Goal: Check status: Check status

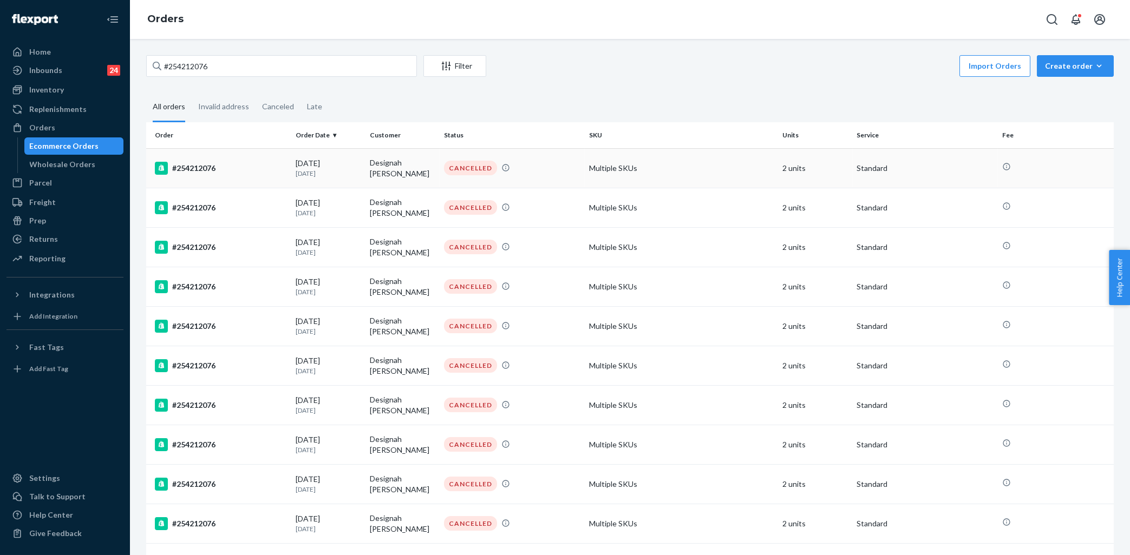
type input "#254212076"
click at [261, 171] on div "#254212076" at bounding box center [221, 168] width 132 height 13
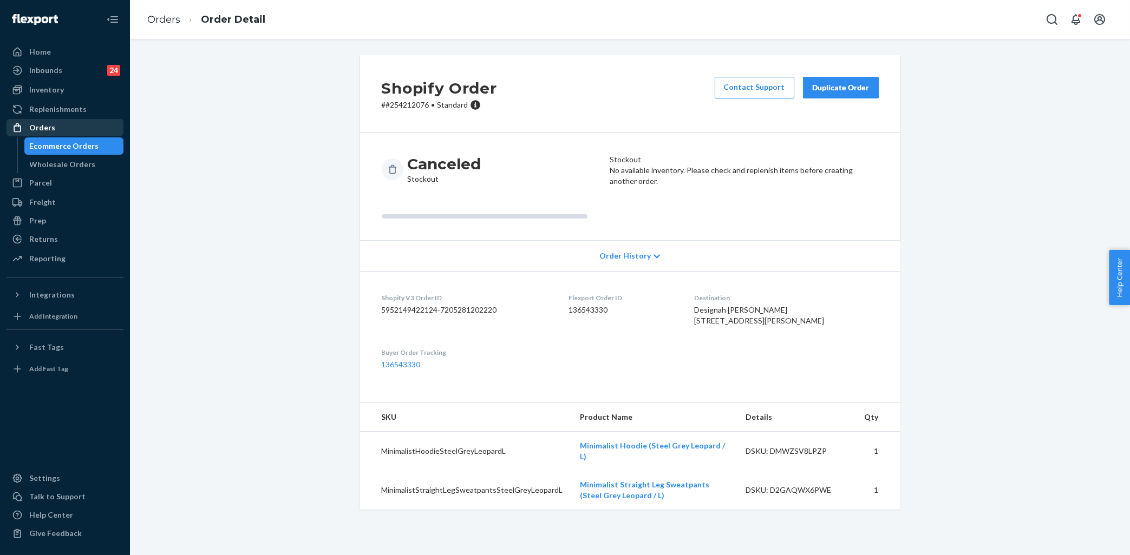
click at [76, 125] on div "Orders" at bounding box center [65, 127] width 115 height 15
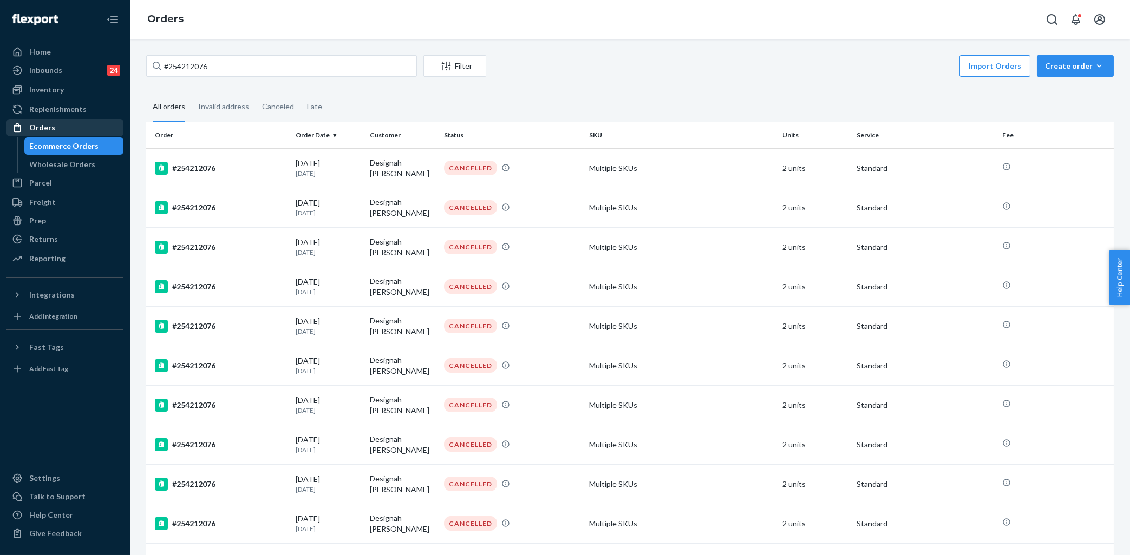
click at [40, 129] on div "Orders" at bounding box center [42, 127] width 26 height 11
click at [213, 66] on input "#254212076" at bounding box center [281, 66] width 271 height 22
paste input "167527"
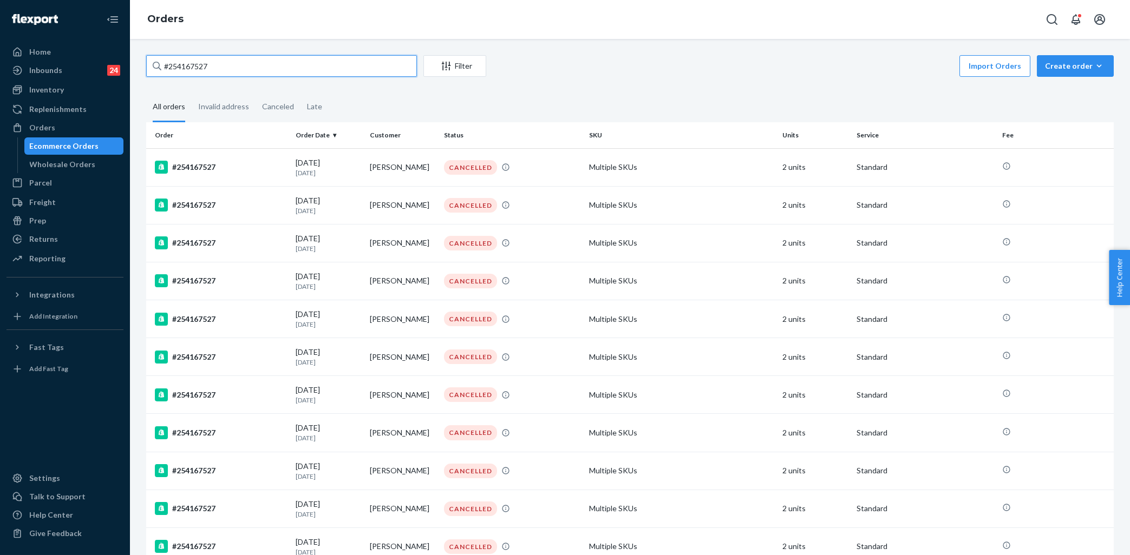
click at [293, 59] on input "#254167527" at bounding box center [281, 66] width 271 height 22
paste input "5173904"
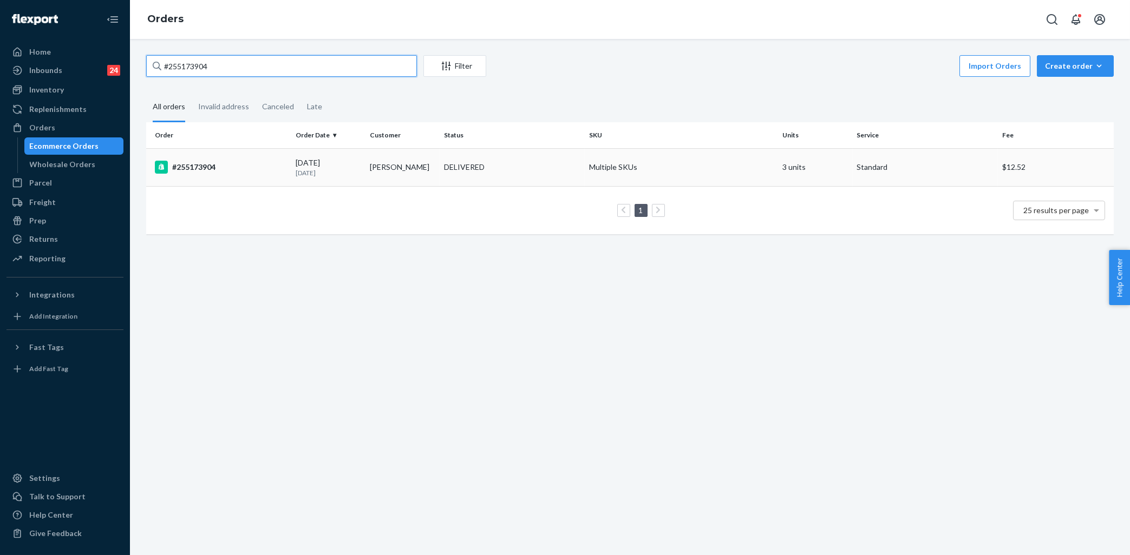
type input "#255173904"
click at [267, 167] on div "#255173904" at bounding box center [221, 167] width 132 height 13
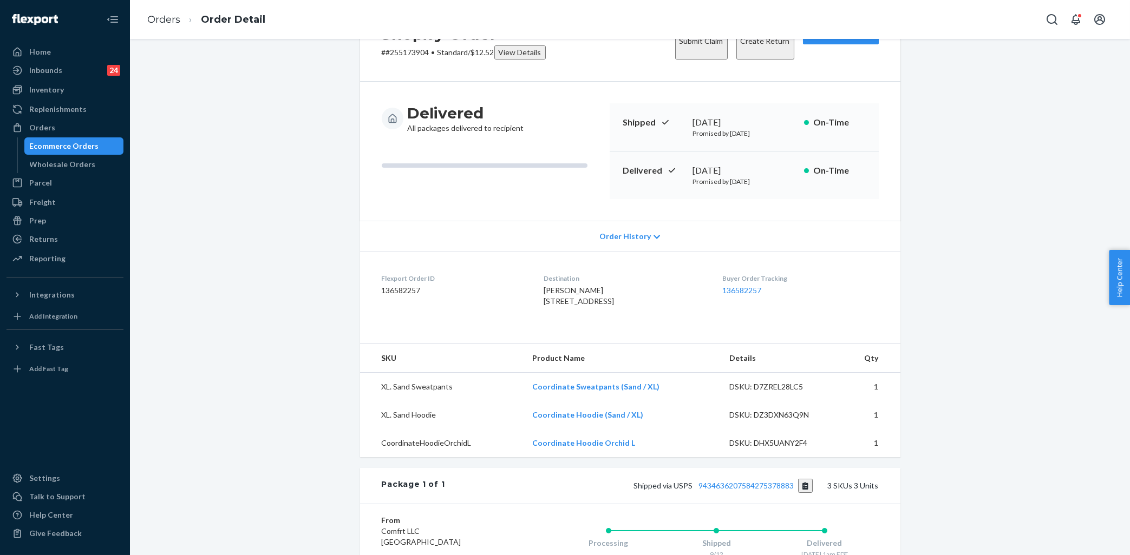
scroll to position [218, 0]
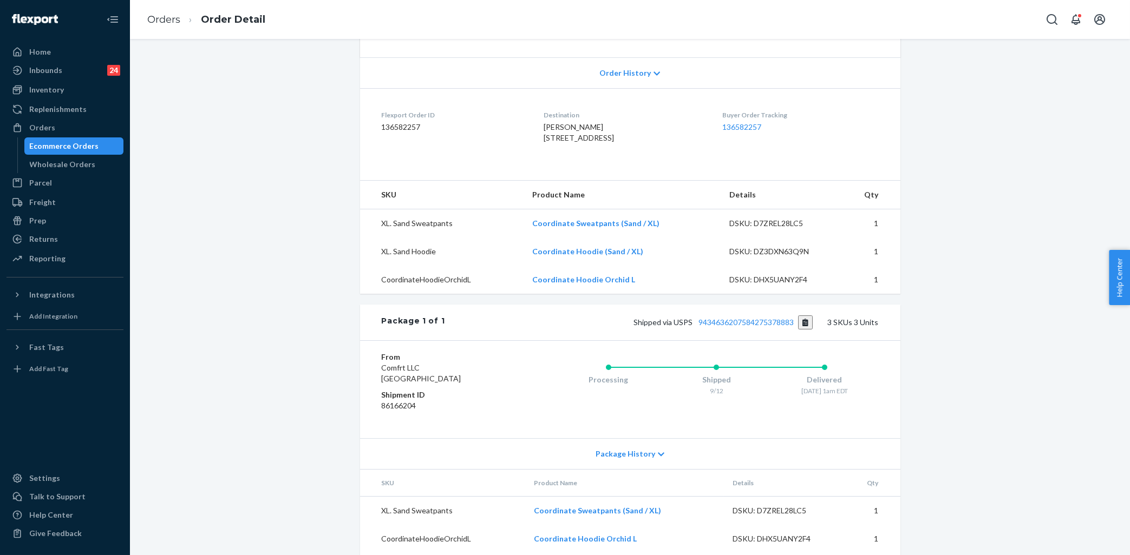
click at [989, 356] on div "Shopify Order # #255173904 • Standard / $12.52 View Details Submit Claim Create…" at bounding box center [630, 216] width 984 height 757
click at [1006, 374] on div "Shopify Order # #255173904 • Standard / $12.52 View Details Submit Claim Create…" at bounding box center [630, 216] width 984 height 757
click at [807, 330] on button "Copy tracking number" at bounding box center [805, 323] width 15 height 14
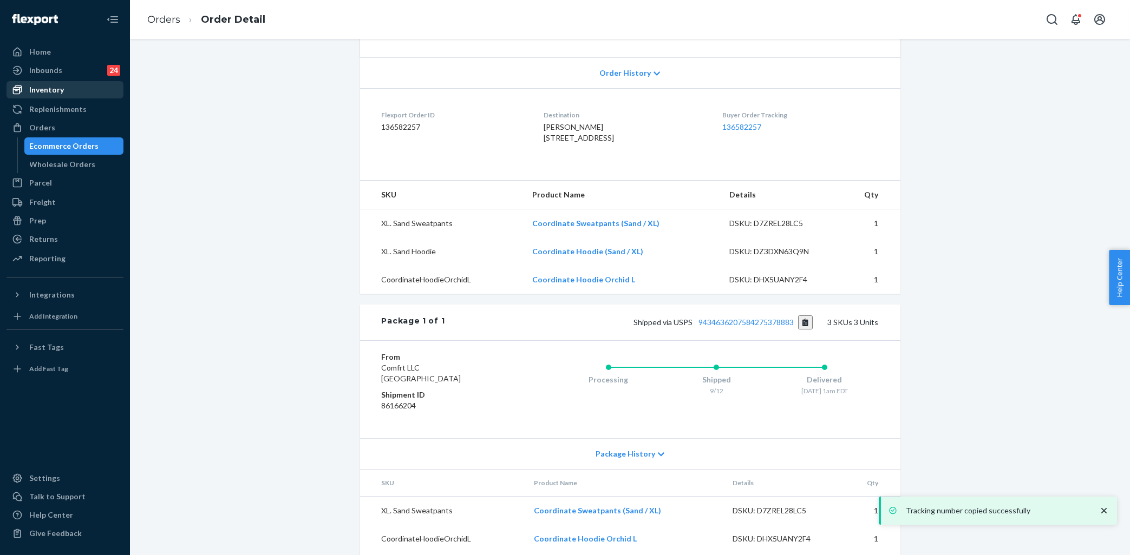
click at [80, 88] on div "Inventory" at bounding box center [65, 89] width 115 height 15
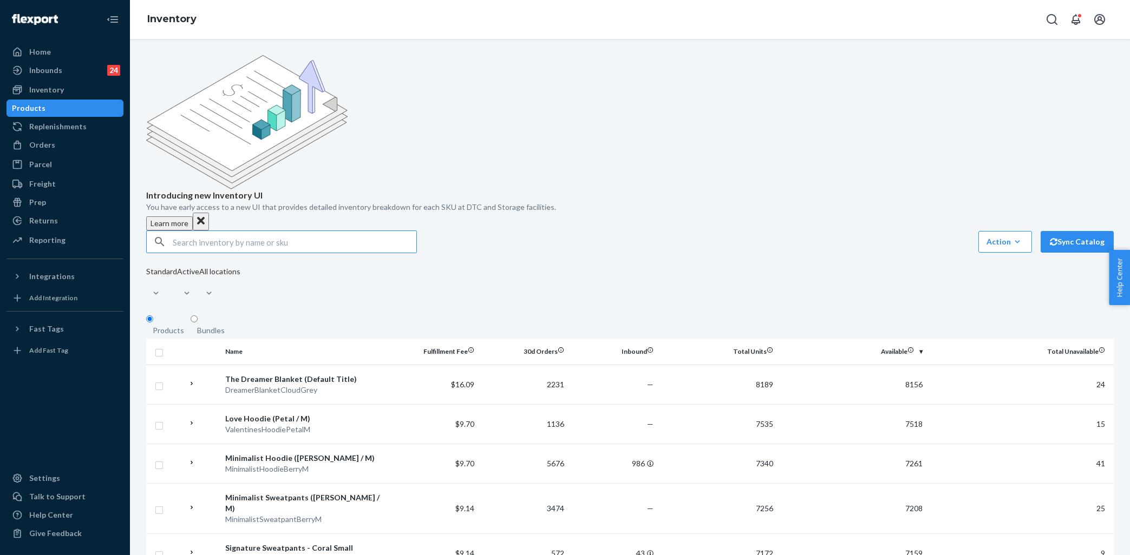
click at [211, 231] on input "text" at bounding box center [295, 242] width 244 height 22
type input "coordinate sweatpants orchid"
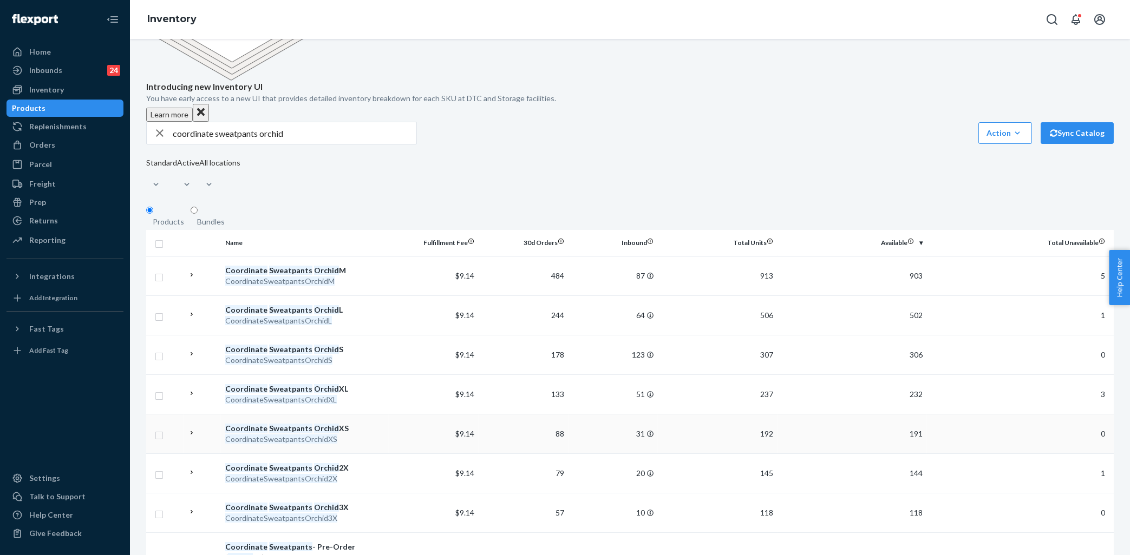
scroll to position [163, 0]
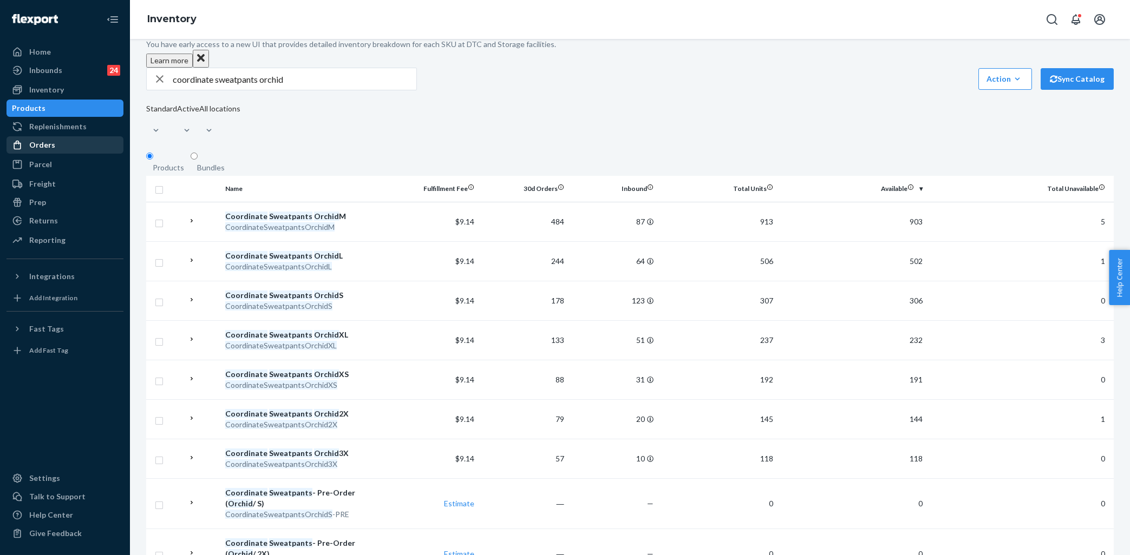
click at [71, 153] on div "Orders" at bounding box center [65, 145] width 115 height 15
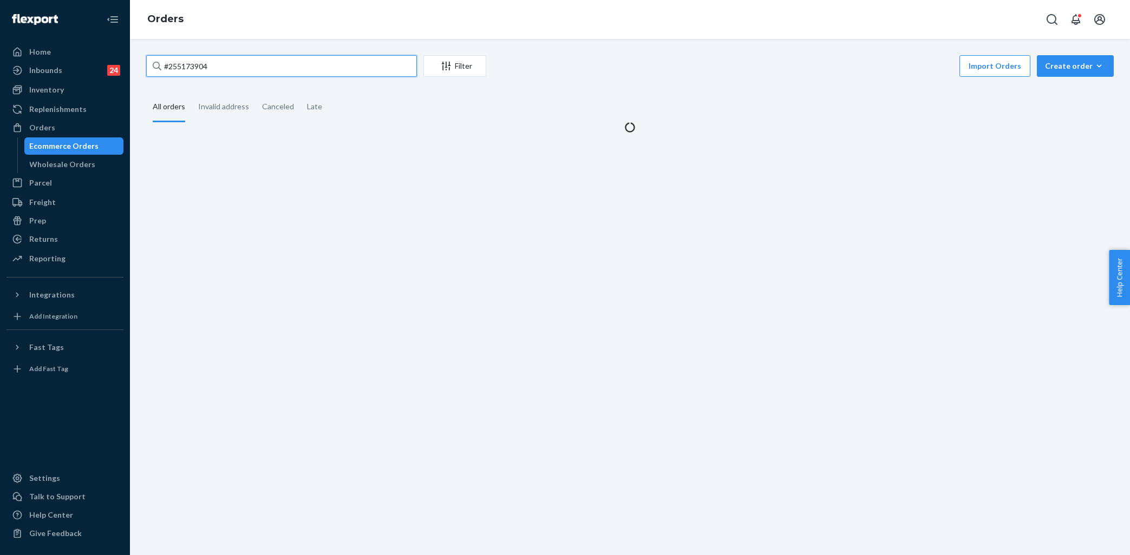
click at [217, 74] on input "#255173904" at bounding box center [281, 66] width 271 height 22
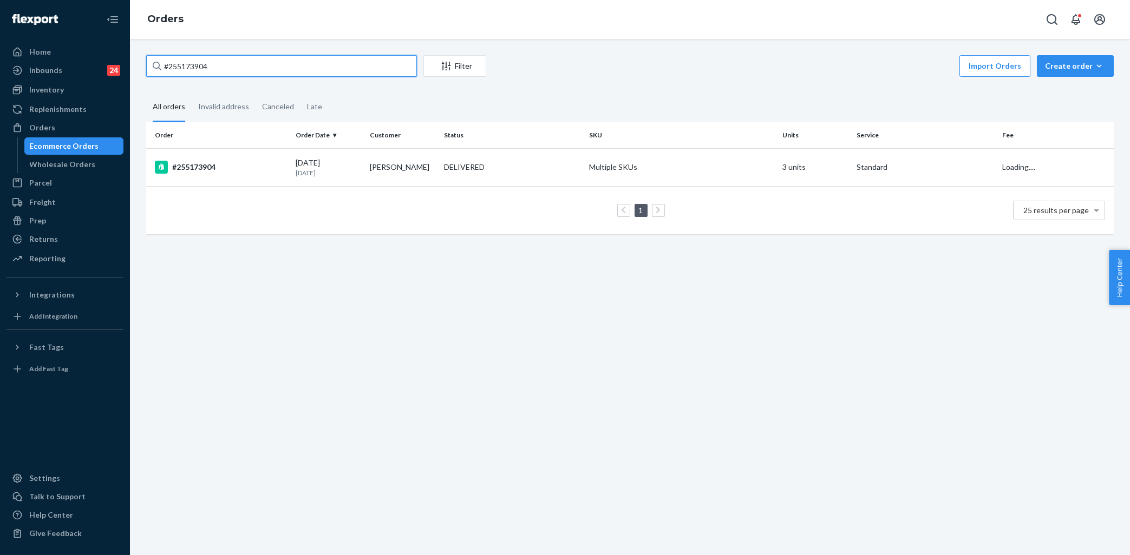
paste input "254289386"
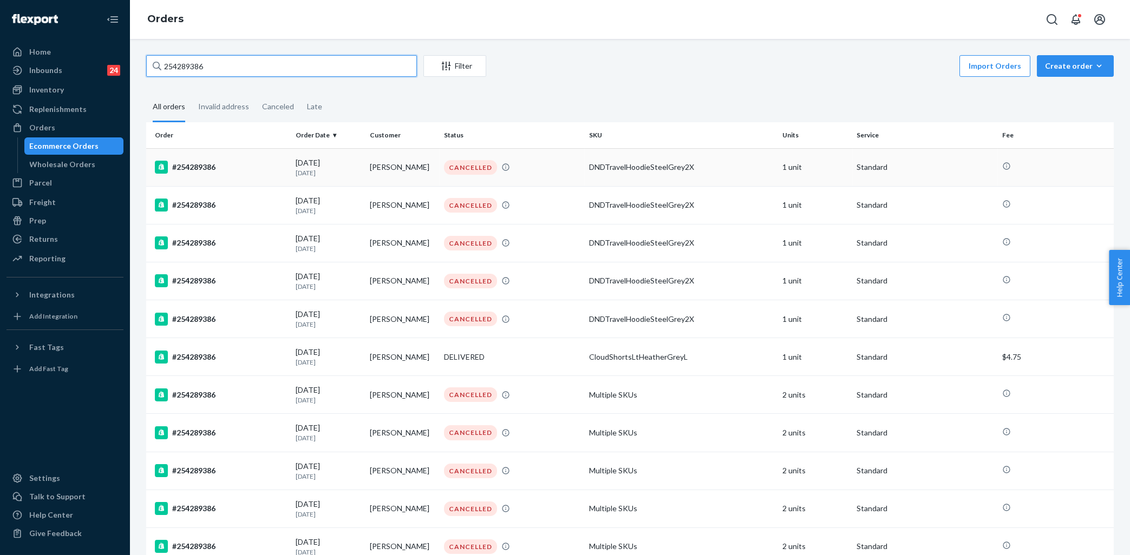
type input "254289386"
click at [266, 168] on div "#254289386" at bounding box center [221, 167] width 132 height 13
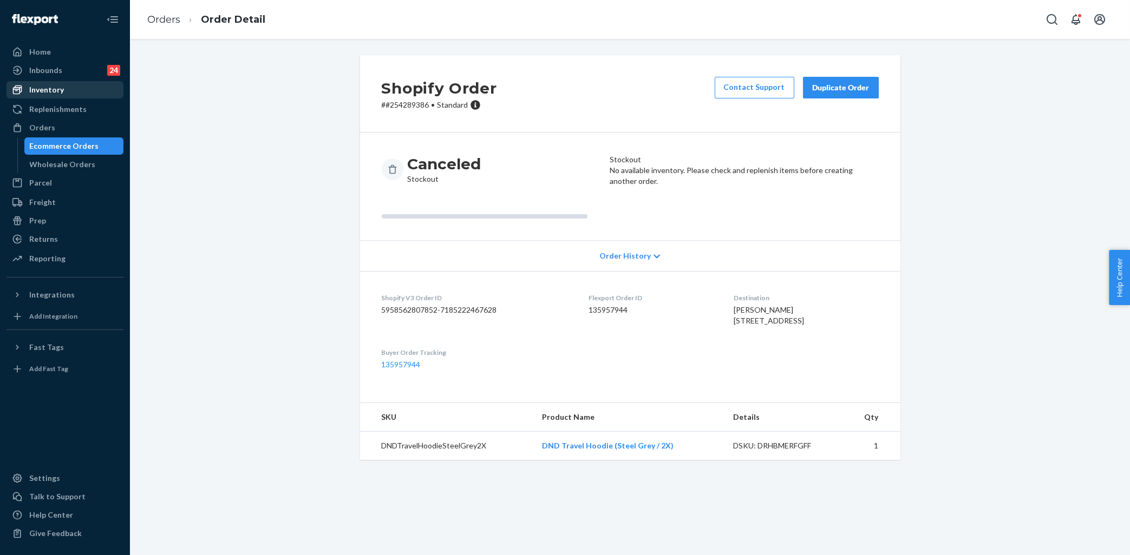
click at [82, 91] on div "Inventory" at bounding box center [65, 89] width 115 height 15
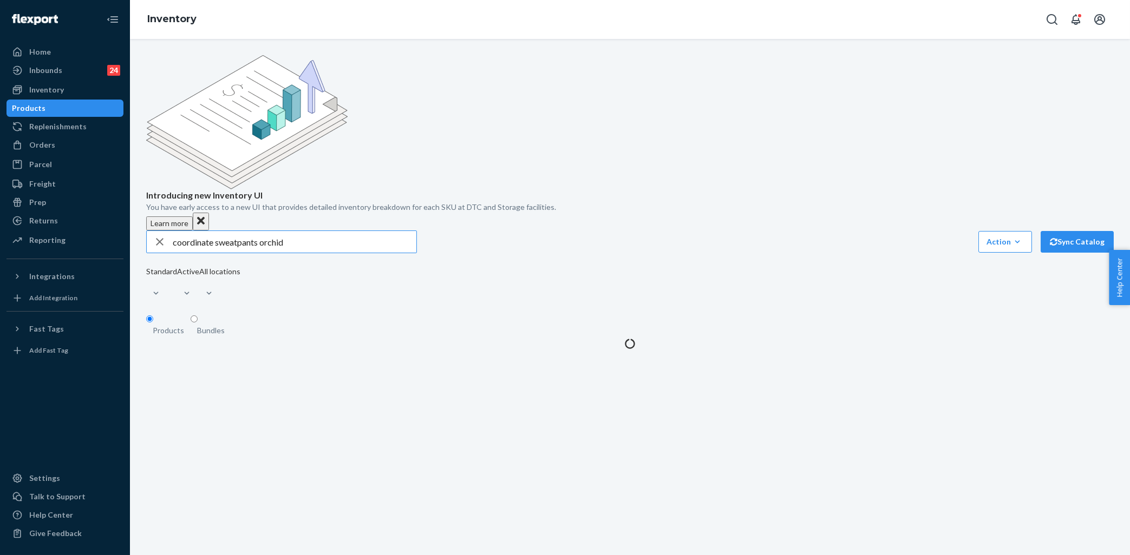
click at [253, 231] on input "coordinate sweatpants orchid" at bounding box center [295, 242] width 244 height 22
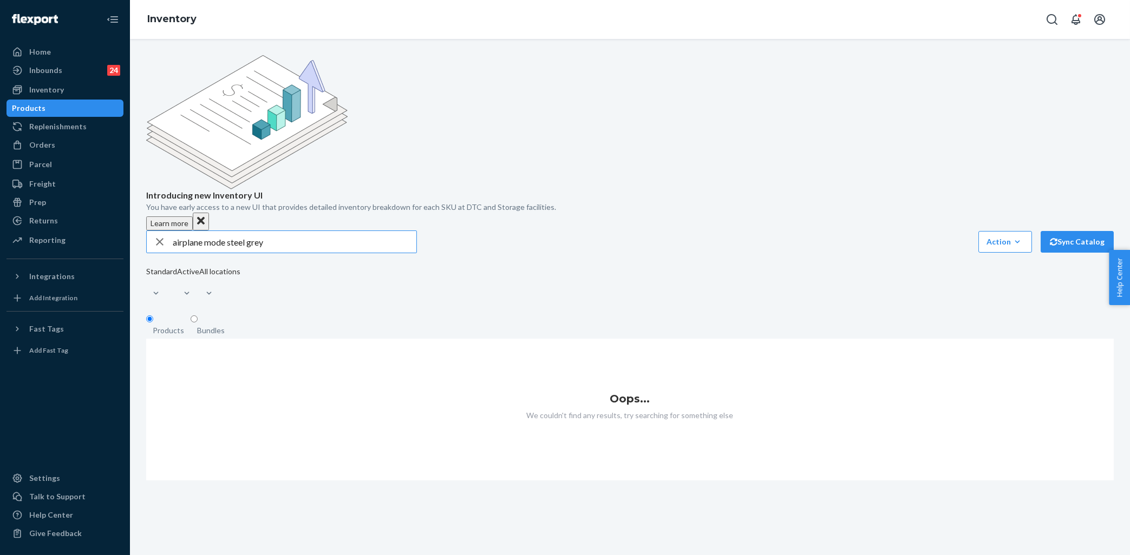
click at [273, 231] on input "airplane mode steel grey" at bounding box center [295, 242] width 244 height 22
type input "dnd travel steel grey"
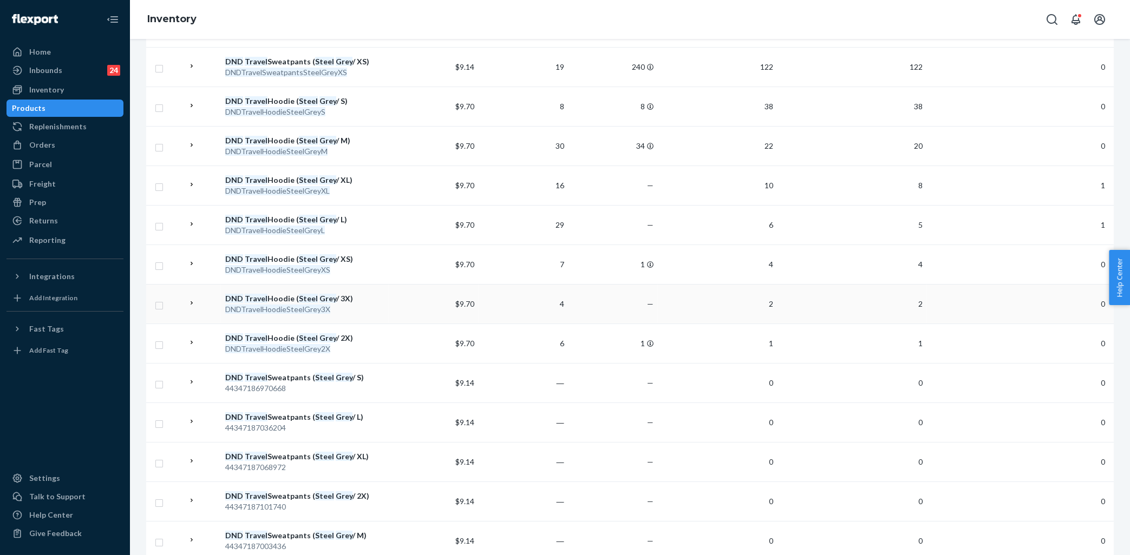
scroll to position [609, 0]
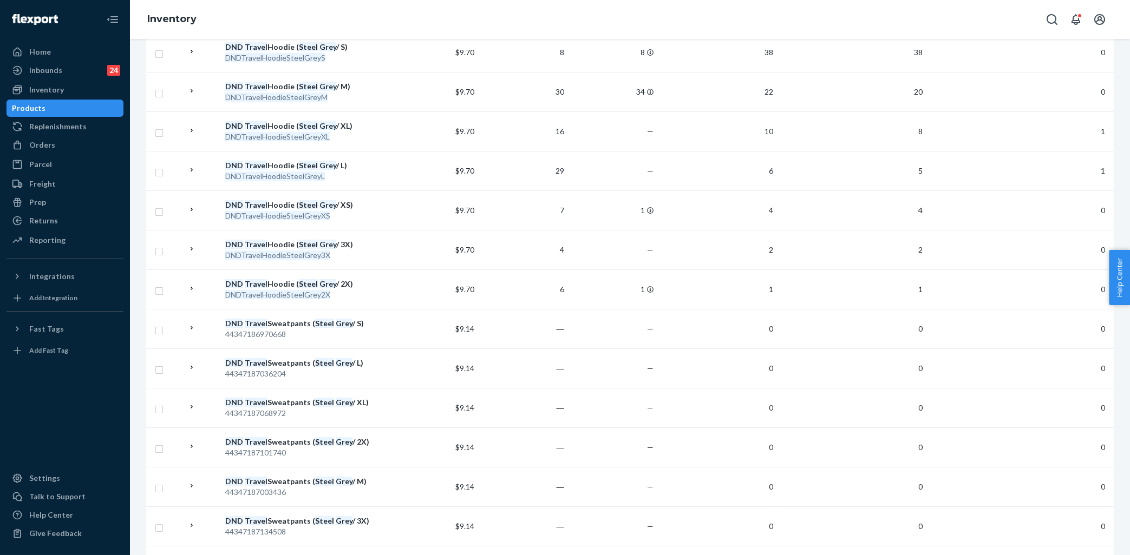
click at [45, 107] on div "Products" at bounding box center [29, 108] width 34 height 11
click at [57, 82] on div "Inventory" at bounding box center [65, 89] width 115 height 15
drag, startPoint x: 50, startPoint y: 122, endPoint x: 47, endPoint y: 156, distance: 34.3
click at [48, 126] on div "Replenishments" at bounding box center [57, 126] width 57 height 11
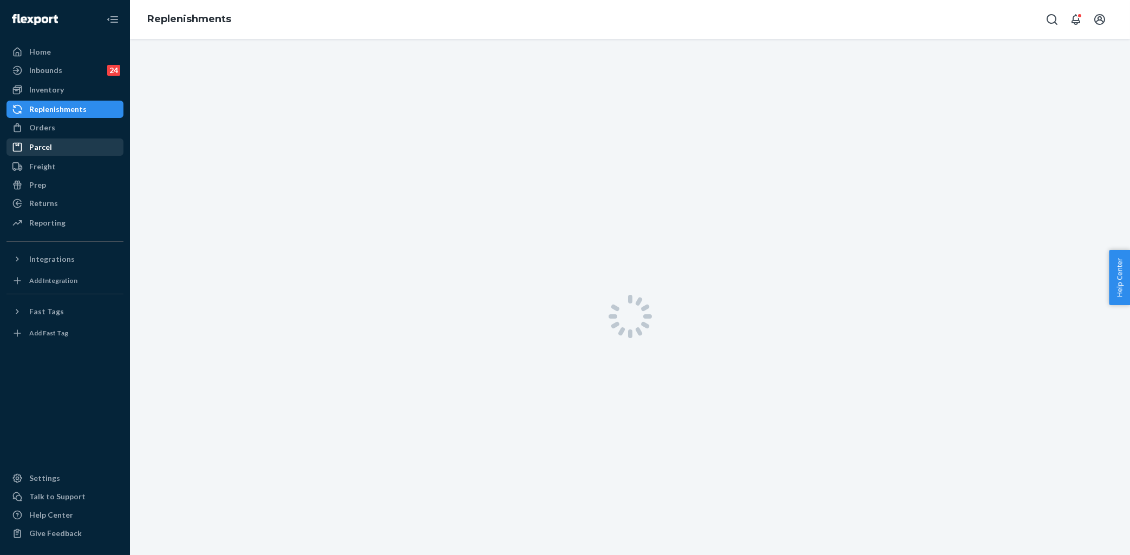
click at [47, 156] on div "Parcel Parcel orders Integrations" at bounding box center [64, 148] width 117 height 18
click at [57, 130] on div "Orders" at bounding box center [65, 127] width 115 height 15
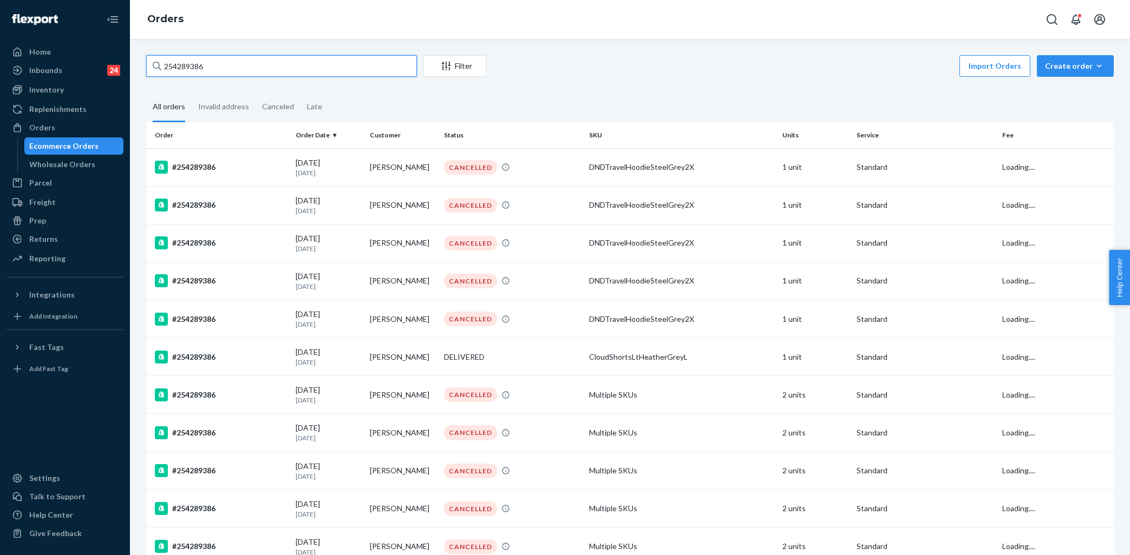
click at [237, 64] on input "254289386" at bounding box center [281, 66] width 271 height 22
paste input "5034604"
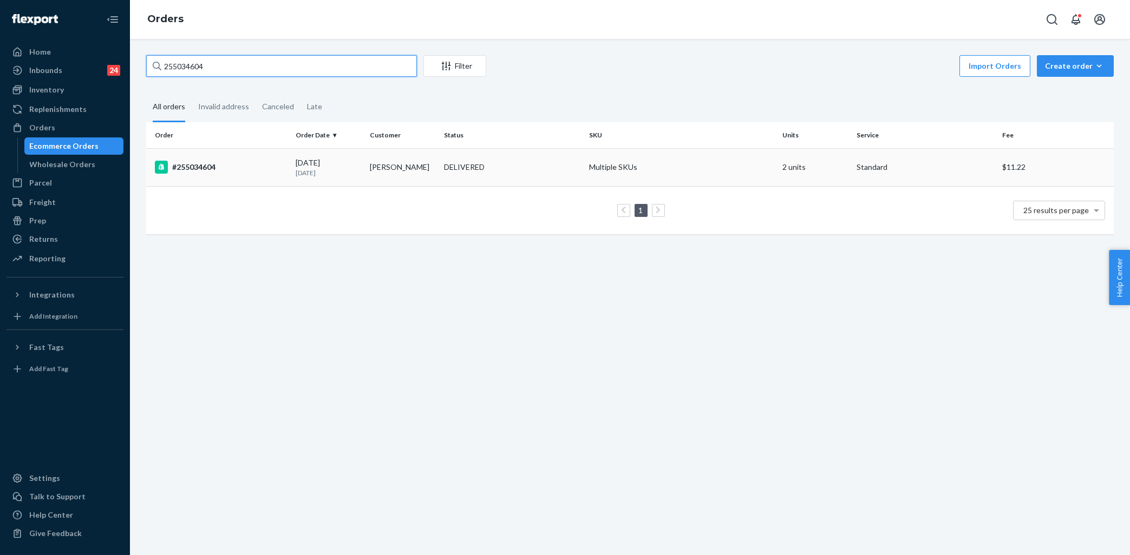
type input "255034604"
click at [269, 154] on td "#255034604" at bounding box center [218, 167] width 145 height 38
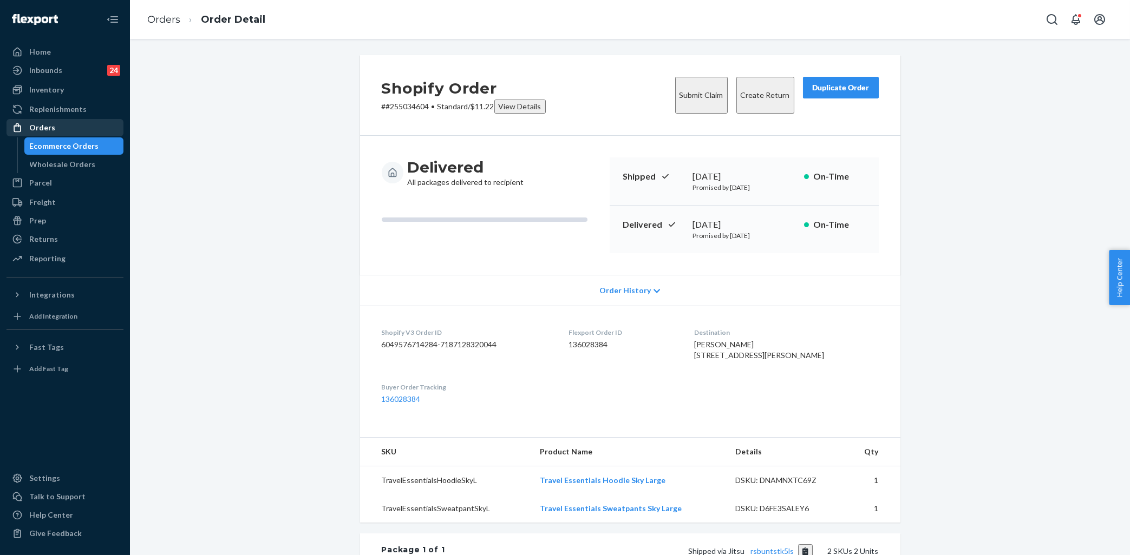
click at [55, 120] on link "Orders" at bounding box center [64, 127] width 117 height 17
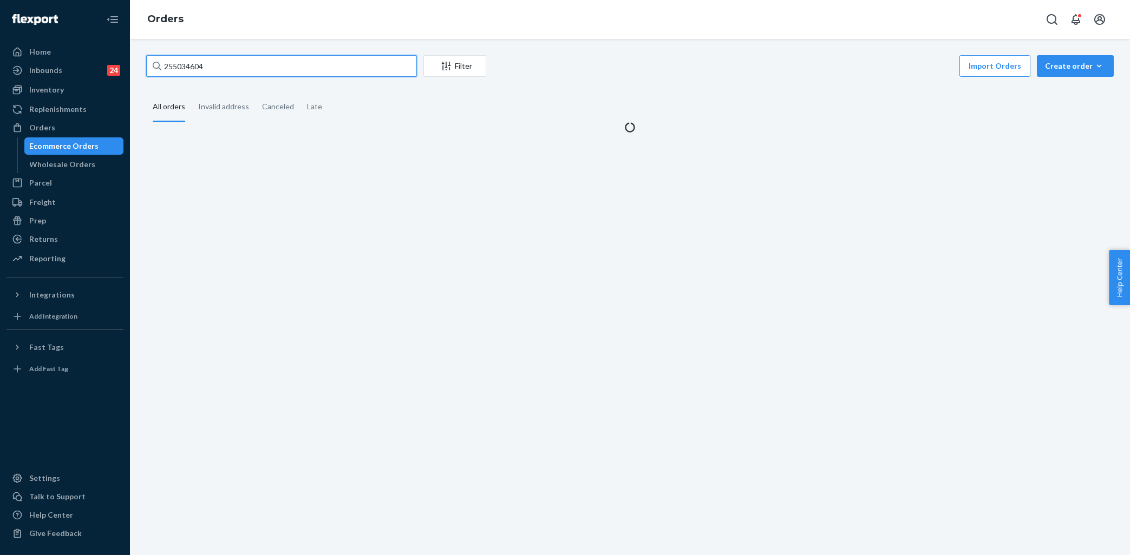
click at [240, 66] on input "255034604" at bounding box center [281, 66] width 271 height 22
paste input "4443935"
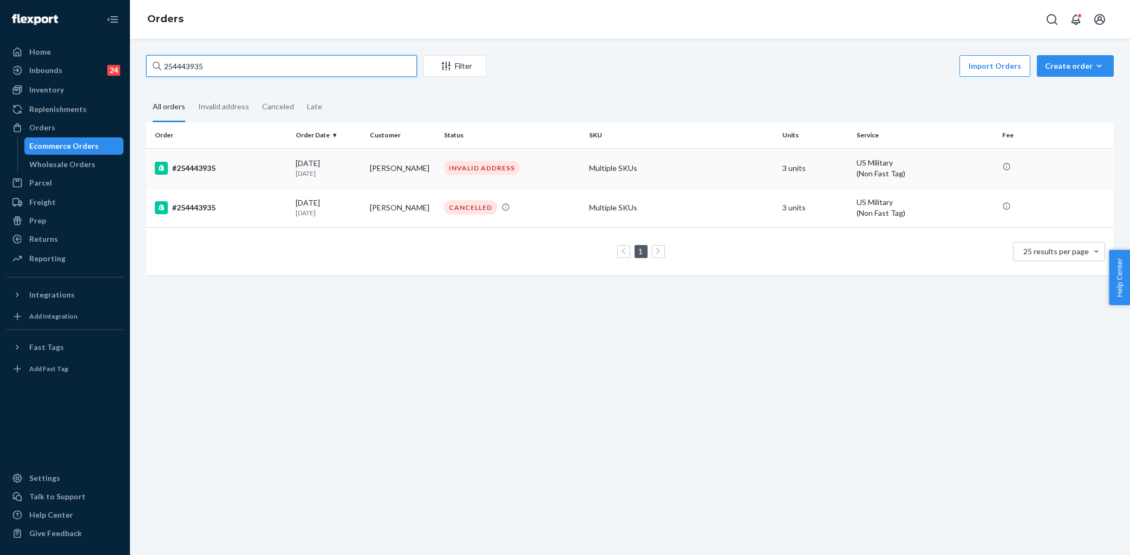
type input "254443935"
click at [270, 167] on div "#254443935" at bounding box center [221, 168] width 132 height 13
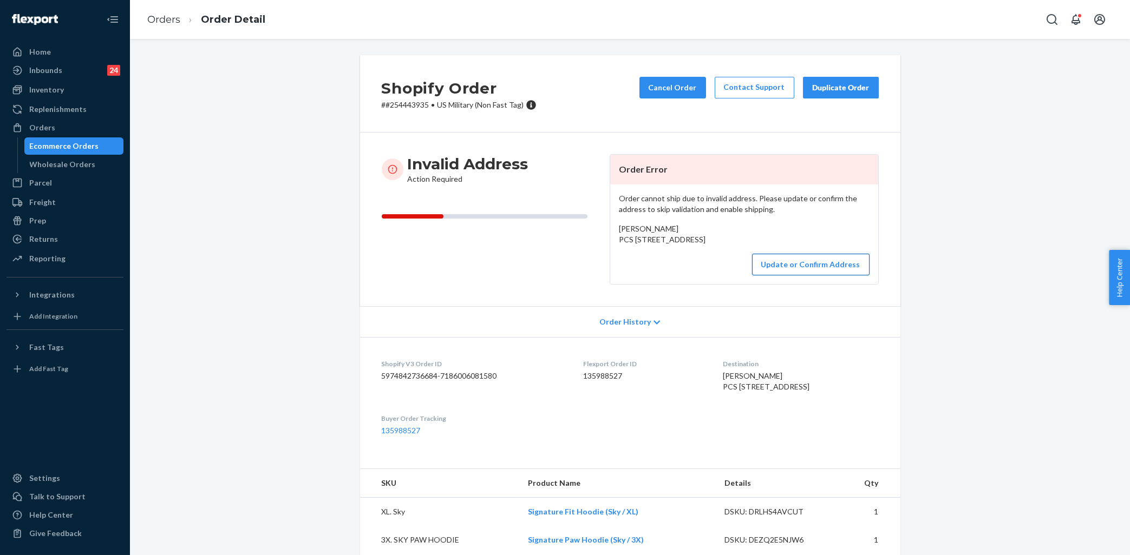
click at [800, 276] on button "Update or Confirm Address" at bounding box center [810, 265] width 117 height 22
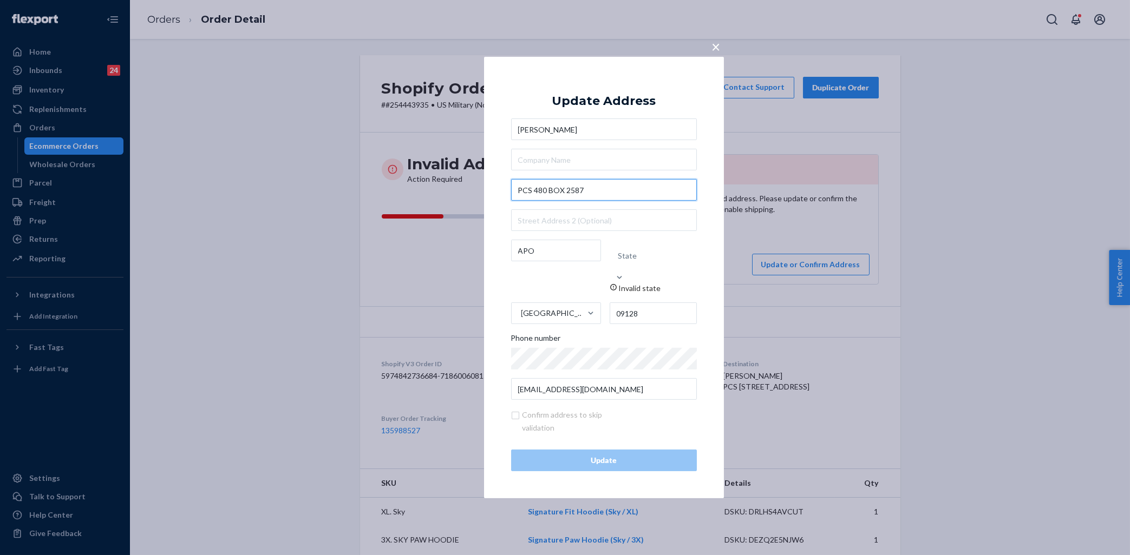
drag, startPoint x: 550, startPoint y: 201, endPoint x: 599, endPoint y: 201, distance: 49.3
click at [599, 201] on input "PCS 480 BOX 2587" at bounding box center [604, 190] width 186 height 22
drag, startPoint x: 548, startPoint y: 200, endPoint x: 599, endPoint y: 199, distance: 50.4
click at [599, 199] on input "PCS 480 BOX 2587" at bounding box center [604, 190] width 186 height 22
click at [548, 230] on input "text" at bounding box center [604, 221] width 186 height 22
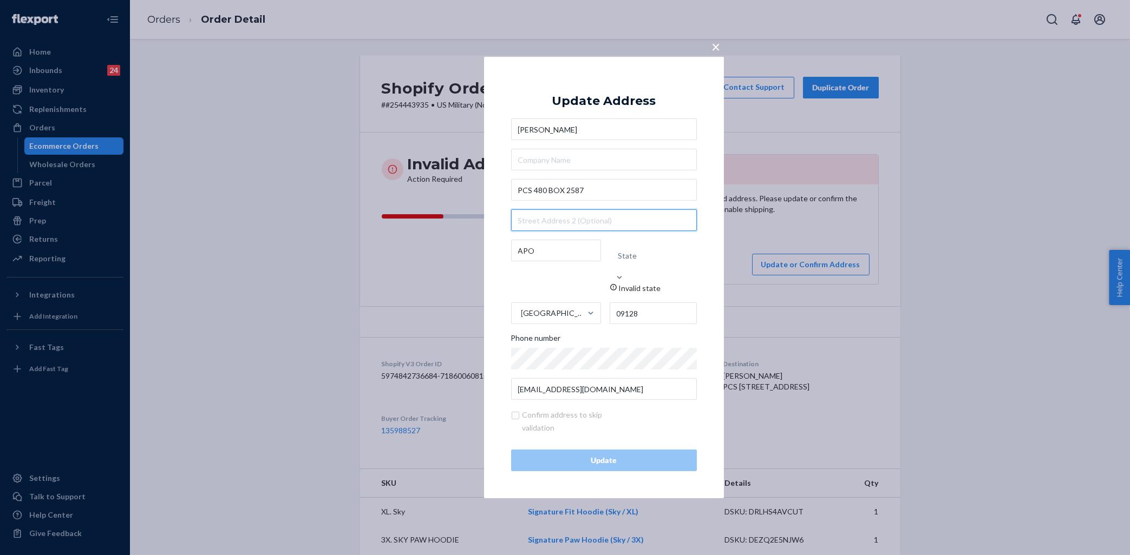
paste input "BOX 2587"
type input "BOX 2587"
drag, startPoint x: 564, startPoint y: 198, endPoint x: 550, endPoint y: 200, distance: 14.7
click at [550, 200] on input "PCS 480 BOX 2587" at bounding box center [604, 190] width 186 height 22
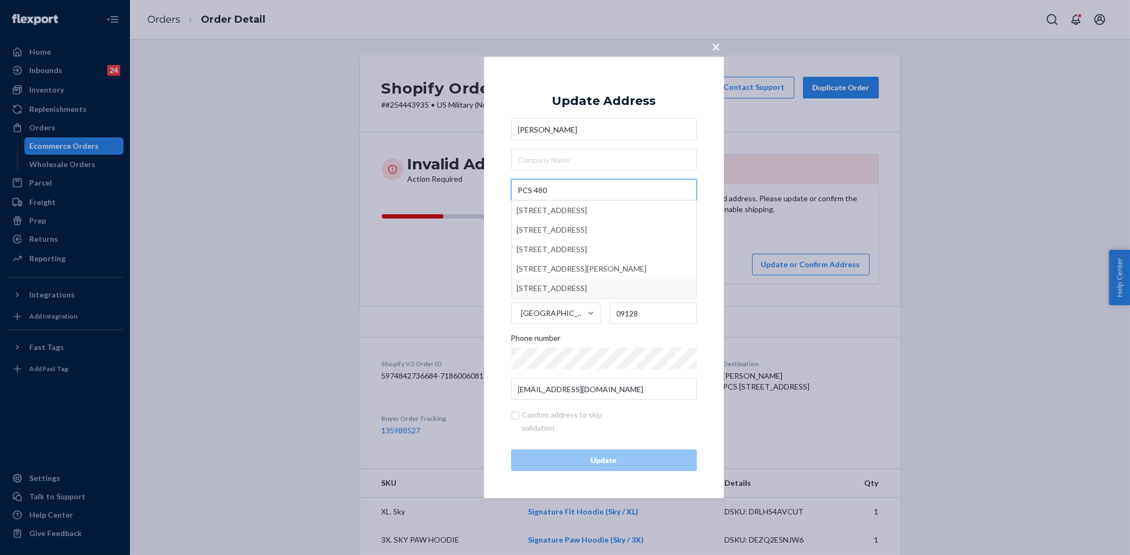
type input "PCS 480"
click at [492, 227] on div "× Update Address [PERSON_NAME] PCS [STREET_ADDRESS] [STREET_ADDRESS][GEOGRAPHIC…" at bounding box center [604, 278] width 240 height 442
click at [667, 263] on div "State" at bounding box center [653, 256] width 87 height 32
click at [638, 263] on input "State Invalid state" at bounding box center [637, 256] width 1 height 22
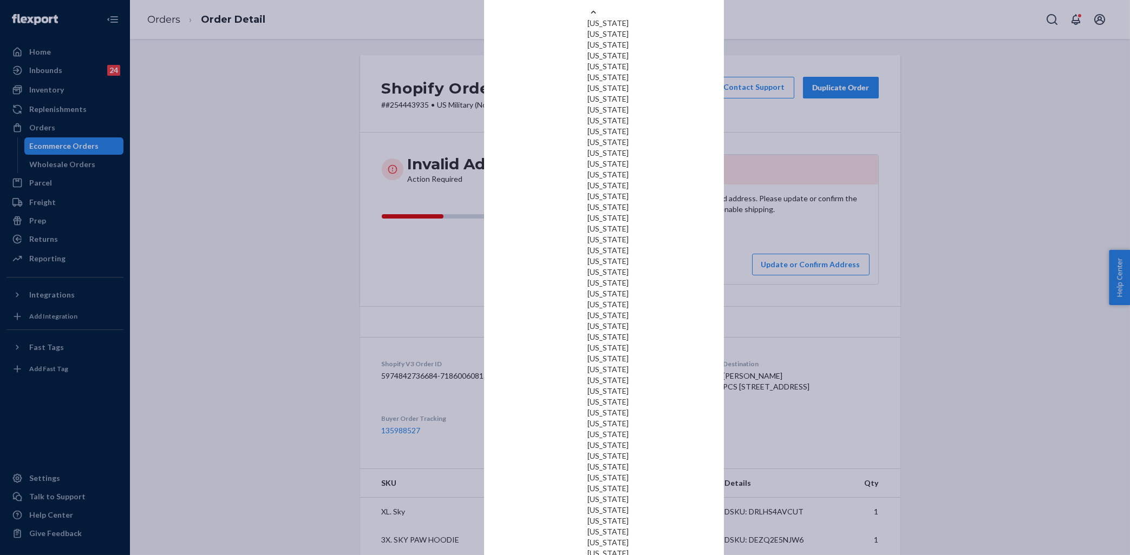
scroll to position [1195, 0]
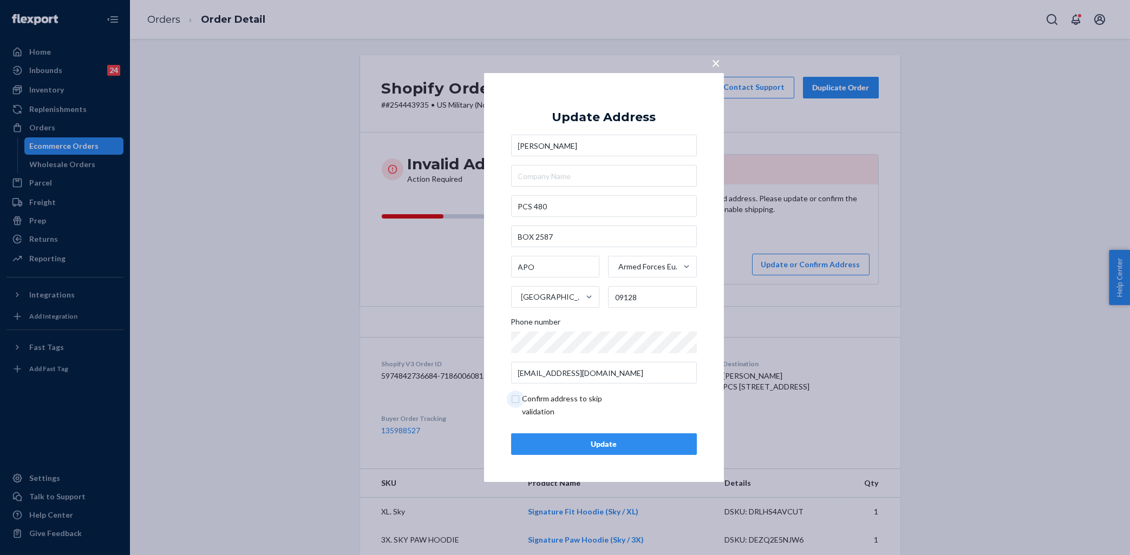
click at [512, 403] on input "checkbox" at bounding box center [574, 406] width 126 height 26
checkbox input "true"
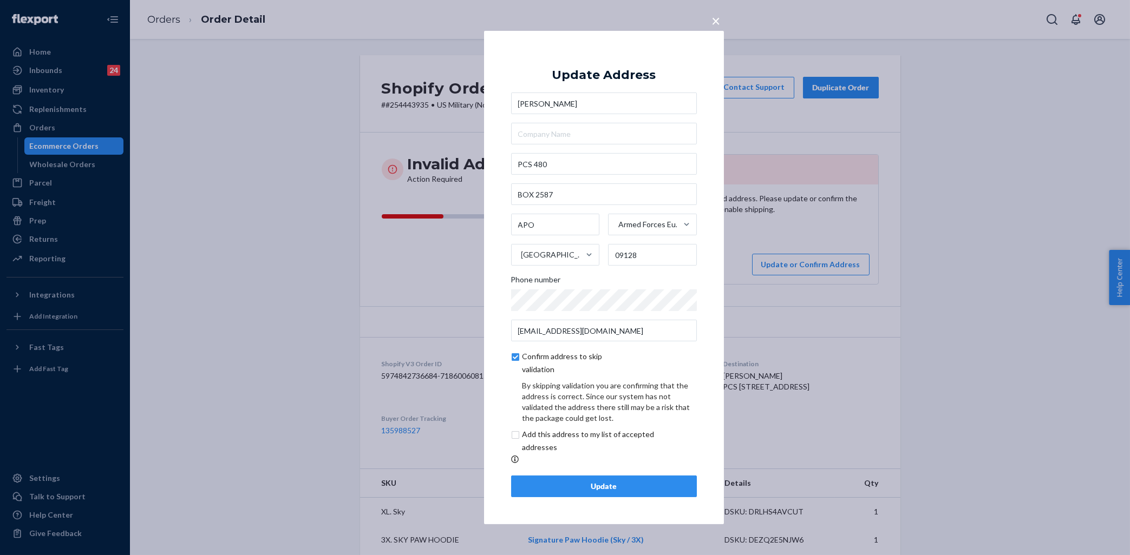
click at [567, 490] on div "Update" at bounding box center [603, 486] width 167 height 11
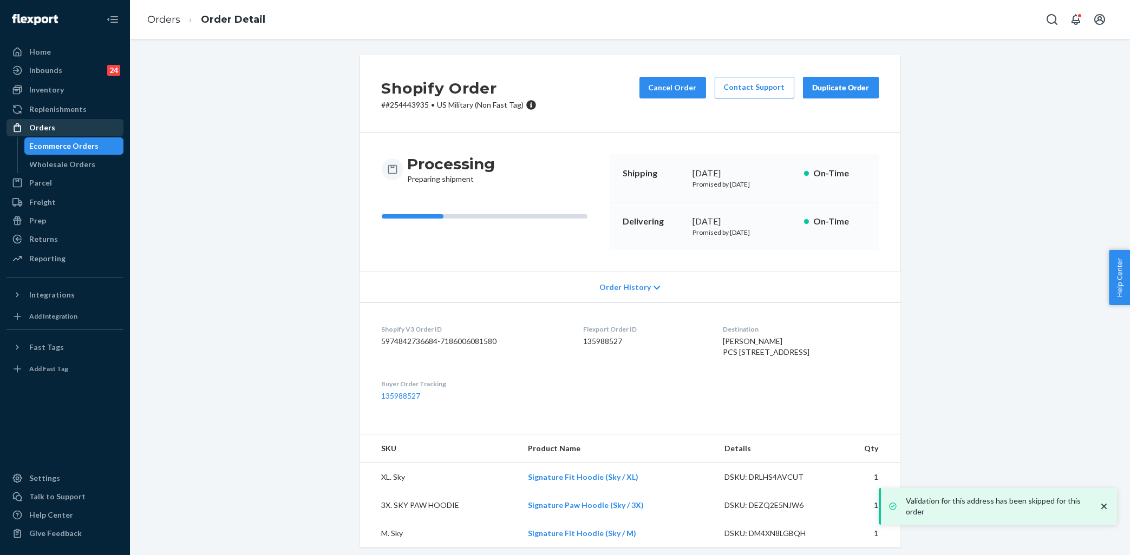
click at [50, 129] on div "Orders" at bounding box center [42, 127] width 26 height 11
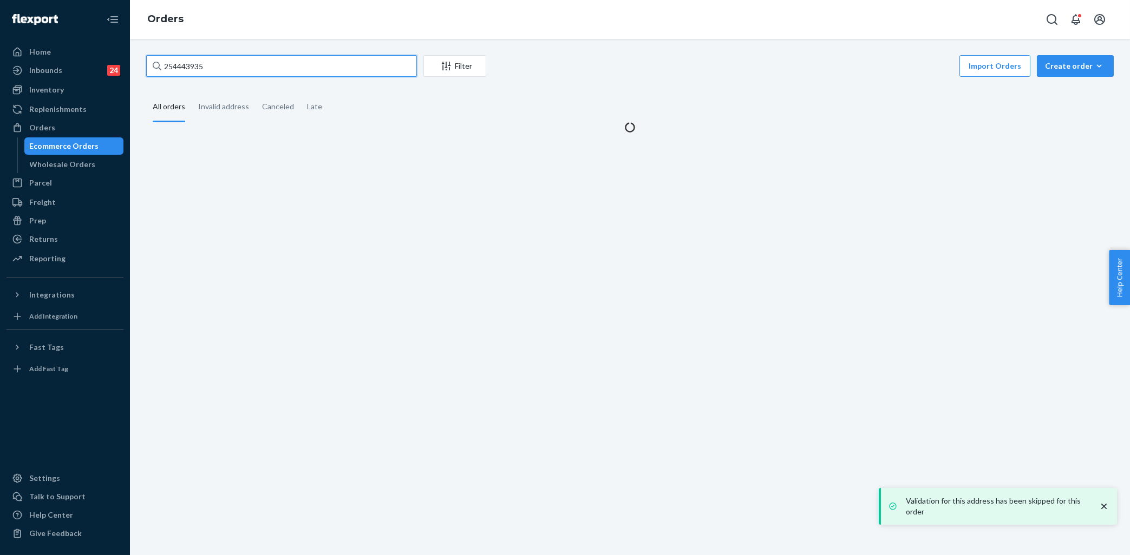
click at [254, 68] on input "254443935" at bounding box center [281, 66] width 271 height 22
paste input "5024232"
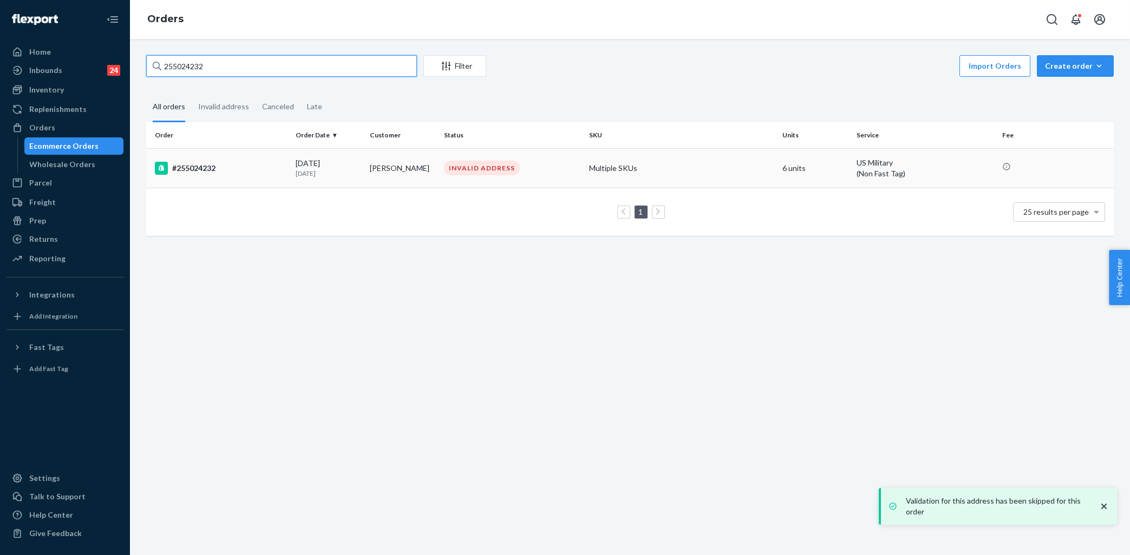
type input "255024232"
click at [273, 159] on td "#255024232" at bounding box center [218, 168] width 145 height 40
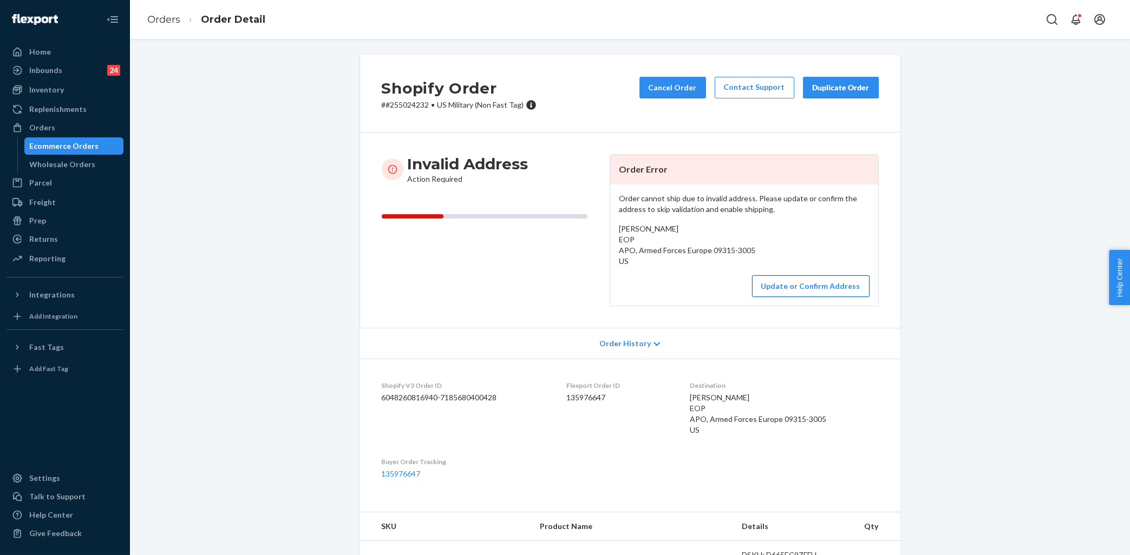
click at [810, 279] on button "Update or Confirm Address" at bounding box center [810, 287] width 117 height 22
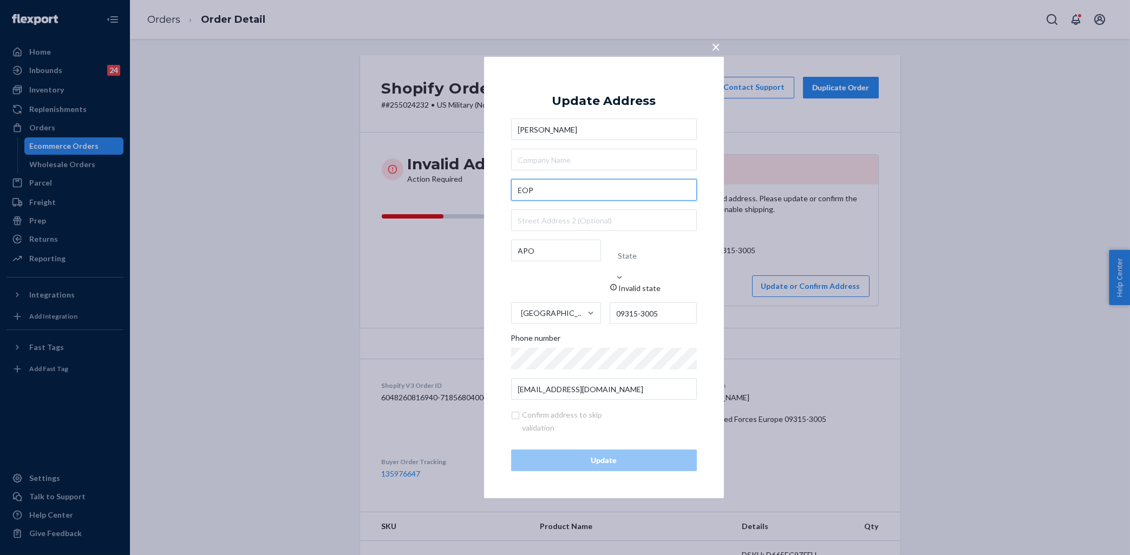
click at [518, 201] on input "EOP" at bounding box center [604, 190] width 186 height 22
type input "1 EOP"
click at [492, 173] on div "× Update Address [PERSON_NAME] 1 EOP [STREET_ADDRESS] 1 [GEOGRAPHIC_DATA], [GEO…" at bounding box center [604, 278] width 240 height 442
click at [632, 258] on div "State" at bounding box center [627, 256] width 19 height 11
click at [637, 258] on input "State Invalid state" at bounding box center [637, 256] width 1 height 22
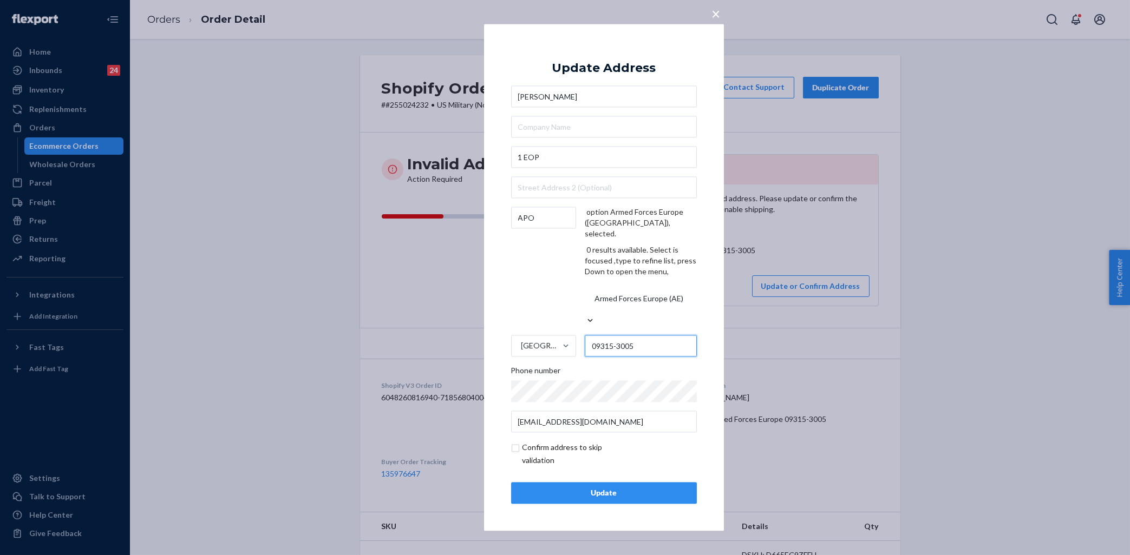
click at [632, 336] on input "09315-3005" at bounding box center [641, 347] width 112 height 22
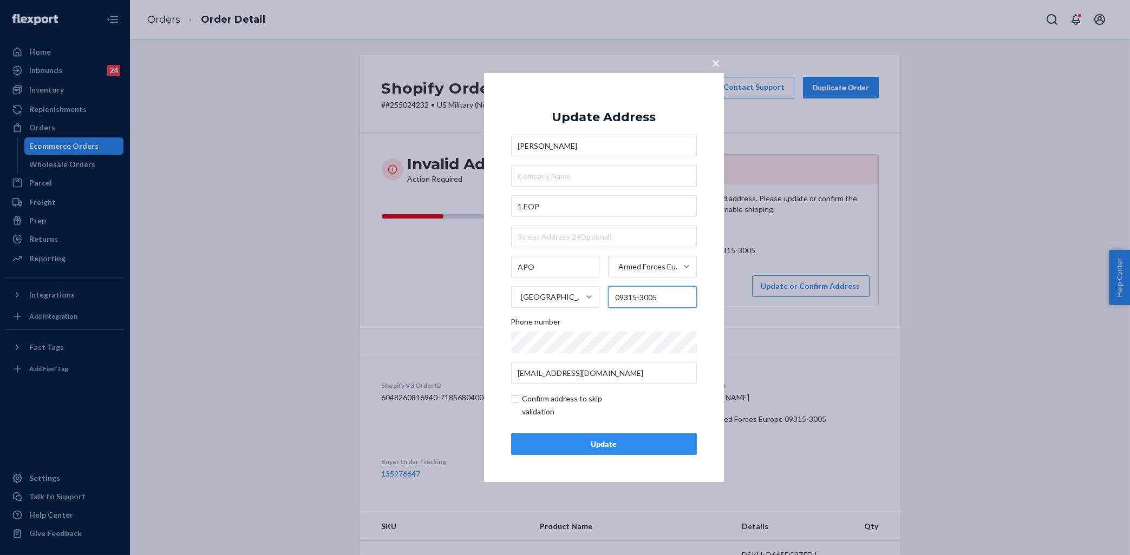
click at [632, 292] on input "09315-3005" at bounding box center [652, 297] width 89 height 22
paste input "text"
type input "09315"
click at [500, 219] on div "× Update Address [PERSON_NAME] 1 EOP APO Armed Forces Europe ([GEOGRAPHIC_DATA]…" at bounding box center [604, 277] width 240 height 409
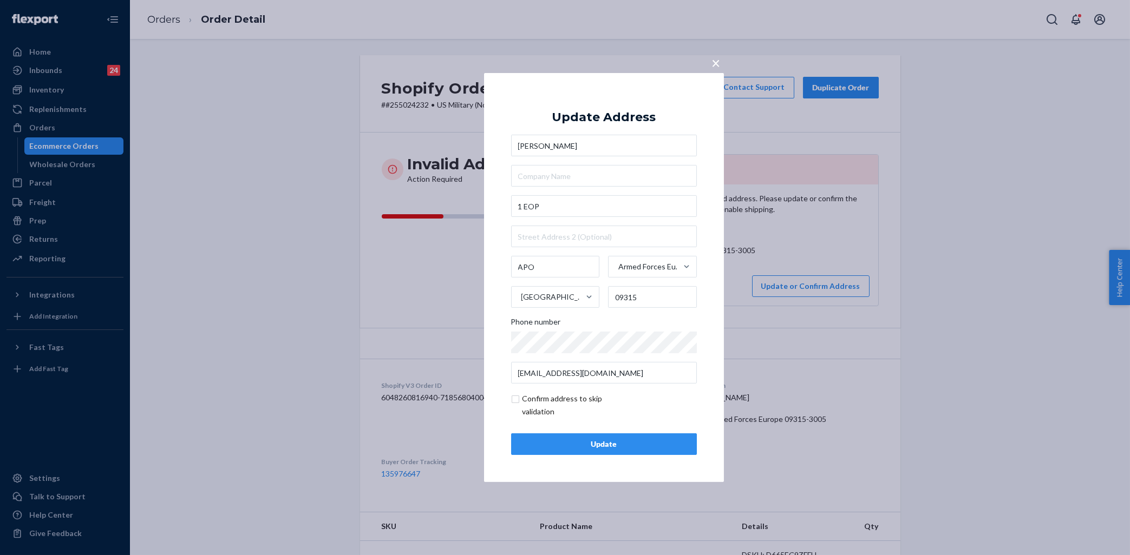
click at [512, 401] on input "checkbox" at bounding box center [574, 406] width 126 height 26
checkbox input "true"
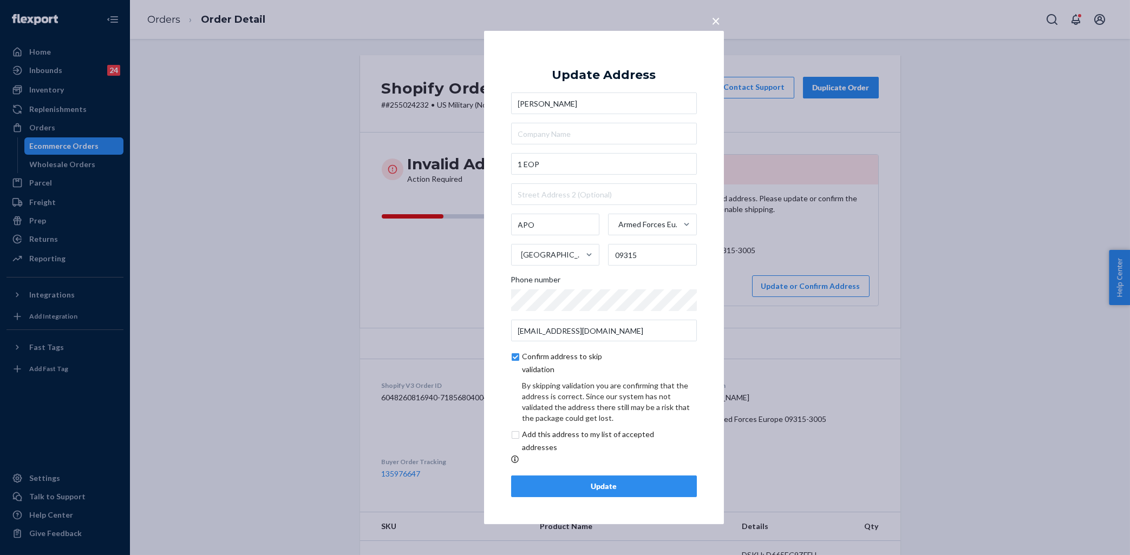
click at [574, 492] on div "Update" at bounding box center [603, 486] width 167 height 11
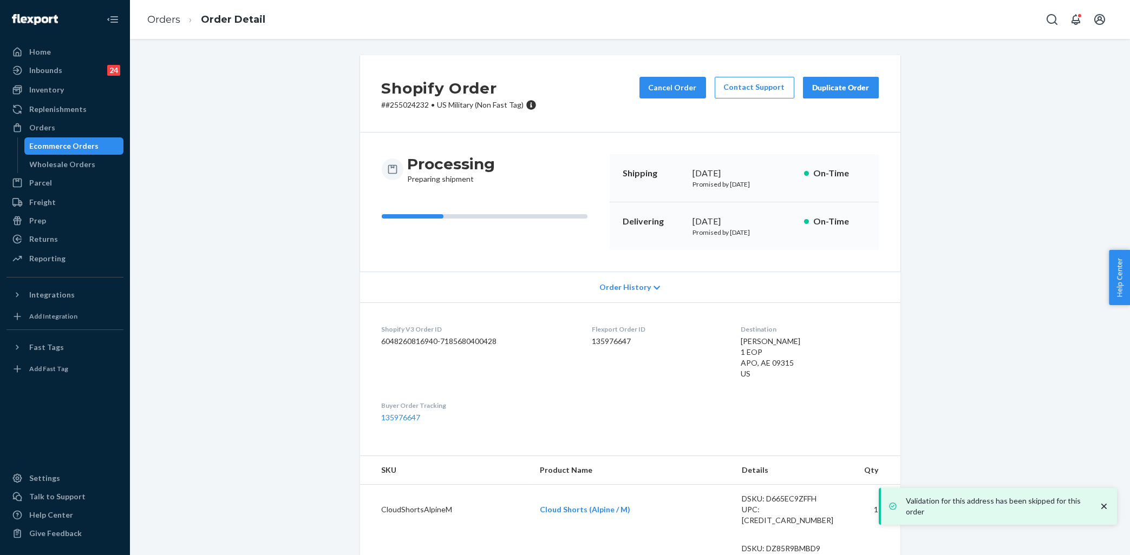
click at [260, 171] on div "Shopify Order # #255024232 • [DEMOGRAPHIC_DATA] Military (Non Fast Tag) Cancel …" at bounding box center [630, 393] width 984 height 677
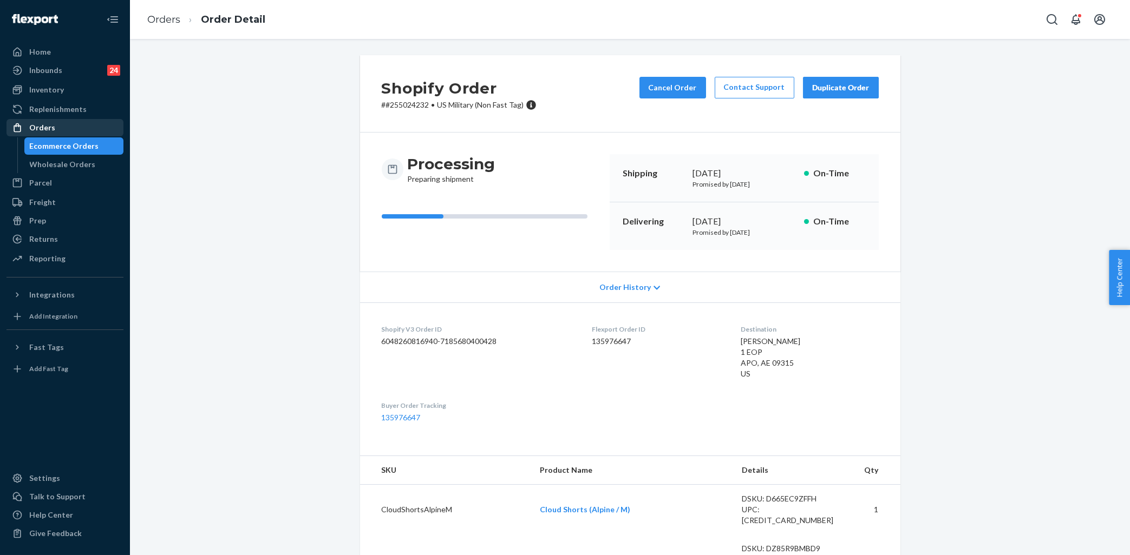
click at [79, 135] on div "Orders Ecommerce Orders Wholesale Orders" at bounding box center [64, 146] width 117 height 54
click at [82, 132] on div "Orders" at bounding box center [65, 127] width 115 height 15
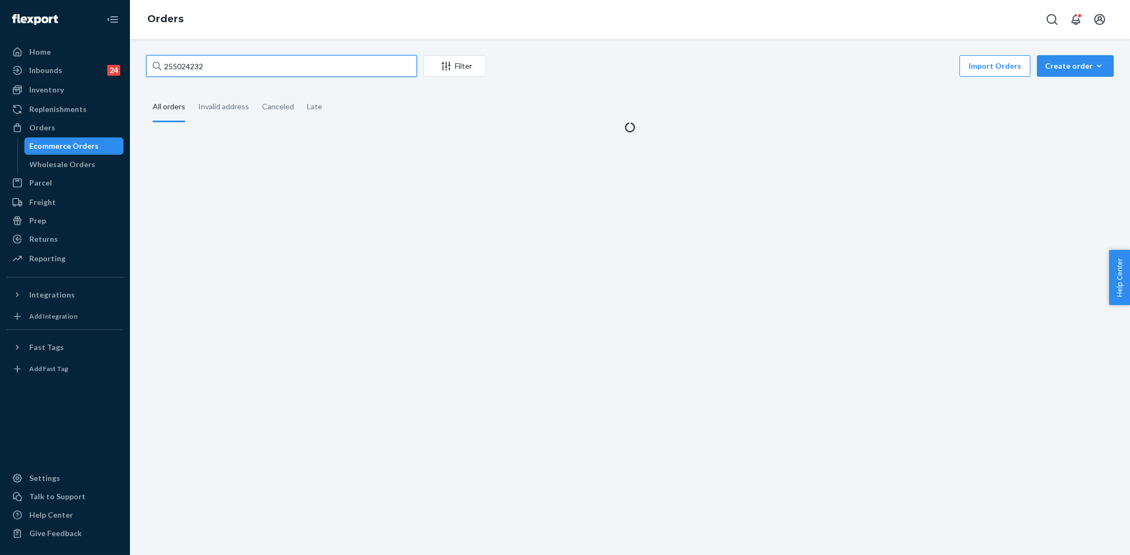
click at [235, 67] on input "255024232" at bounding box center [281, 66] width 271 height 22
click at [234, 67] on input "255024232" at bounding box center [281, 66] width 271 height 22
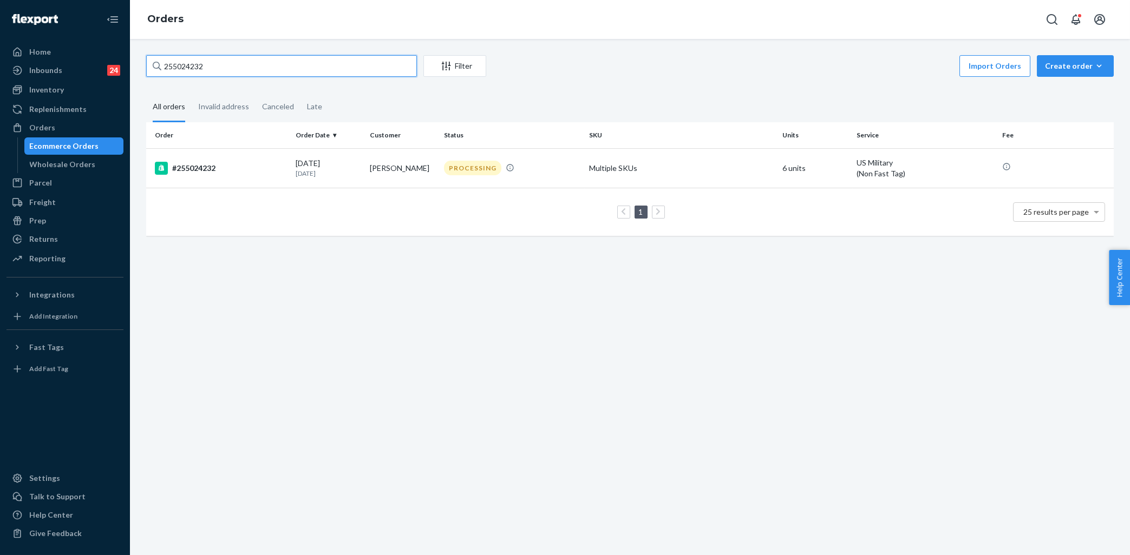
paste input "4976258"
type input "254976258"
click at [265, 164] on div "#254976258" at bounding box center [221, 167] width 132 height 13
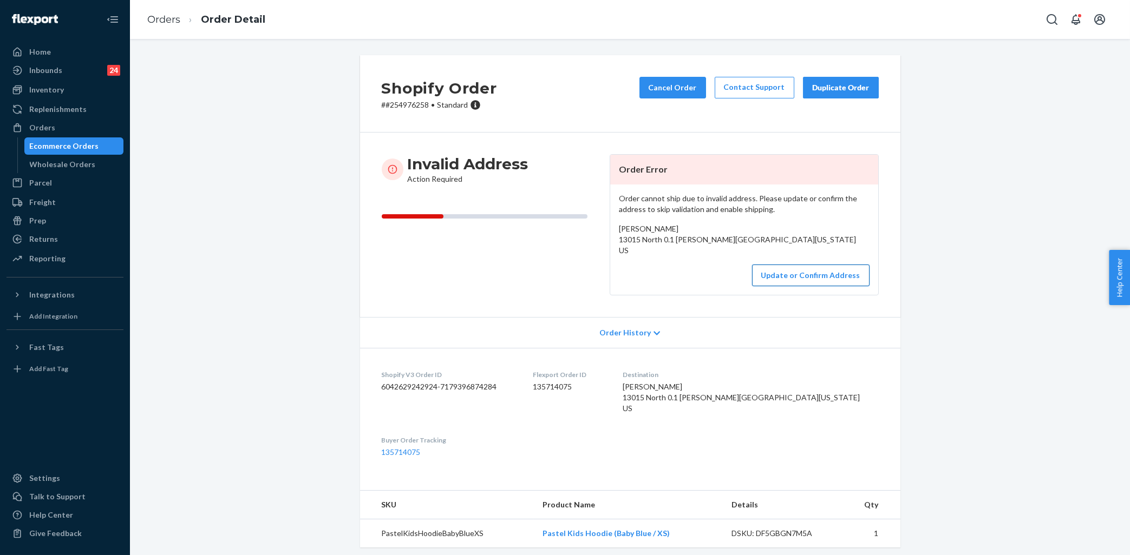
click at [791, 285] on button "Update or Confirm Address" at bounding box center [810, 276] width 117 height 22
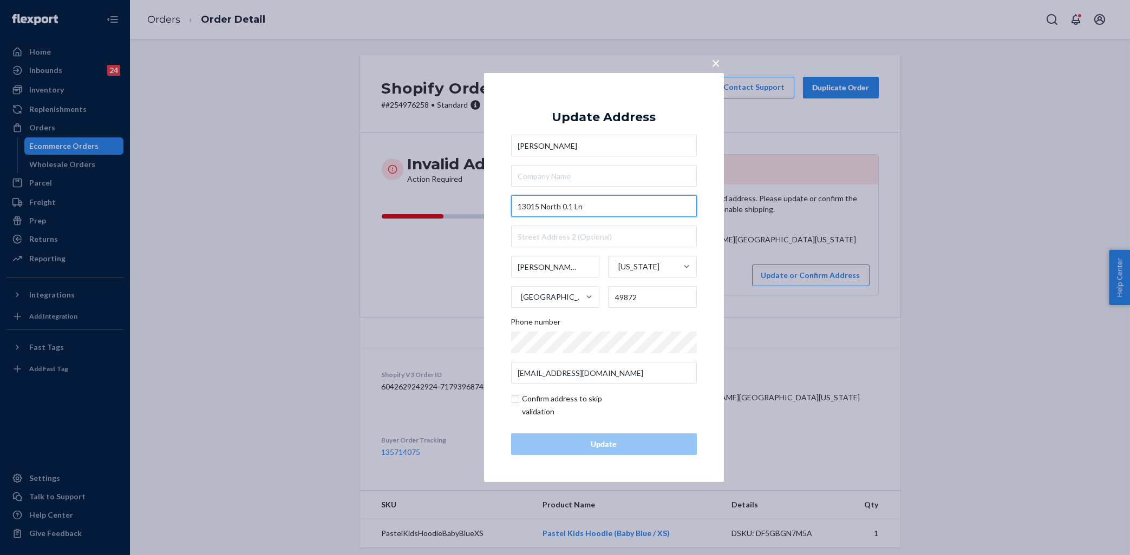
click at [585, 201] on input "13015 North 0.1 Ln" at bounding box center [604, 206] width 186 height 22
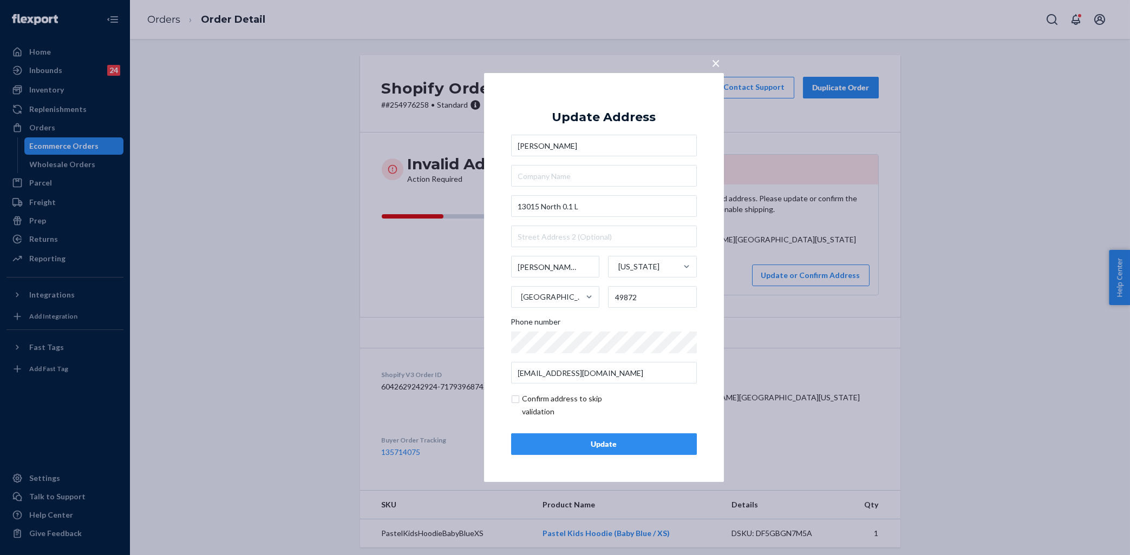
click at [602, 219] on div "[PERSON_NAME] 13015 North 0.1 L [PERSON_NAME] [US_STATE] [GEOGRAPHIC_DATA] 4987…" at bounding box center [604, 259] width 186 height 249
click at [603, 205] on input "13015 North 0.1 L" at bounding box center [604, 206] width 186 height 22
click at [601, 206] on input "13015 North 0.1 L" at bounding box center [604, 206] width 186 height 22
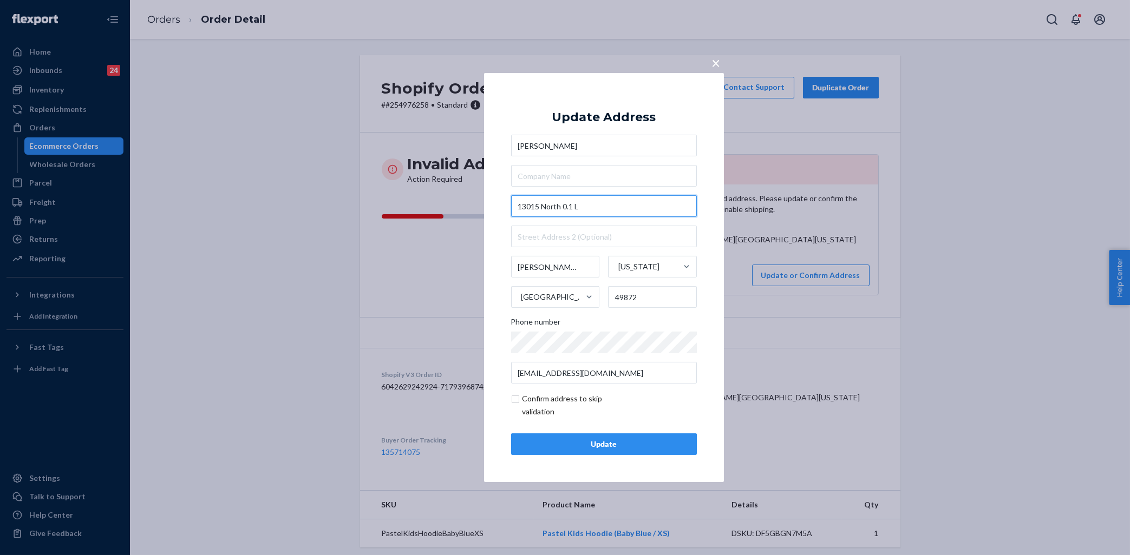
click at [601, 206] on input "13015 North 0.1 L" at bounding box center [604, 206] width 186 height 22
paste input "PO Box 203"
type input "PO Box 203, [PERSON_NAME]"
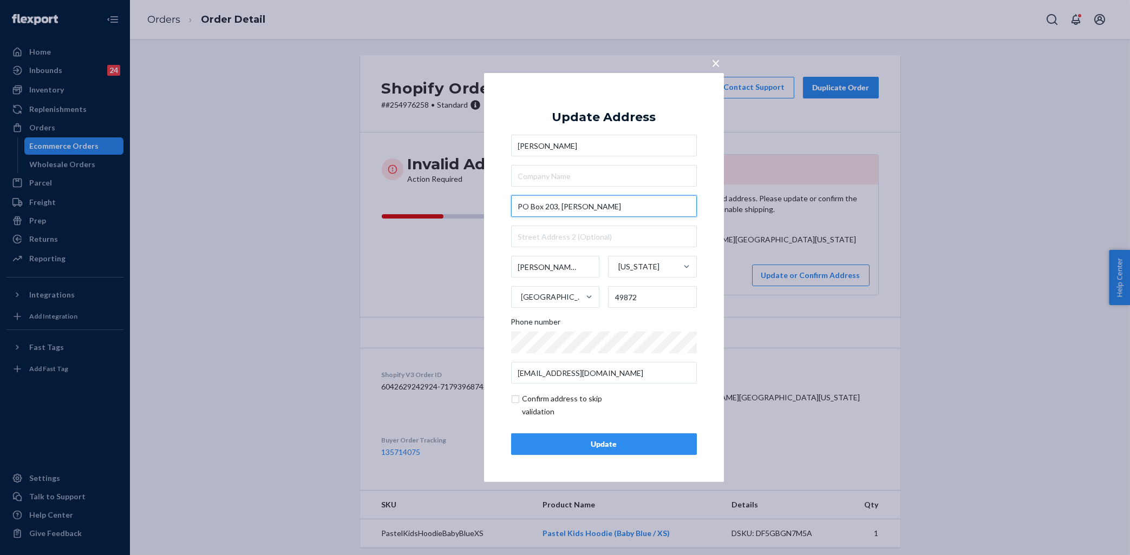
click at [611, 211] on input "PO Box 203, [PERSON_NAME]" at bounding box center [604, 206] width 186 height 22
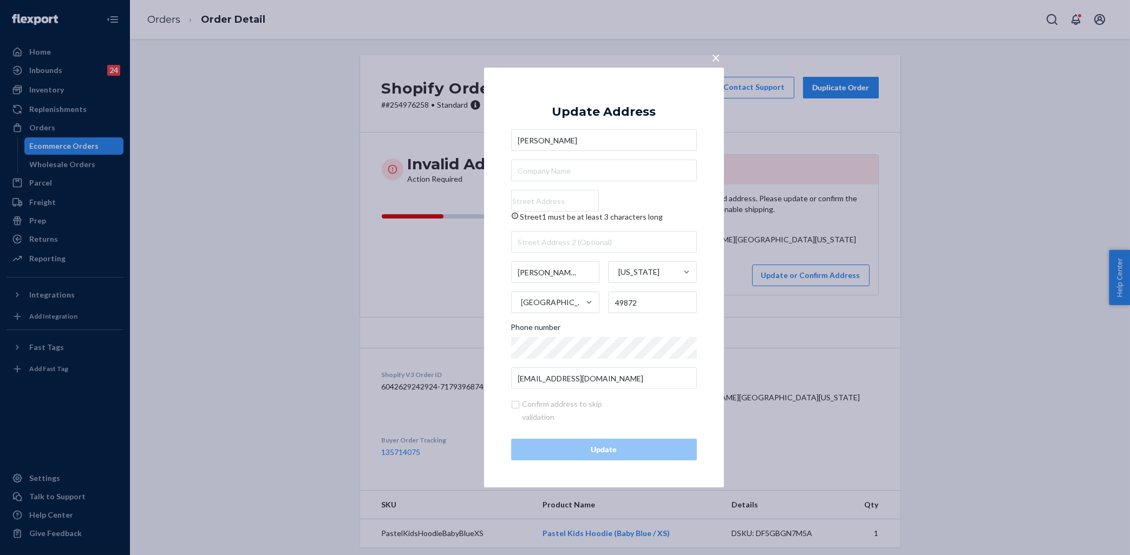
click at [722, 55] on button "×" at bounding box center [716, 55] width 15 height 19
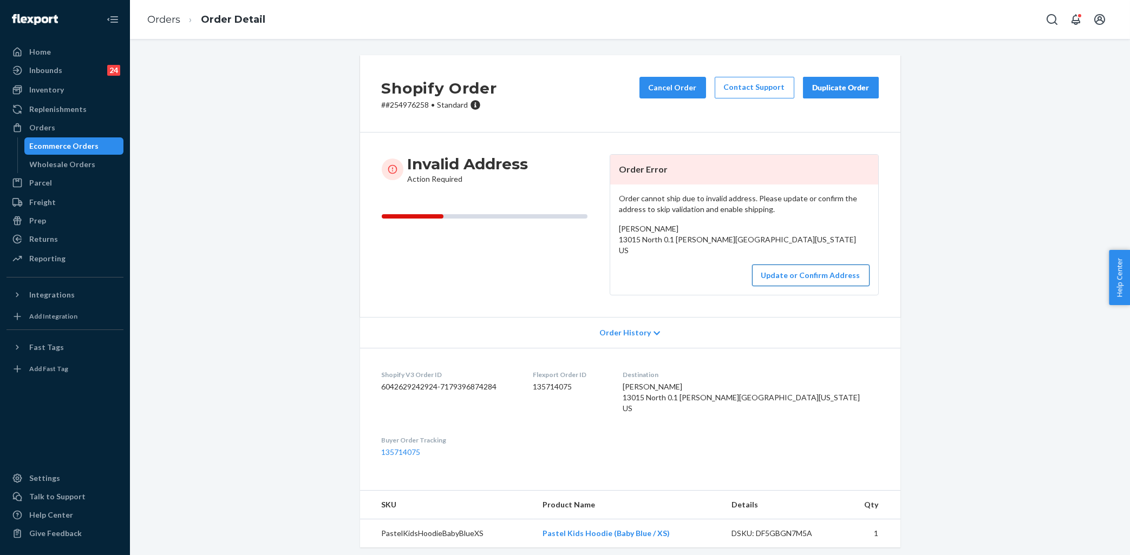
click at [807, 285] on button "Update or Confirm Address" at bounding box center [810, 276] width 117 height 22
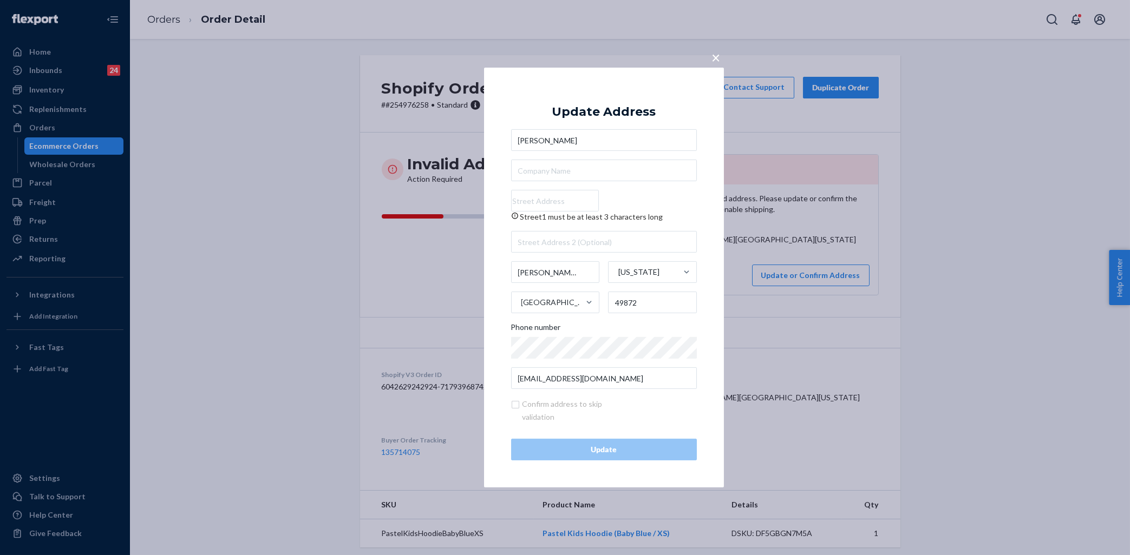
click at [556, 201] on input "Street1 must be at least 3 characters long" at bounding box center [555, 201] width 88 height 22
click at [557, 196] on input "Street1 must be at least 3 characters long" at bounding box center [555, 201] width 88 height 22
click at [569, 207] on input "Street1 must be at least 3 characters long" at bounding box center [555, 201] width 88 height 22
paste input "13015 North 0.1 Ln"
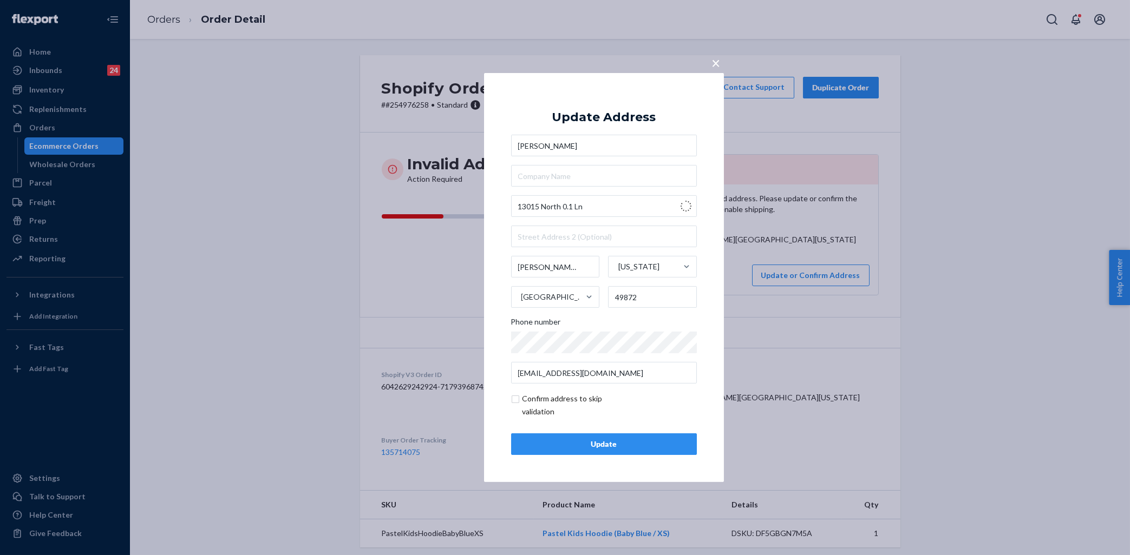
type input "13015 N 0.1 Ln"
type input "Rapid River"
type input "49878"
click at [568, 269] on input "Rapid River" at bounding box center [555, 267] width 89 height 22
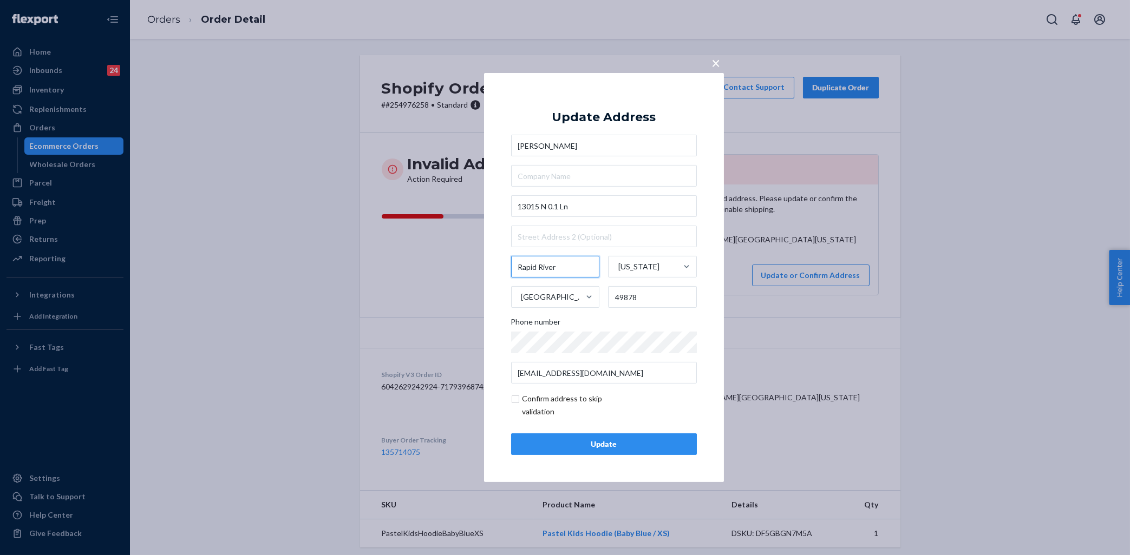
click at [568, 269] on input "Rapid River" at bounding box center [555, 267] width 89 height 22
type input "[PERSON_NAME]"
click at [649, 301] on input "49878" at bounding box center [652, 297] width 89 height 22
type input "49872"
click at [518, 400] on input "checkbox" at bounding box center [574, 406] width 126 height 26
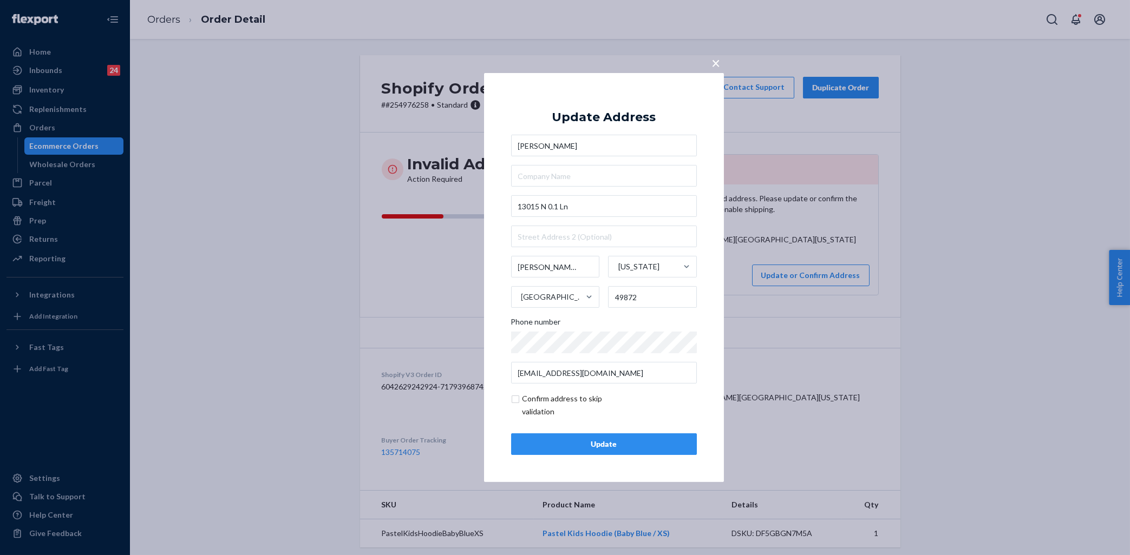
checkbox input "true"
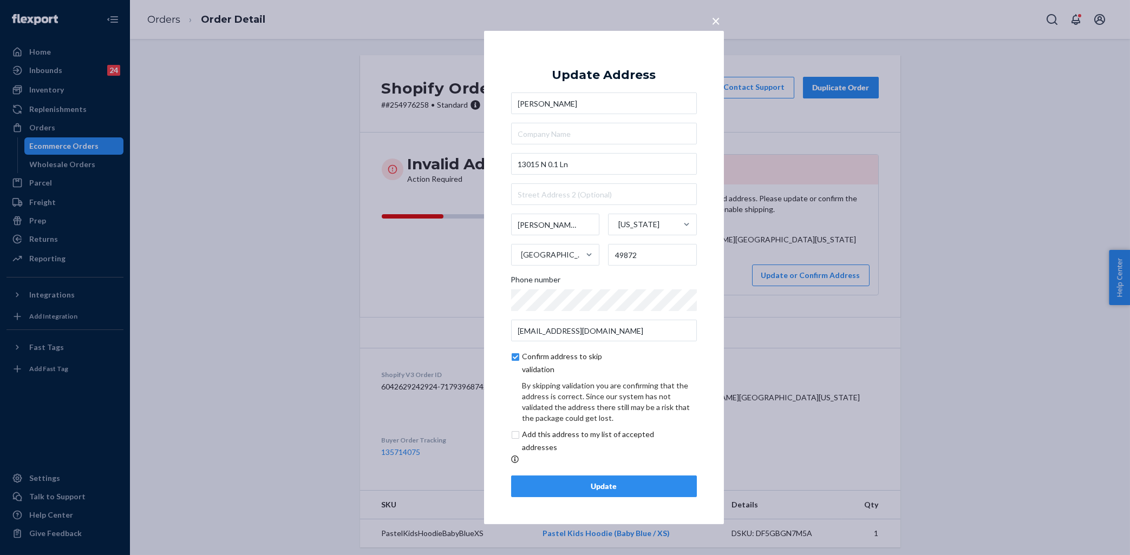
click at [643, 487] on div "Update" at bounding box center [603, 486] width 167 height 11
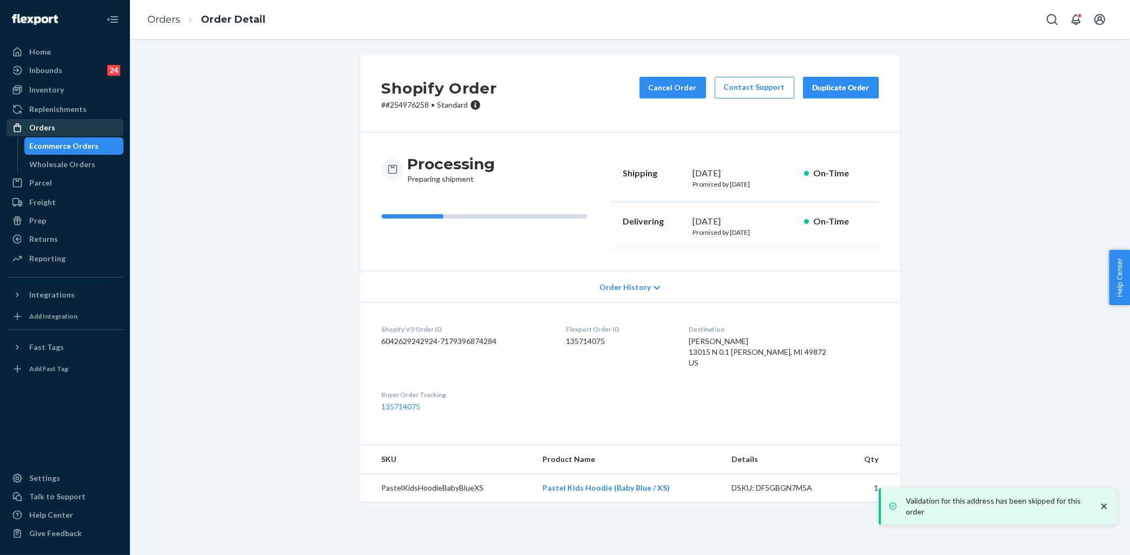
click at [38, 133] on div "Orders" at bounding box center [42, 127] width 26 height 11
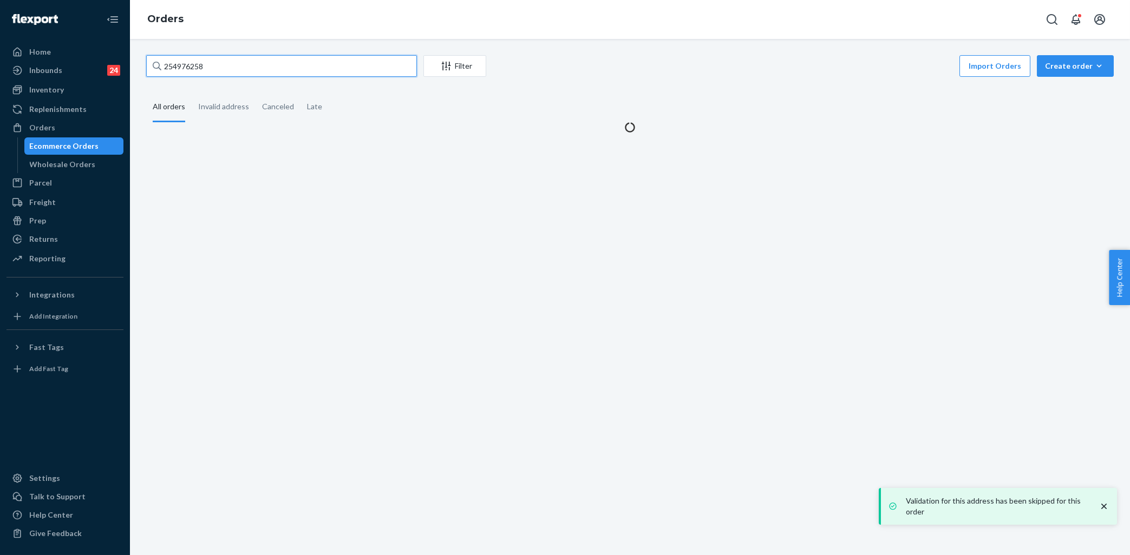
click at [277, 67] on input "254976258" at bounding box center [281, 66] width 271 height 22
click at [277, 66] on input "254976258" at bounding box center [281, 66] width 271 height 22
paste input "5024907"
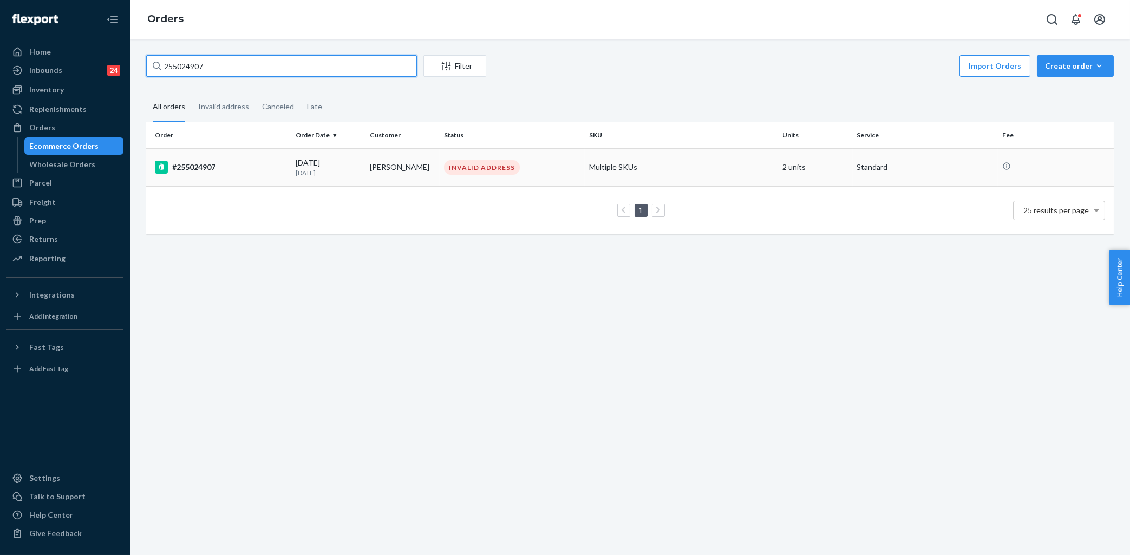
type input "255024907"
click at [250, 154] on td "#255024907" at bounding box center [218, 167] width 145 height 38
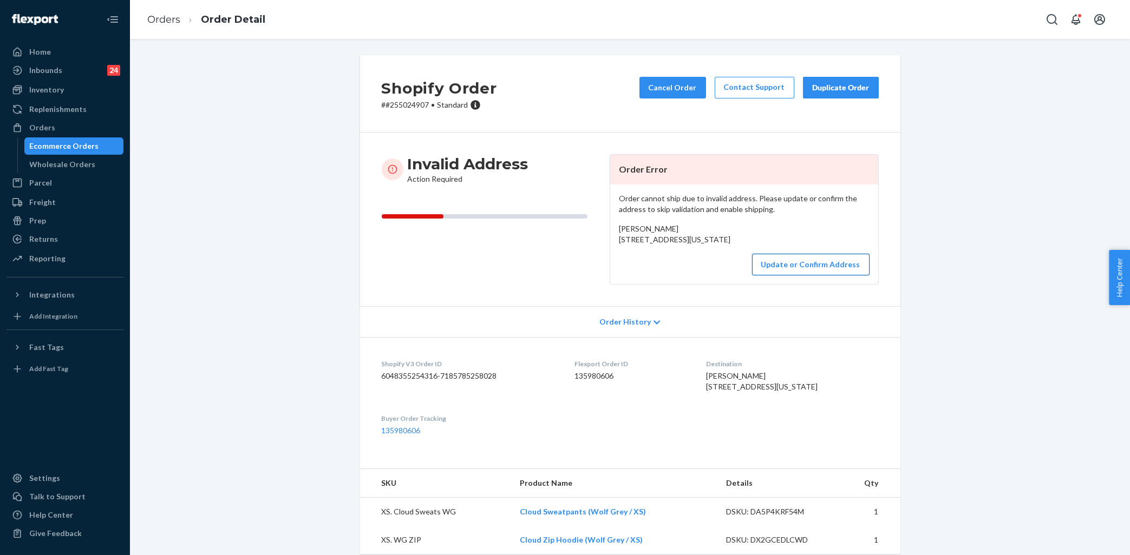
click at [803, 276] on button "Update or Confirm Address" at bounding box center [810, 265] width 117 height 22
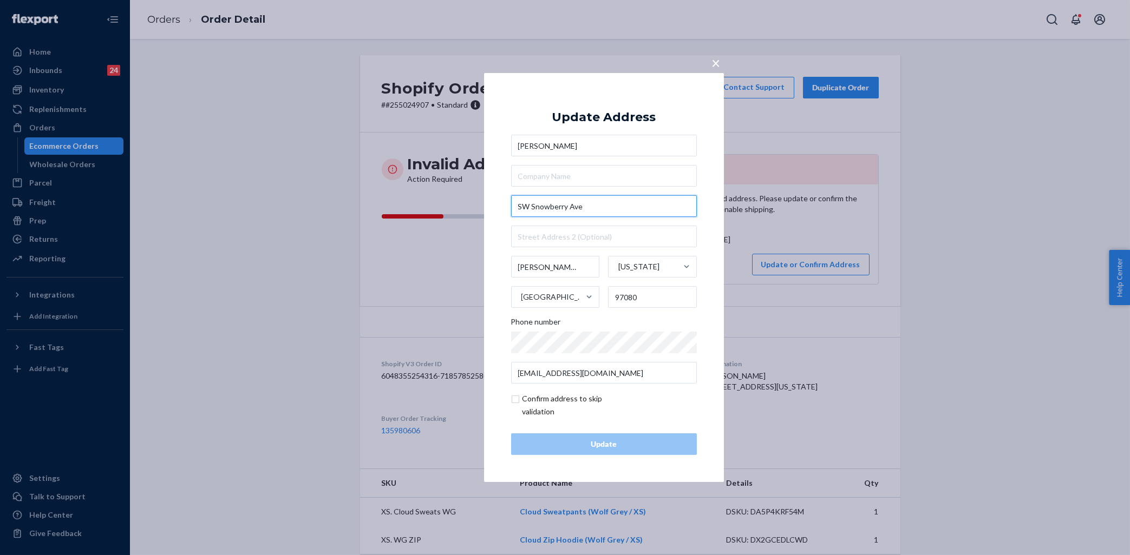
click at [554, 206] on input "SW Snowberry Ave" at bounding box center [604, 206] width 186 height 22
paste input "33044 [US_STATE][GEOGRAPHIC_DATA]"
click at [601, 213] on input "33044 [US_STATE][GEOGRAPHIC_DATA]" at bounding box center [604, 206] width 186 height 22
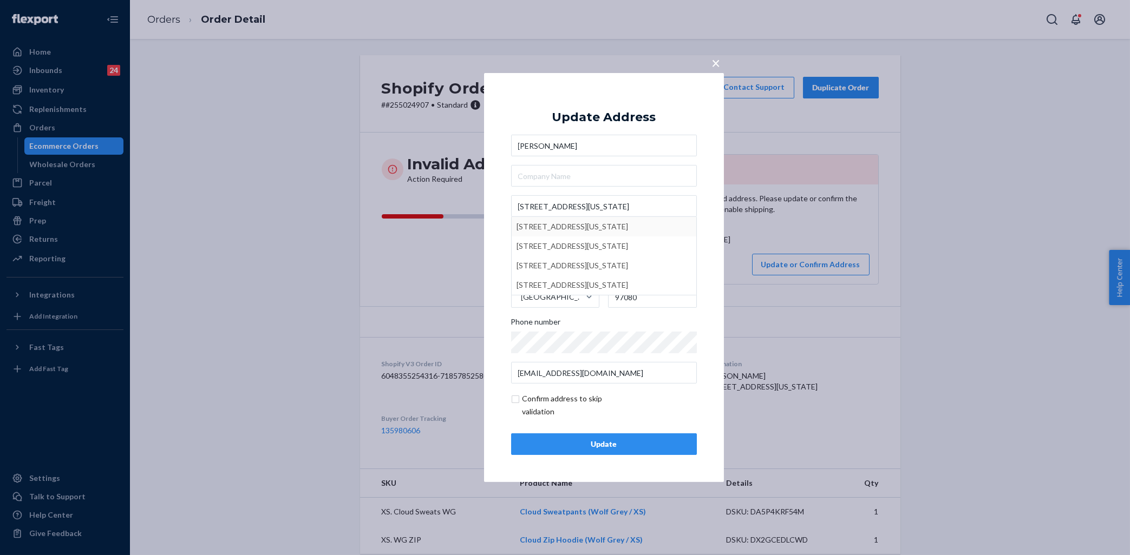
type input "33044 [US_STATE][GEOGRAPHIC_DATA]"
type input "[GEOGRAPHIC_DATA]"
type input "94587"
click at [633, 449] on div "Update" at bounding box center [603, 444] width 167 height 11
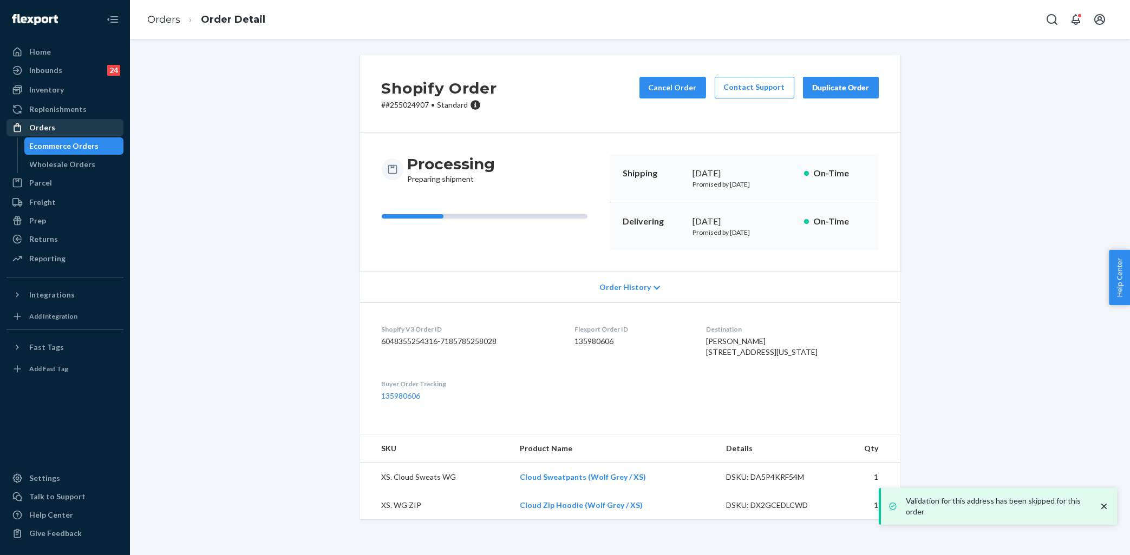
click at [69, 126] on div "Orders" at bounding box center [65, 127] width 115 height 15
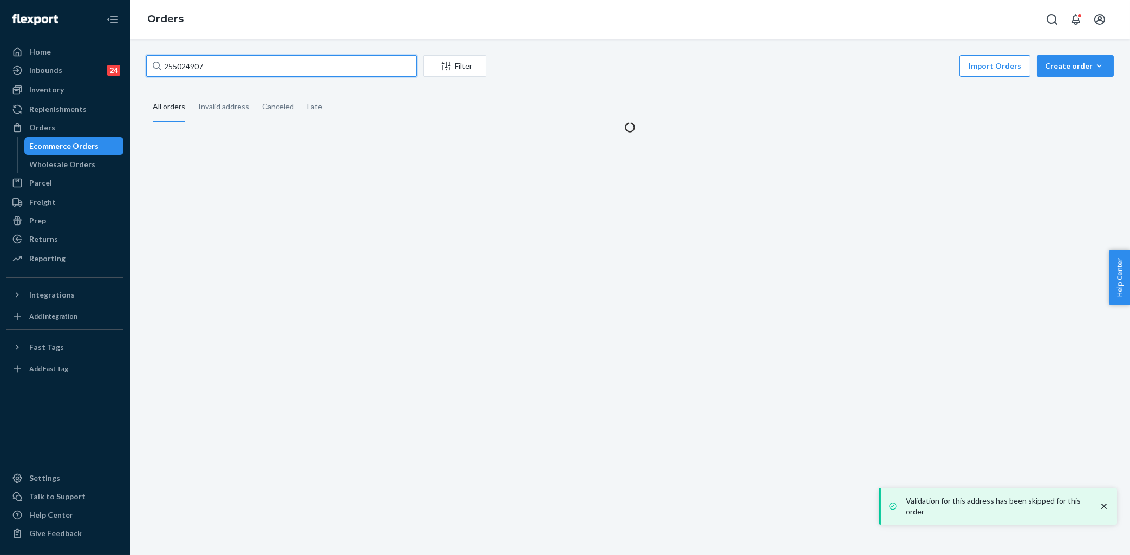
click at [257, 71] on input "255024907" at bounding box center [281, 66] width 271 height 22
paste input "51943"
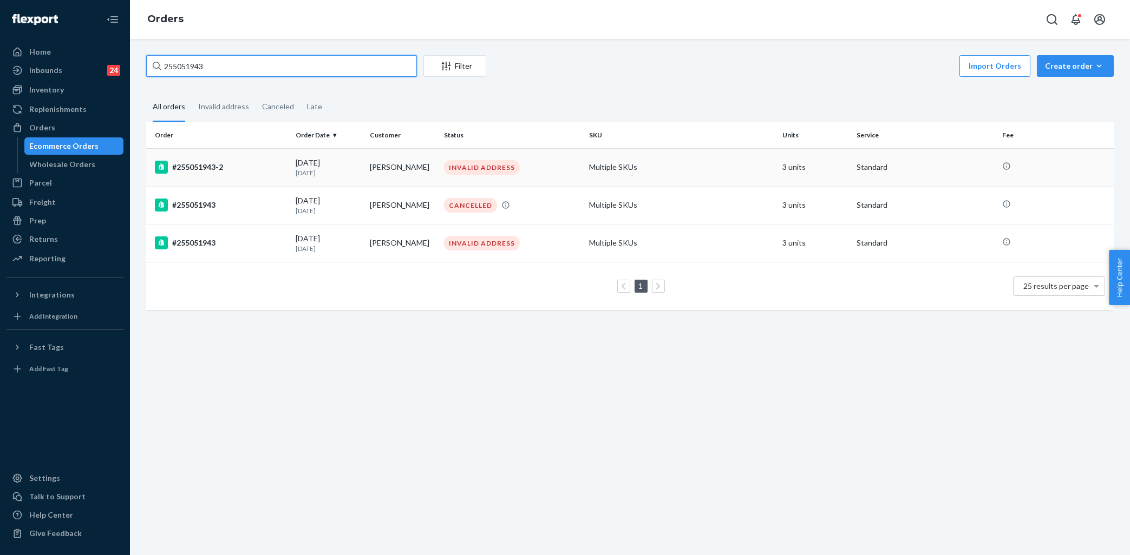
type input "255051943"
click at [266, 159] on td "#255051943-2" at bounding box center [218, 167] width 145 height 38
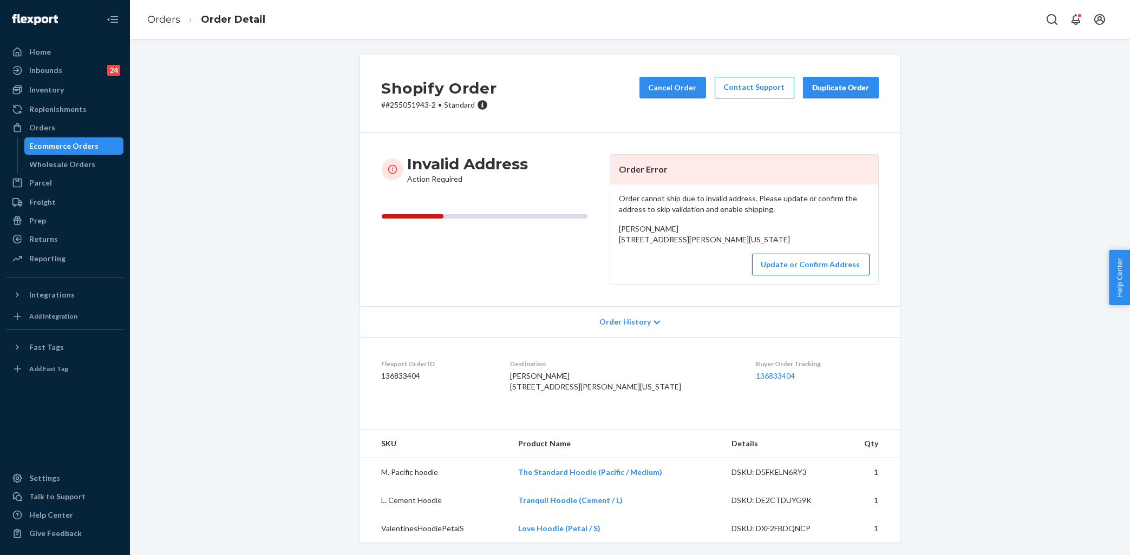
click at [800, 276] on button "Update or Confirm Address" at bounding box center [810, 265] width 117 height 22
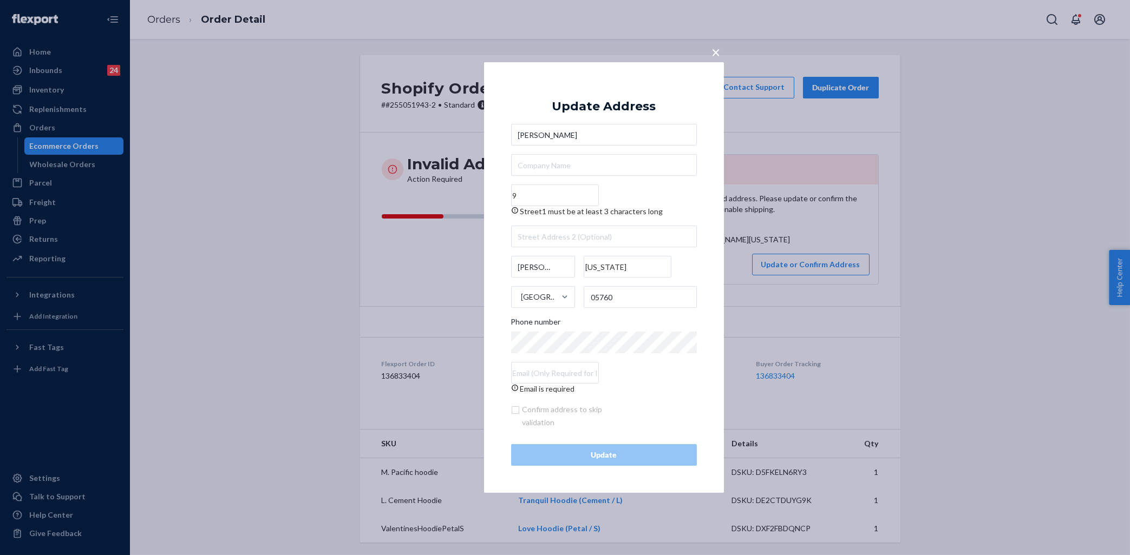
click at [564, 200] on input "9" at bounding box center [555, 196] width 88 height 22
paste input "[PERSON_NAME] Rd"
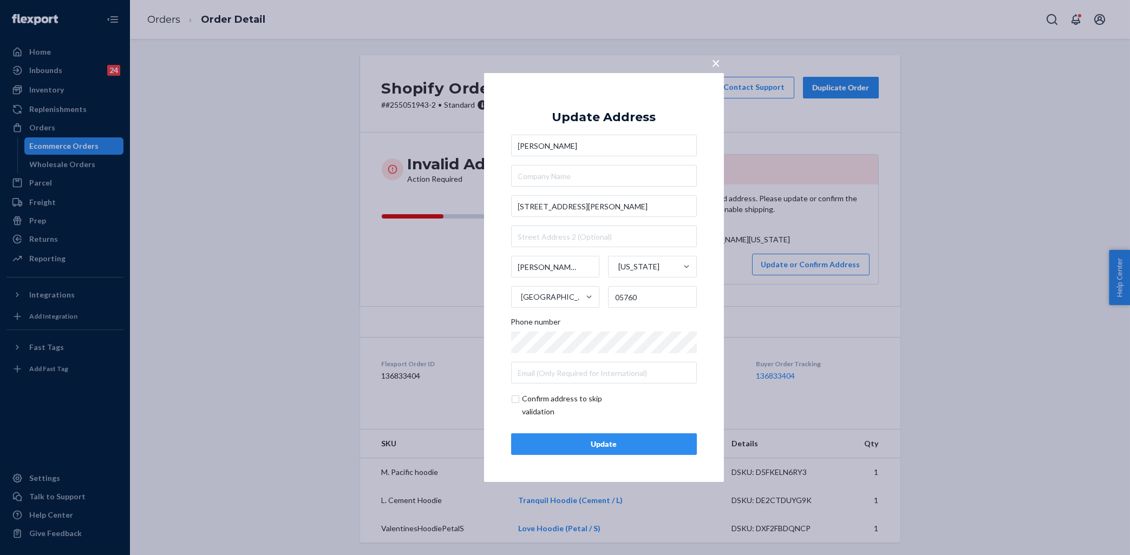
type input "[STREET_ADDRESS][PERSON_NAME]"
click at [618, 447] on div "Update" at bounding box center [603, 444] width 167 height 11
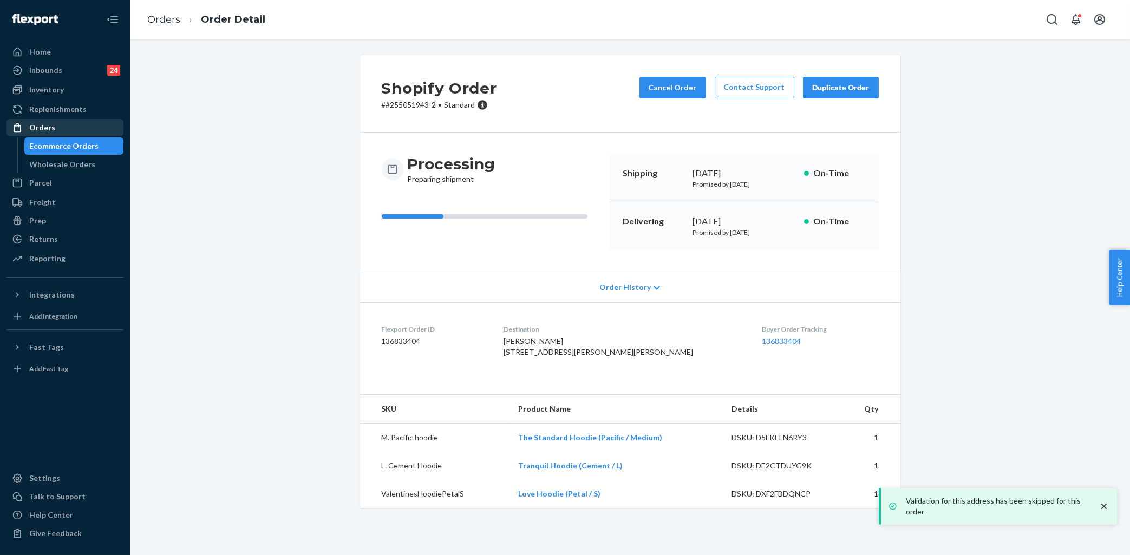
click at [99, 126] on div "Orders" at bounding box center [65, 127] width 115 height 15
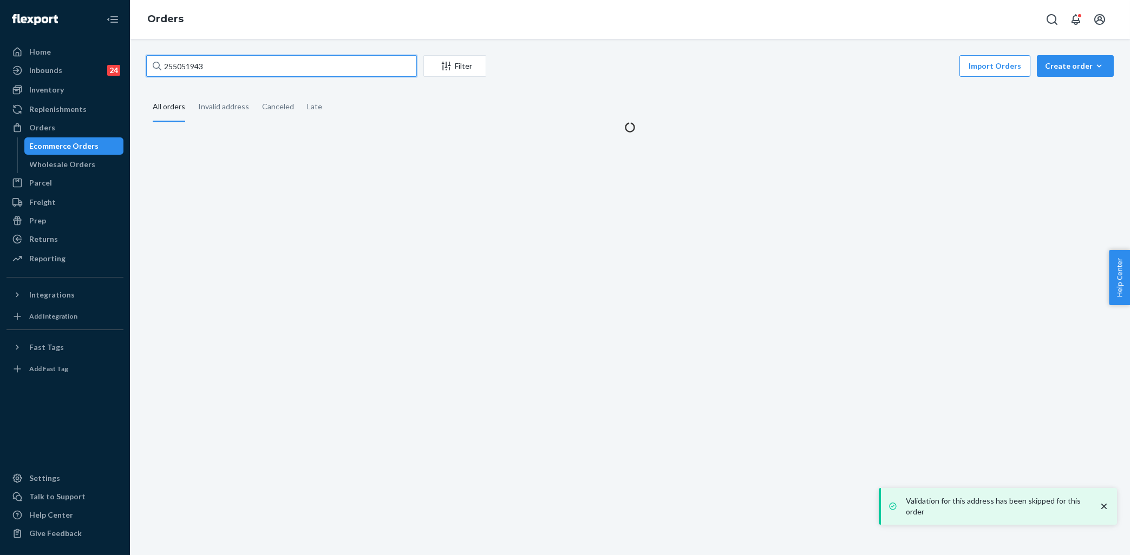
click at [217, 68] on input "255051943" at bounding box center [281, 66] width 271 height 22
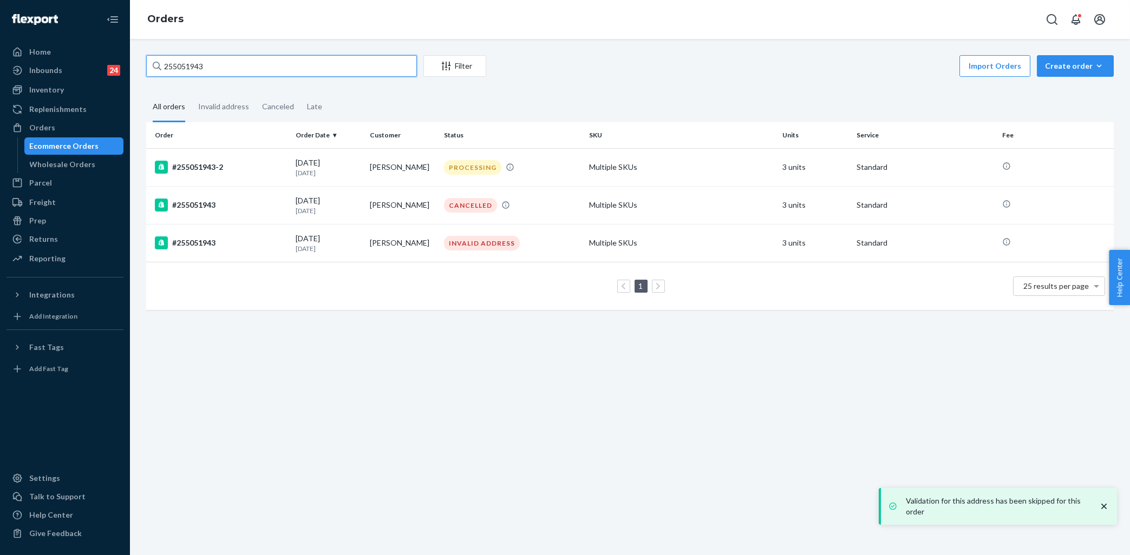
paste input "4986556"
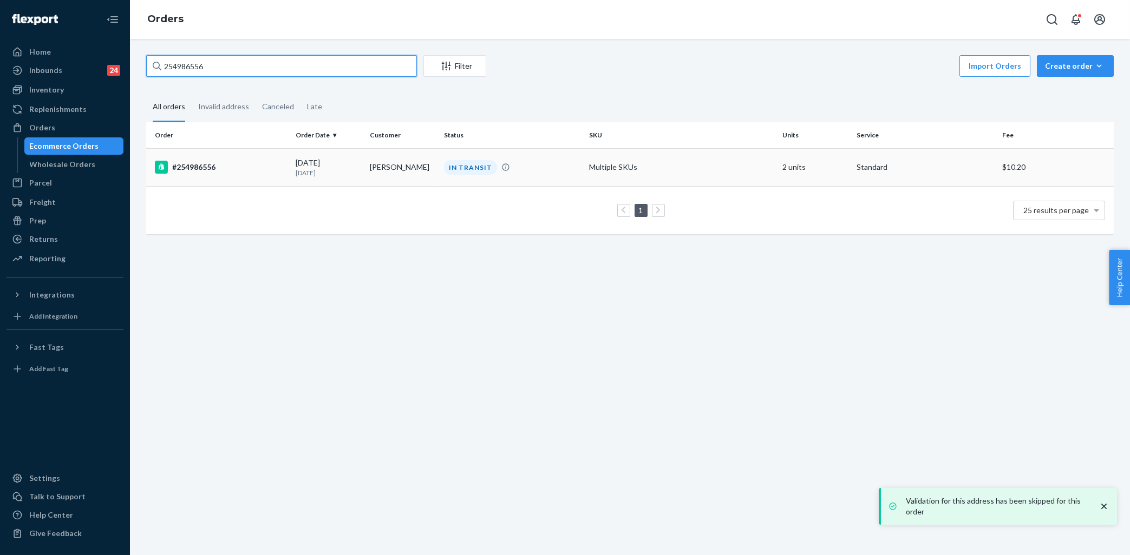
type input "254986556"
click at [266, 169] on div "#254986556" at bounding box center [221, 167] width 132 height 13
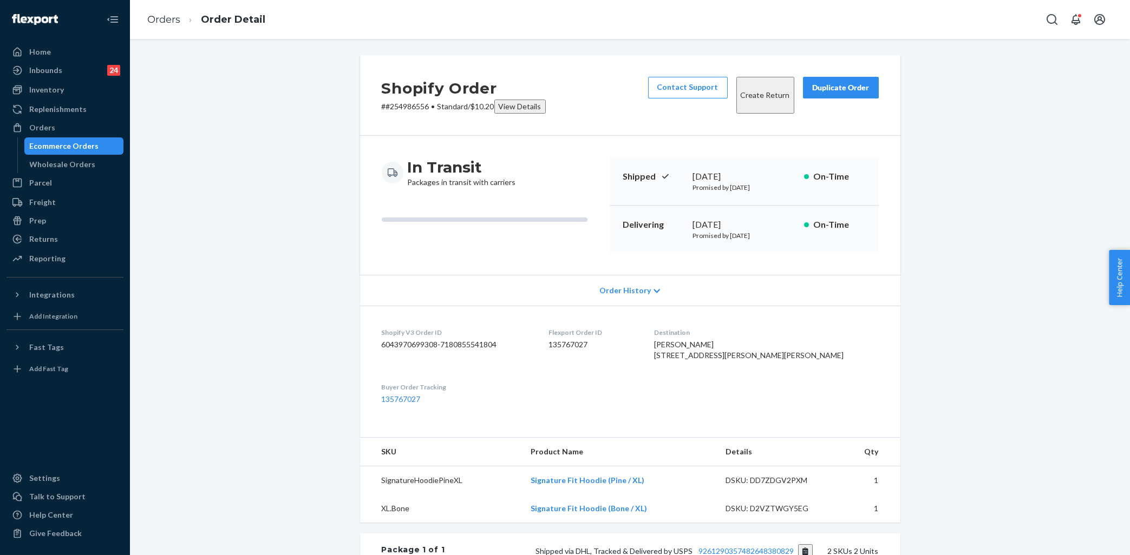
scroll to position [227, 0]
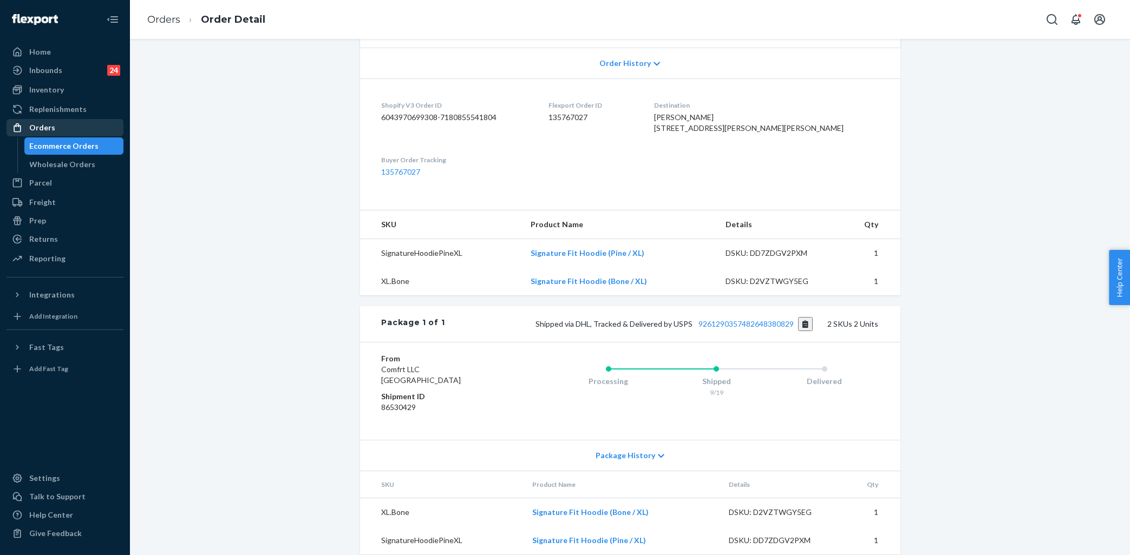
click at [54, 130] on div "Orders" at bounding box center [65, 127] width 115 height 15
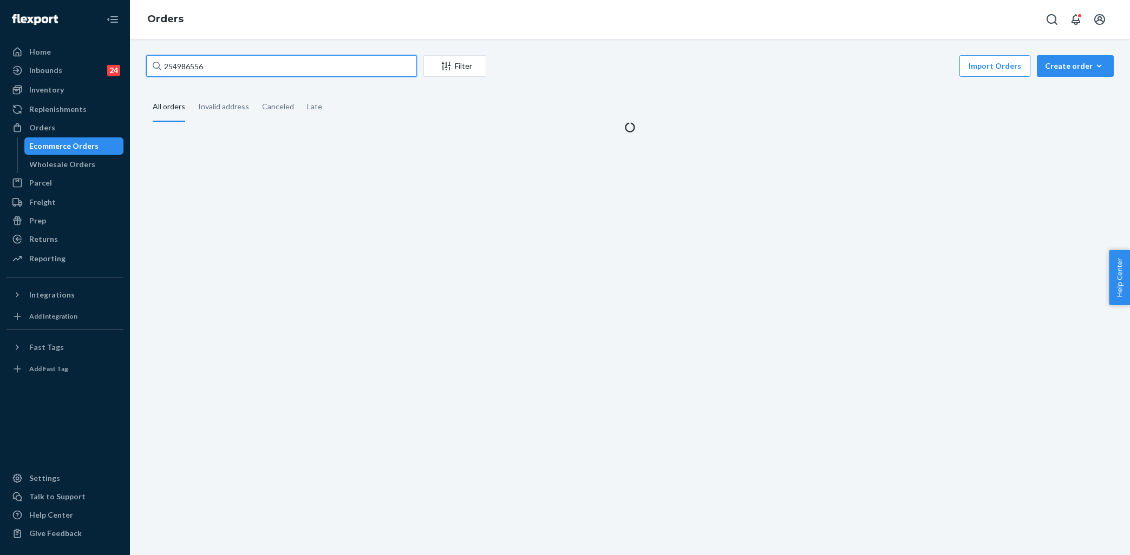
click at [282, 69] on input "254986556" at bounding box center [281, 66] width 271 height 22
paste input "5022891"
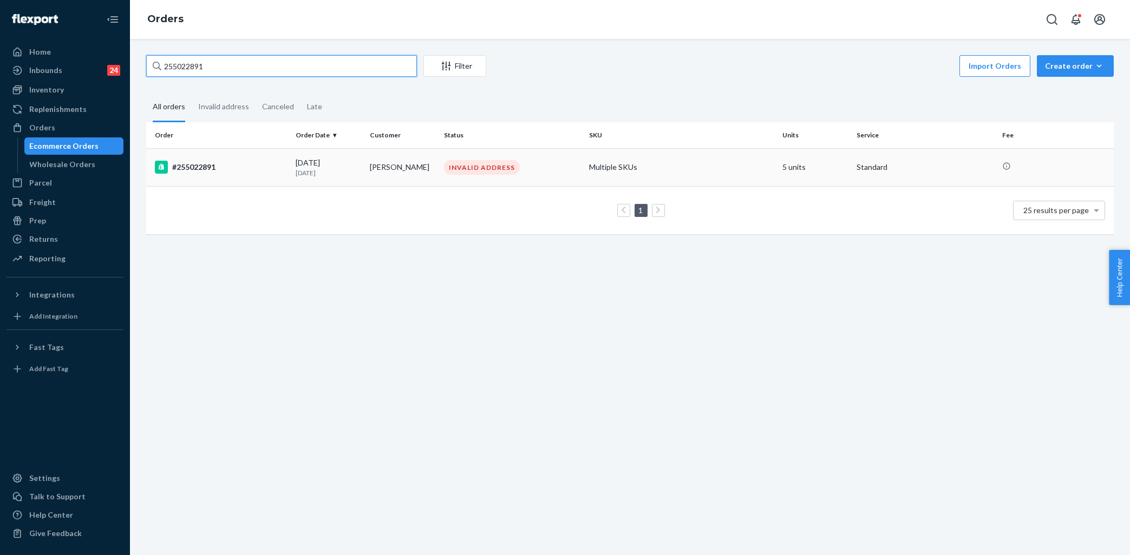
type input "255022891"
click at [274, 167] on div "#255022891" at bounding box center [221, 167] width 132 height 13
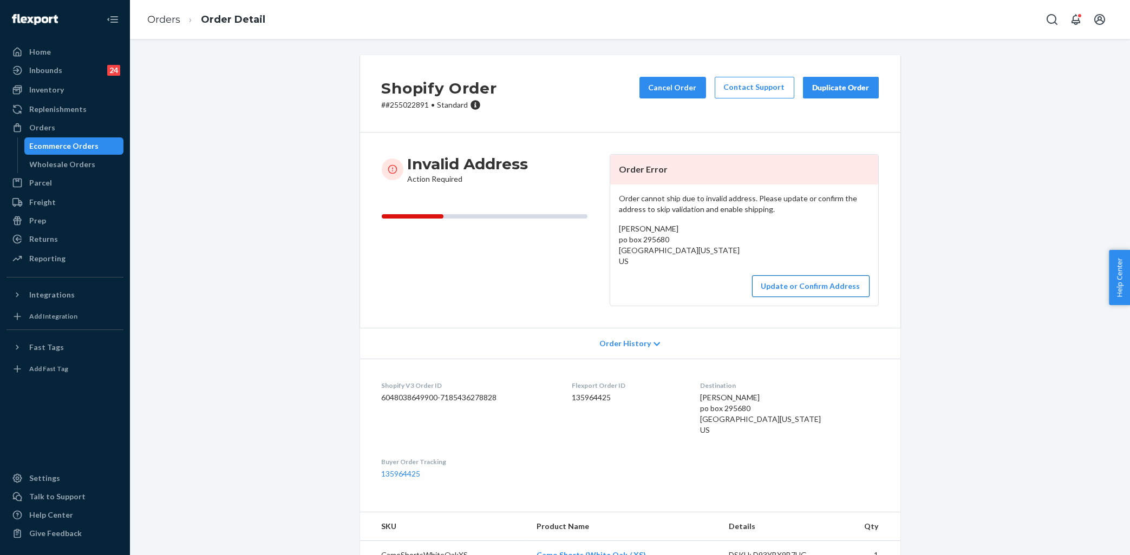
click at [828, 290] on button "Update or Confirm Address" at bounding box center [810, 287] width 117 height 22
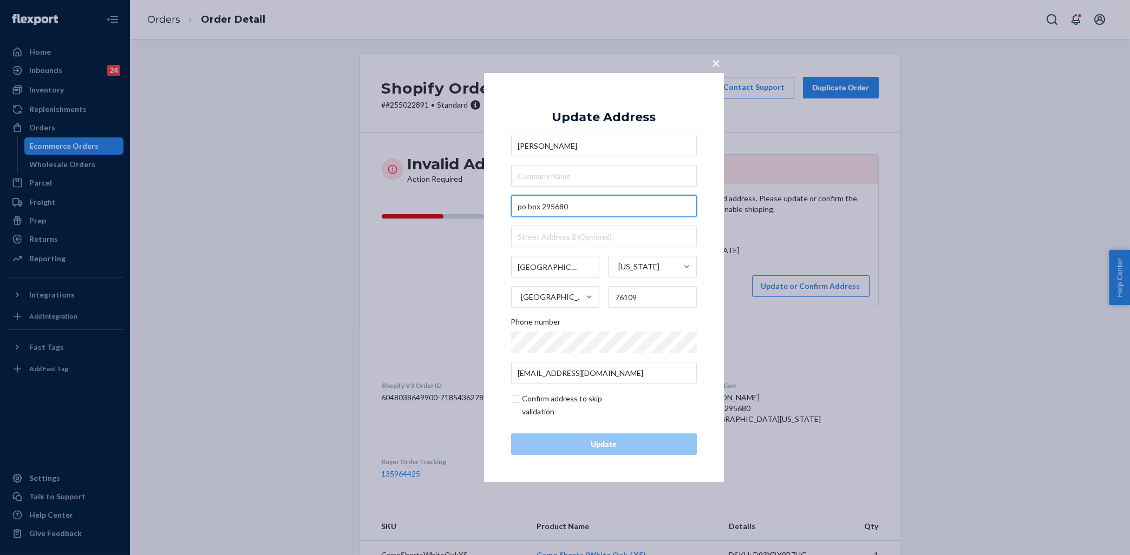
drag, startPoint x: 575, startPoint y: 209, endPoint x: 514, endPoint y: 207, distance: 60.7
click at [512, 208] on input "po box 295680" at bounding box center [604, 206] width 186 height 22
drag, startPoint x: 572, startPoint y: 206, endPoint x: 516, endPoint y: 208, distance: 56.3
click at [516, 208] on input "po box 295680" at bounding box center [604, 206] width 186 height 22
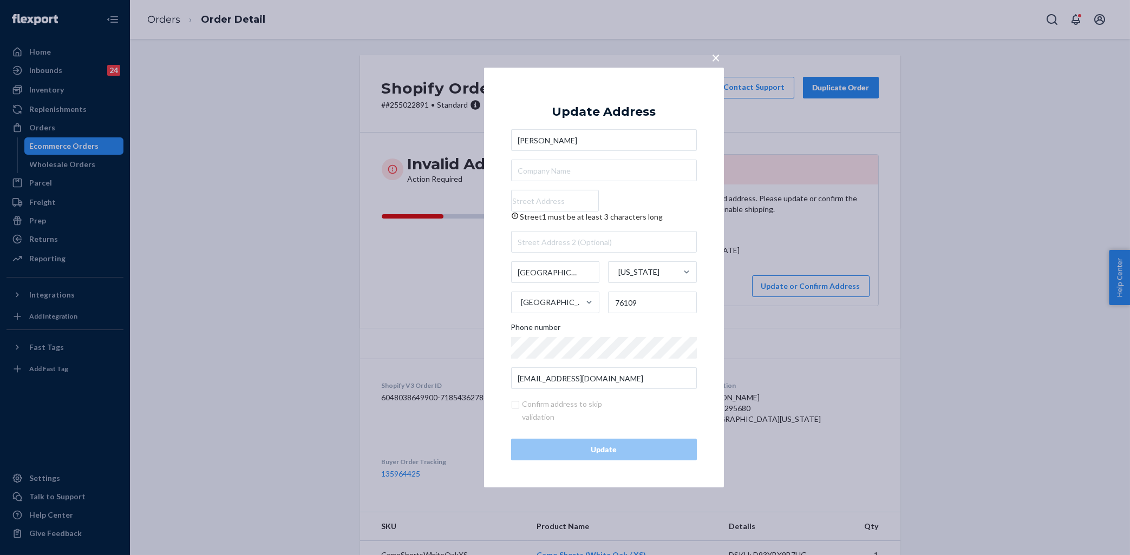
click at [550, 203] on input "Street1 must be at least 3 characters long" at bounding box center [555, 201] width 88 height 22
paste input "po box 295680"
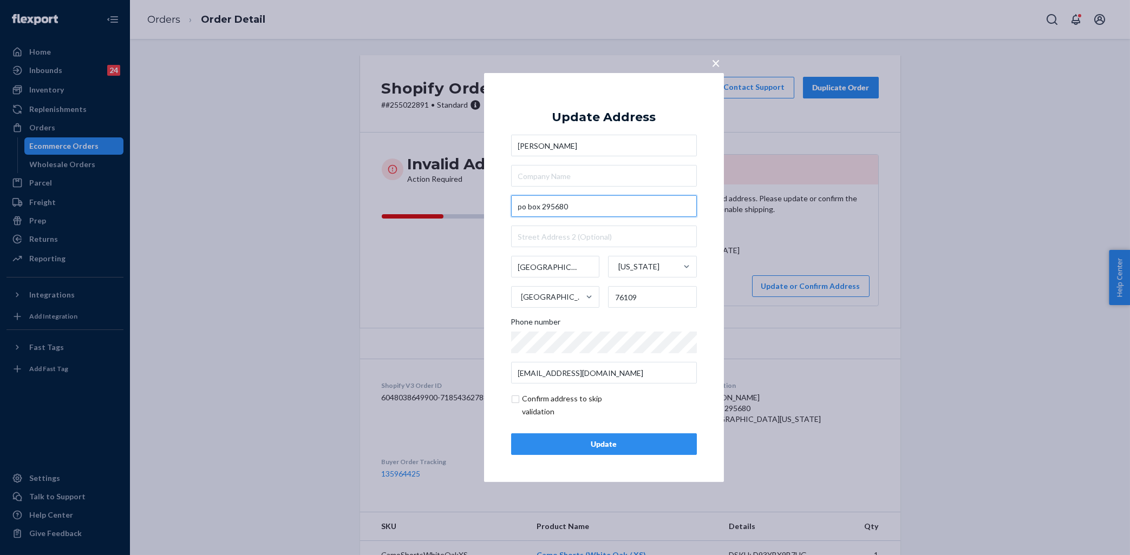
click at [573, 200] on input "po box 295680" at bounding box center [604, 206] width 186 height 22
paste input "text"
click at [501, 190] on div "× Update Address [PERSON_NAME][GEOGRAPHIC_DATA] [GEOGRAPHIC_DATA][STREET_ADDRES…" at bounding box center [604, 277] width 240 height 409
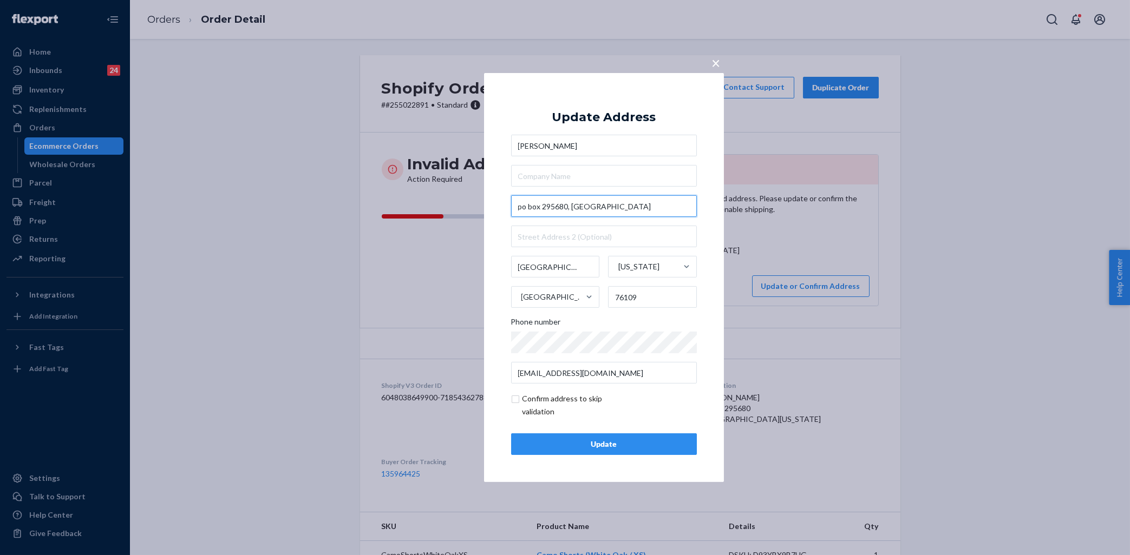
drag, startPoint x: 529, startPoint y: 201, endPoint x: 515, endPoint y: 206, distance: 14.9
click at [515, 206] on input "po box 295680, [GEOGRAPHIC_DATA]" at bounding box center [604, 206] width 186 height 22
click at [626, 203] on input "PO Box 295680, [GEOGRAPHIC_DATA]" at bounding box center [604, 206] width 186 height 22
drag, startPoint x: 571, startPoint y: 205, endPoint x: 641, endPoint y: 204, distance: 70.4
click at [641, 204] on input "PO Box 295680, [GEOGRAPHIC_DATA], [US_STATE]" at bounding box center [604, 206] width 186 height 22
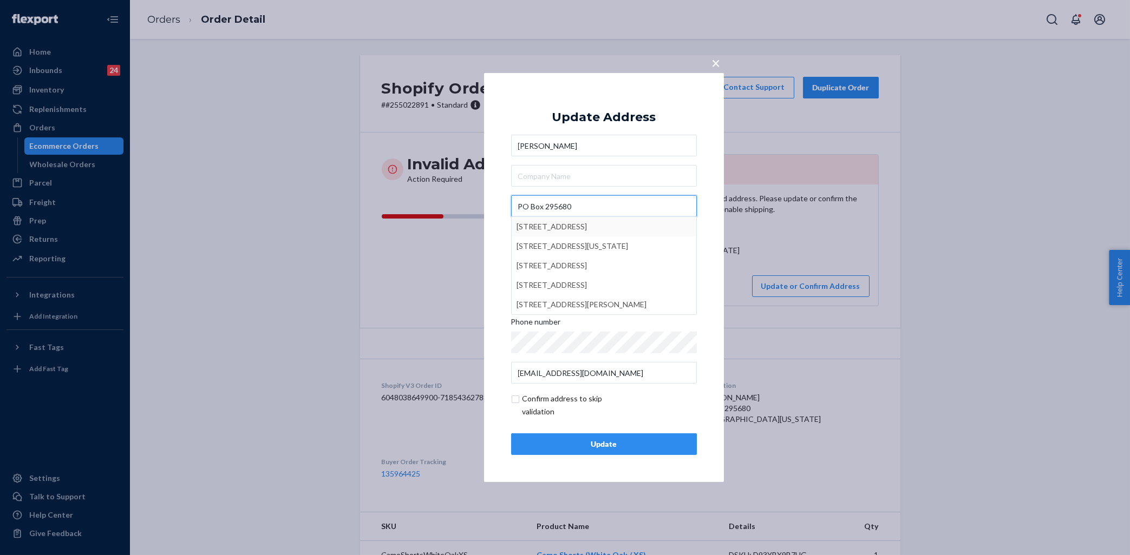
type input "PO Box 295680"
click at [487, 215] on div "× Update Address [PERSON_NAME][GEOGRAPHIC_DATA][STREET_ADDRESS][US_STATE] Phone…" at bounding box center [604, 277] width 240 height 409
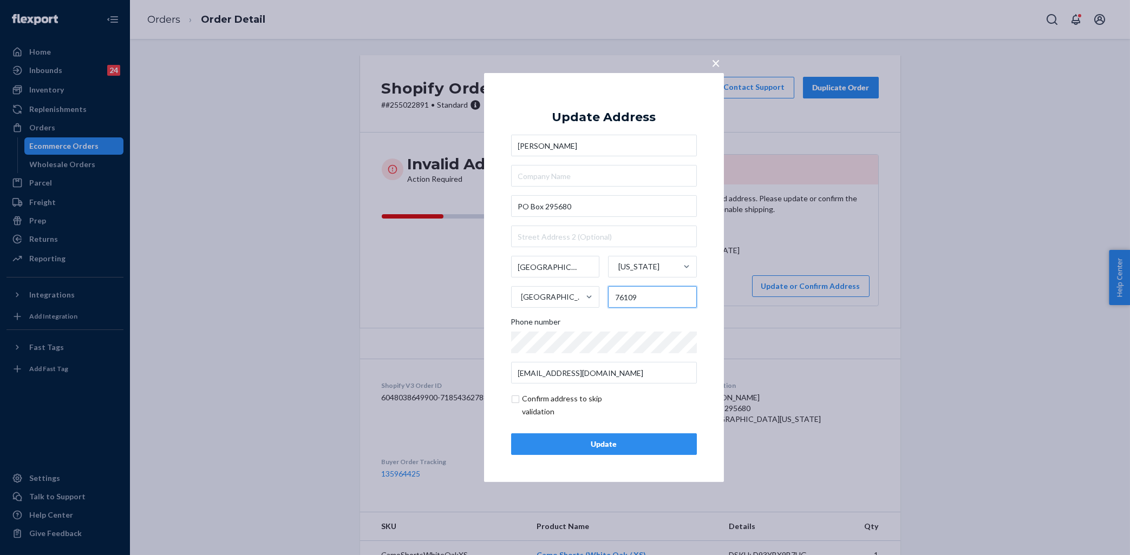
click at [629, 297] on input "76109" at bounding box center [652, 297] width 89 height 22
paste input "29"
type input "76129"
click at [518, 401] on input "checkbox" at bounding box center [574, 406] width 126 height 26
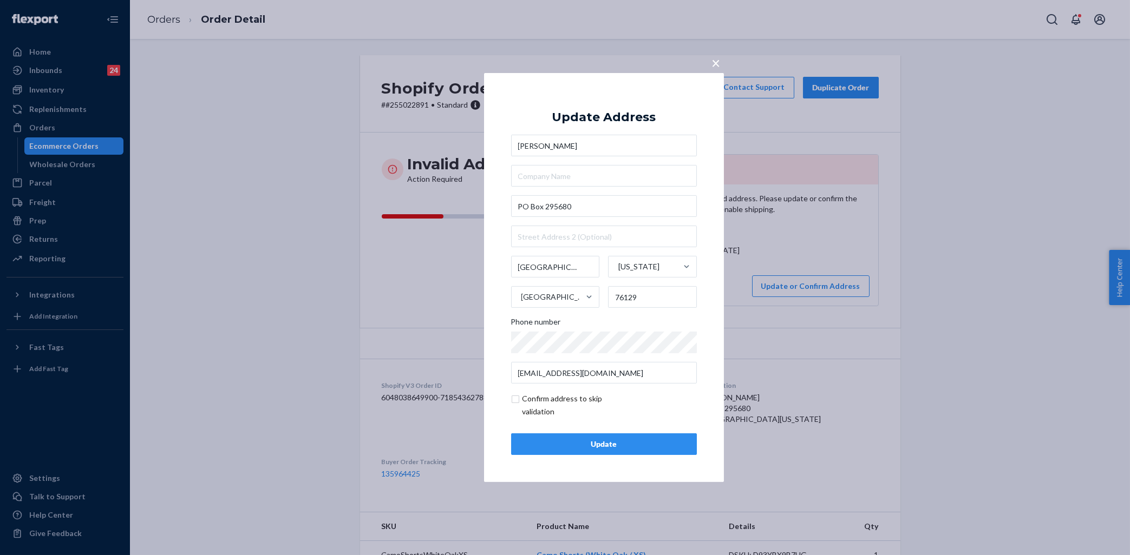
checkbox input "true"
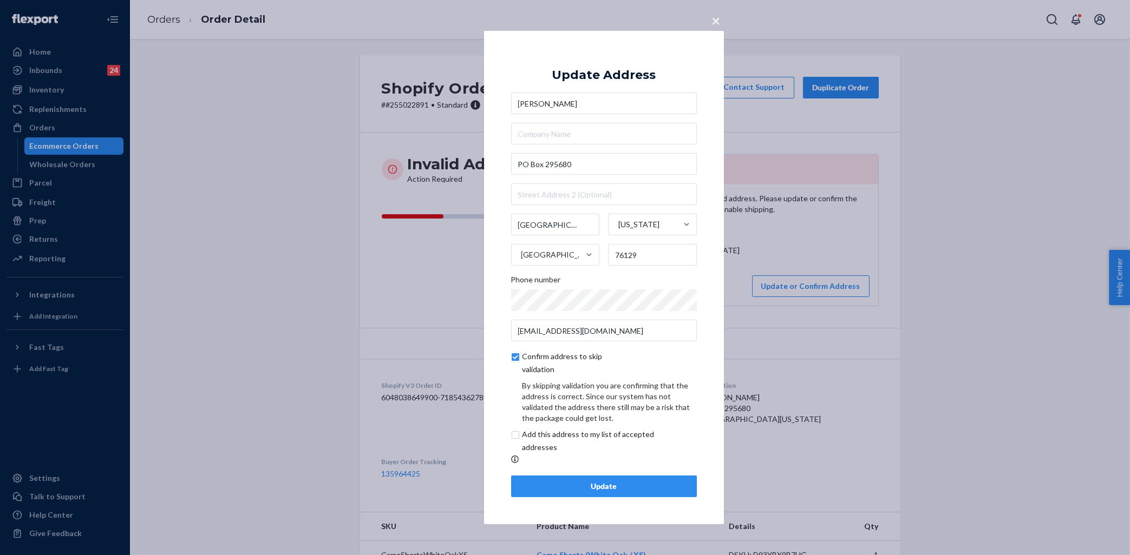
click at [614, 501] on div "× Update Address [PERSON_NAME][GEOGRAPHIC_DATA][STREET_ADDRESS][US_STATE] Phone…" at bounding box center [604, 278] width 240 height 494
click at [626, 486] on div "Update" at bounding box center [603, 486] width 167 height 11
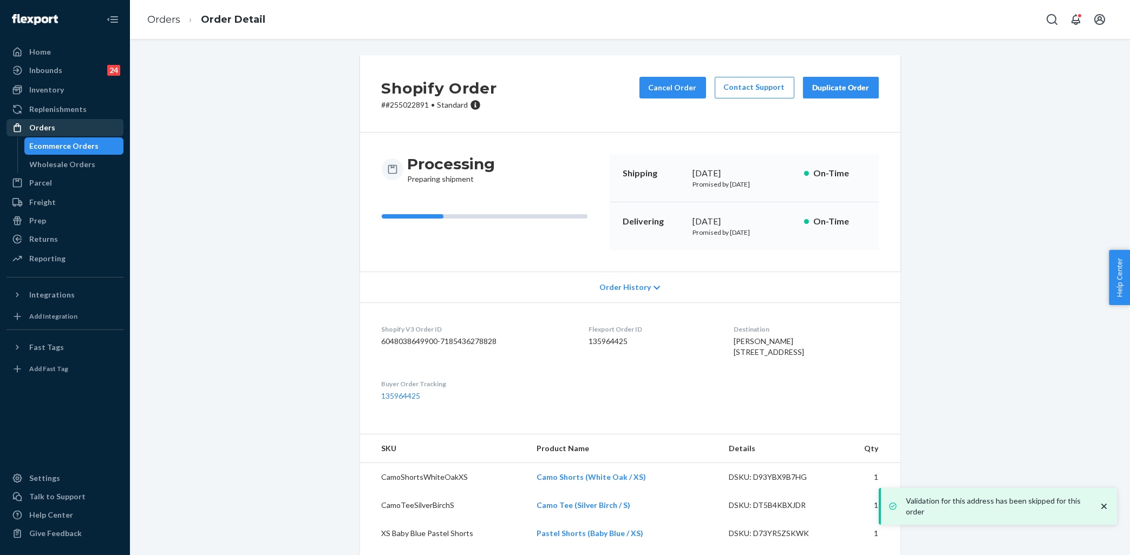
click at [63, 129] on div "Orders" at bounding box center [65, 127] width 115 height 15
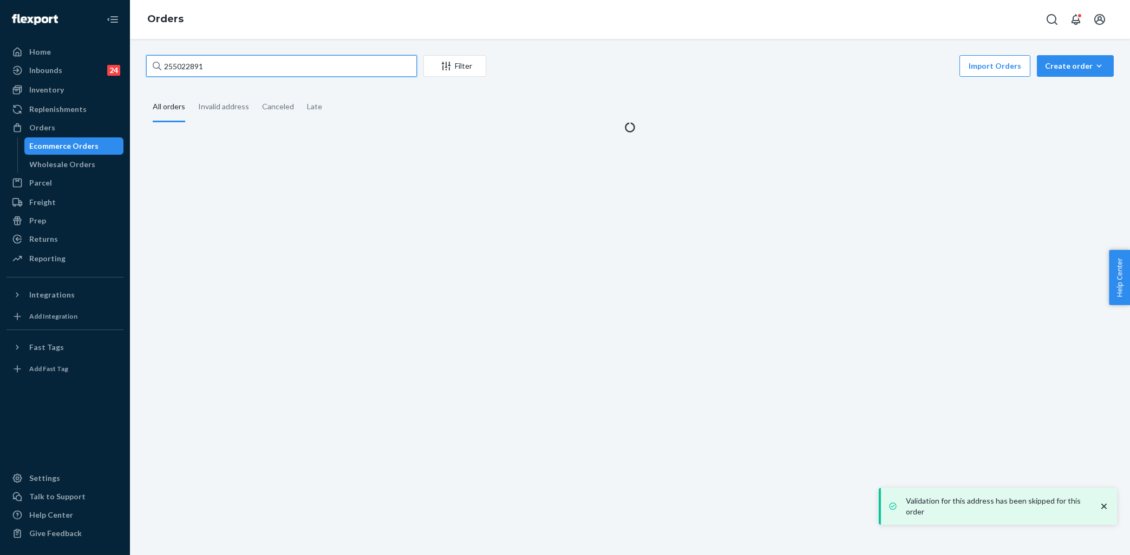
click at [300, 66] on input "255022891" at bounding box center [281, 66] width 271 height 22
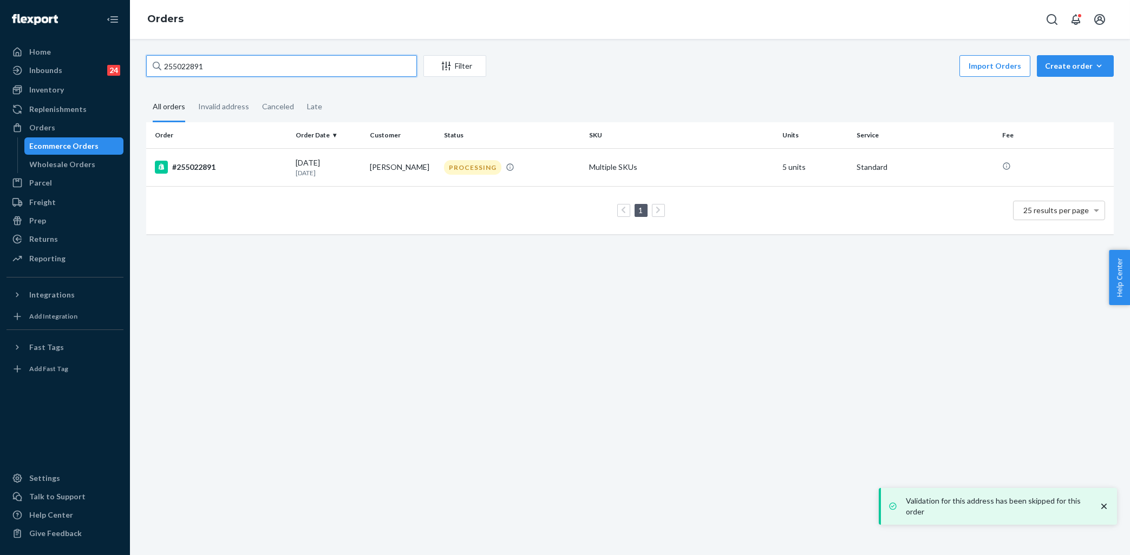
paste input "04686"
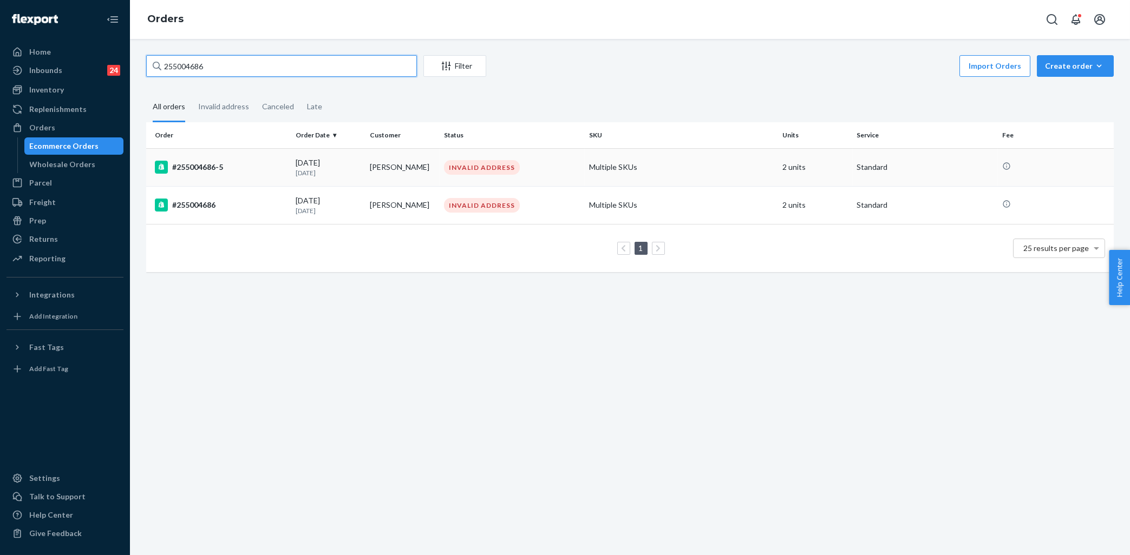
type input "255004686"
click at [270, 166] on div "#255004686-5" at bounding box center [221, 167] width 132 height 13
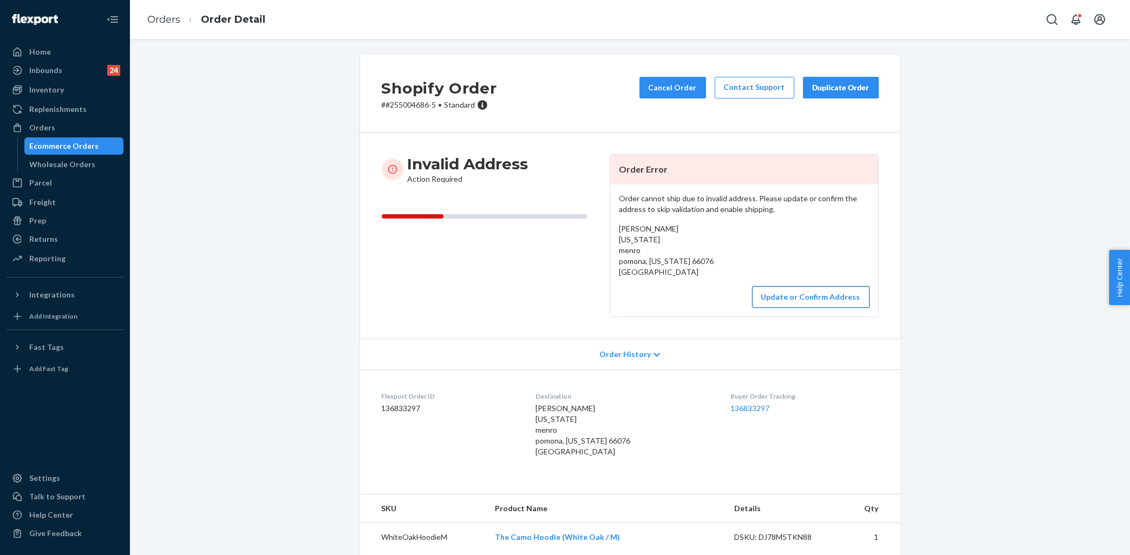
click at [818, 299] on button "Update or Confirm Address" at bounding box center [810, 297] width 117 height 22
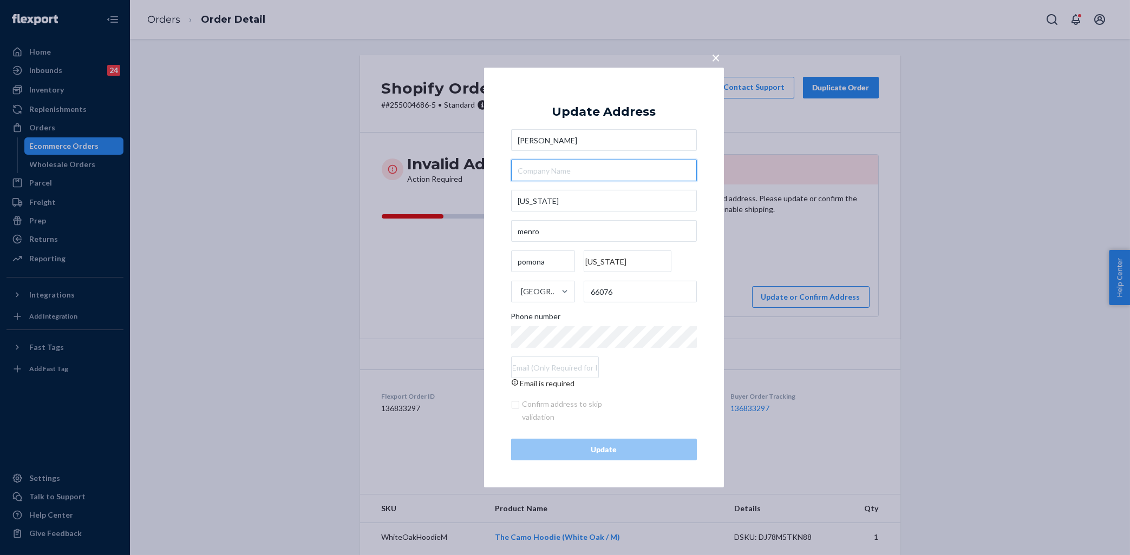
click at [551, 169] on input "text" at bounding box center [604, 171] width 186 height 22
click at [551, 197] on input "[US_STATE]" at bounding box center [604, 201] width 186 height 22
paste input "[STREET_ADDRESS][US_STATE]"
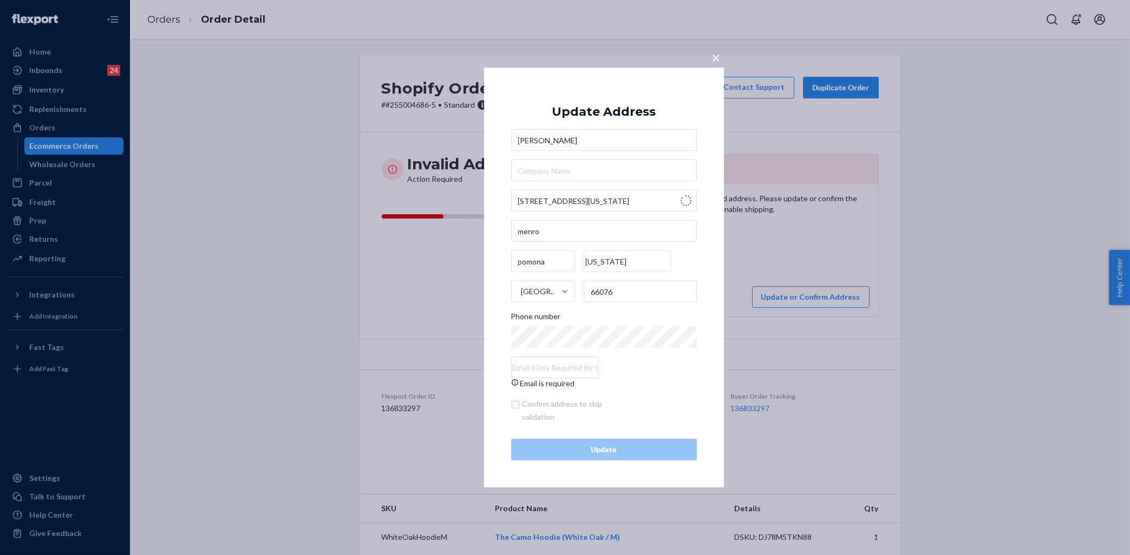
type input "[STREET_ADDRESS][US_STATE]"
type input "Pomona"
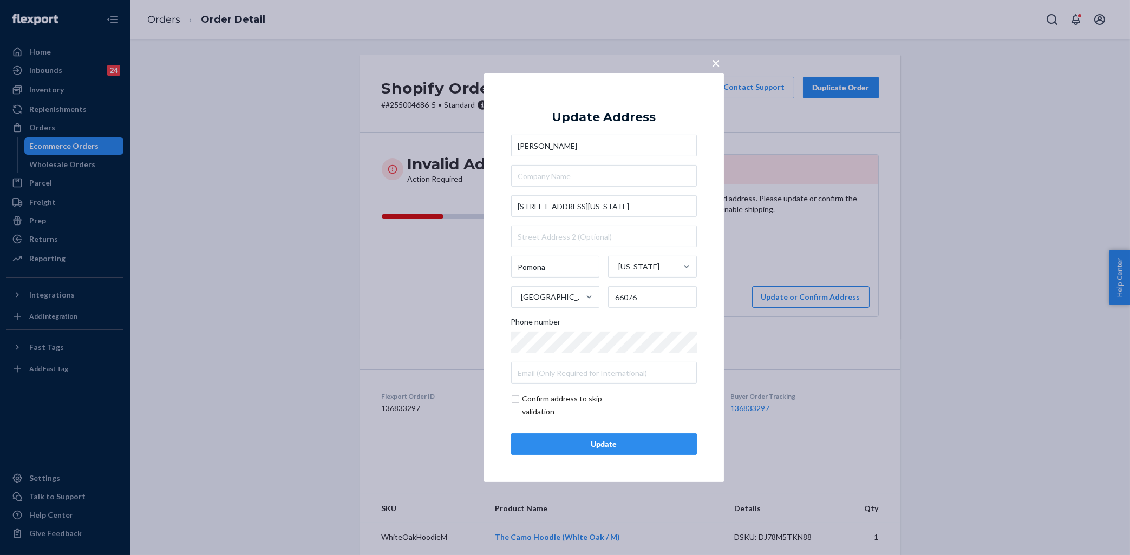
click at [606, 443] on div "Update" at bounding box center [603, 444] width 167 height 11
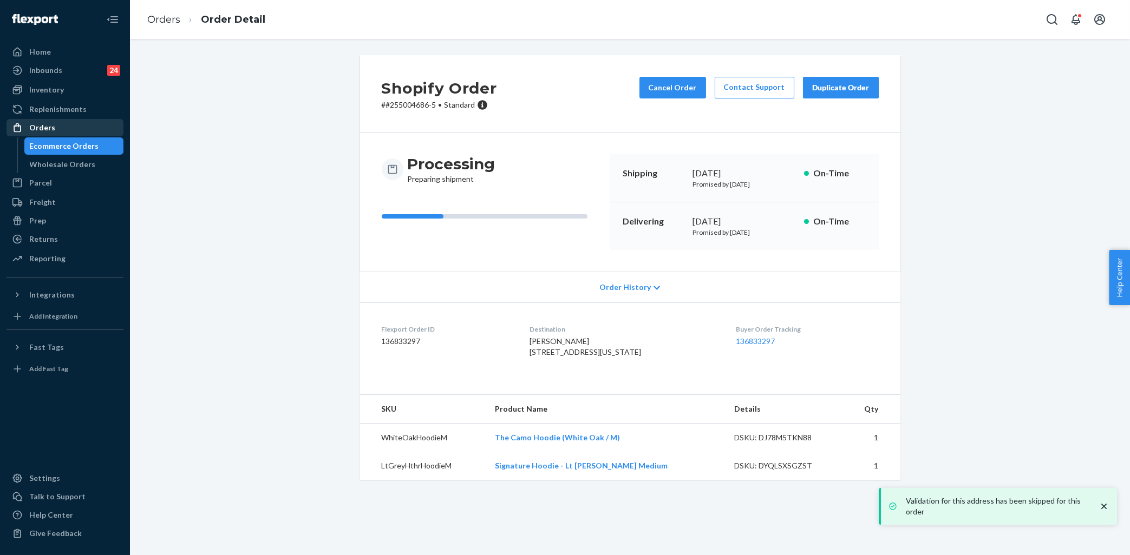
click at [54, 129] on div "Orders" at bounding box center [65, 127] width 115 height 15
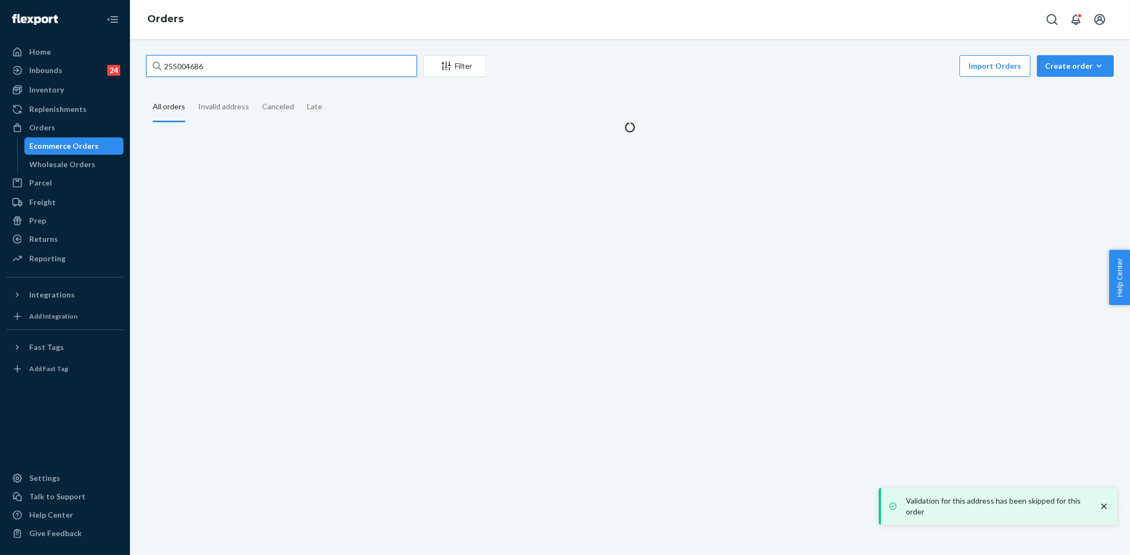
click at [269, 61] on input "255004686" at bounding box center [281, 66] width 271 height 22
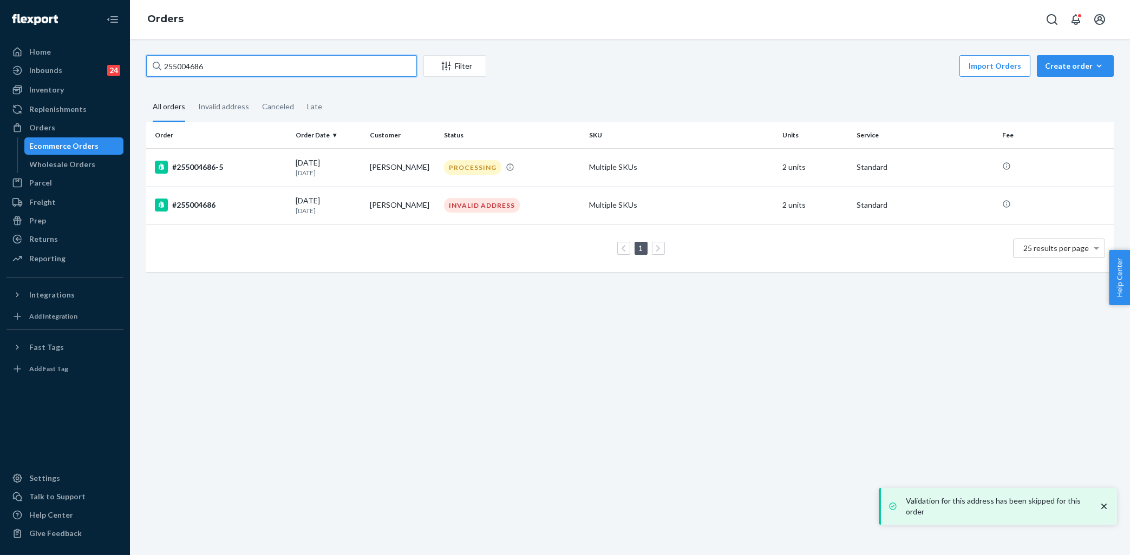
click at [269, 61] on input "255004686" at bounding box center [281, 66] width 271 height 22
paste input "4907838"
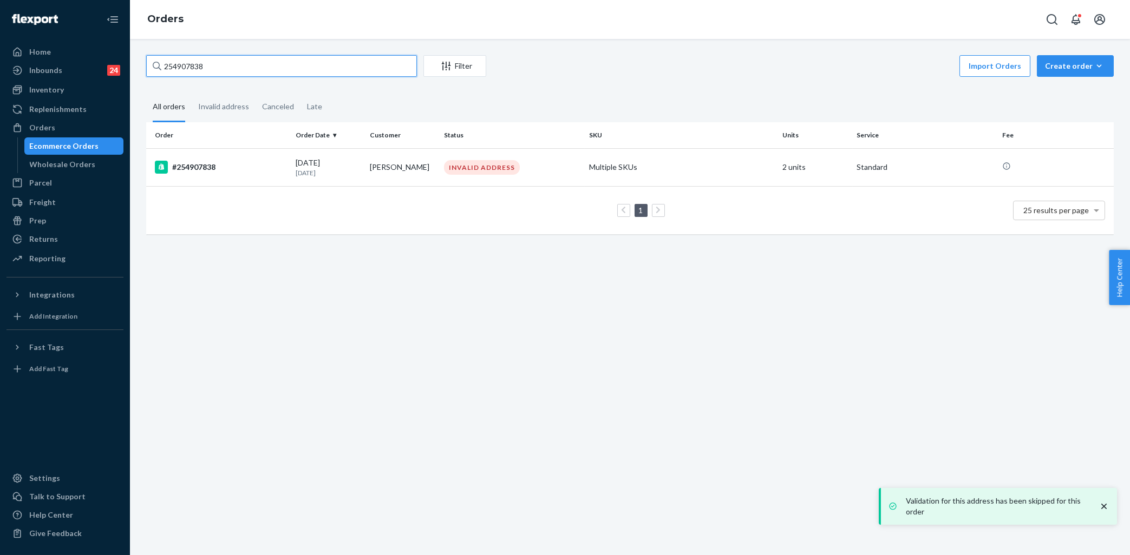
click at [272, 73] on input "254907838" at bounding box center [281, 66] width 271 height 22
click at [272, 72] on input "254907838" at bounding box center [281, 66] width 271 height 22
paste input "899899"
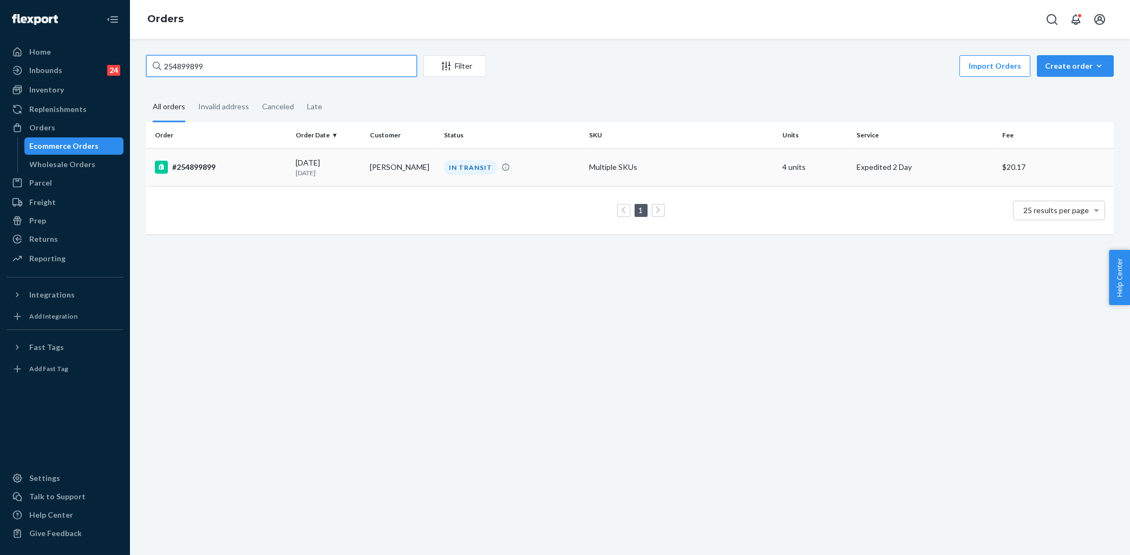
type input "254899899"
click at [265, 174] on td "#254899899" at bounding box center [218, 167] width 145 height 38
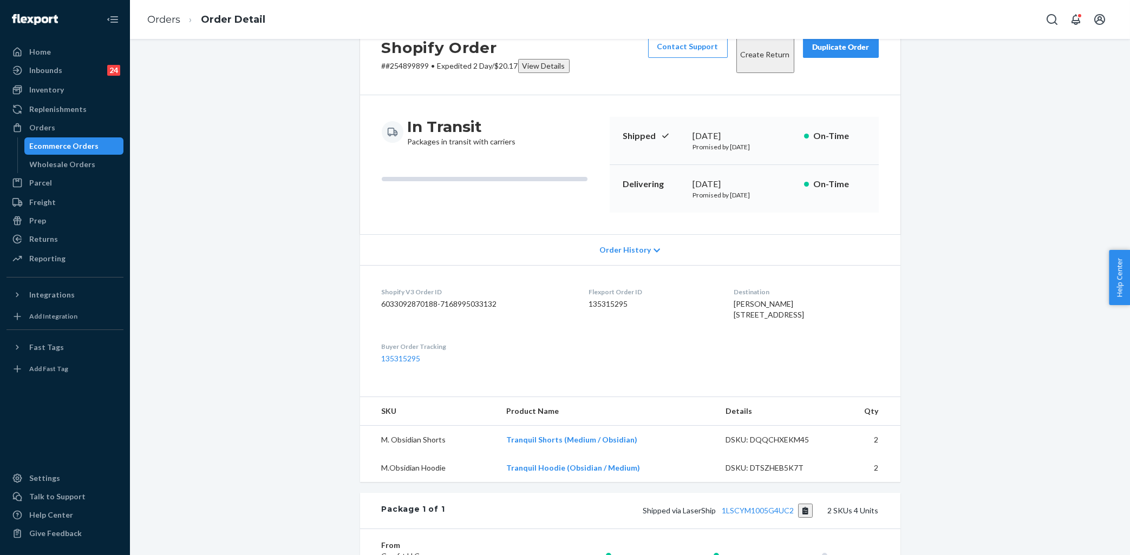
scroll to position [258, 0]
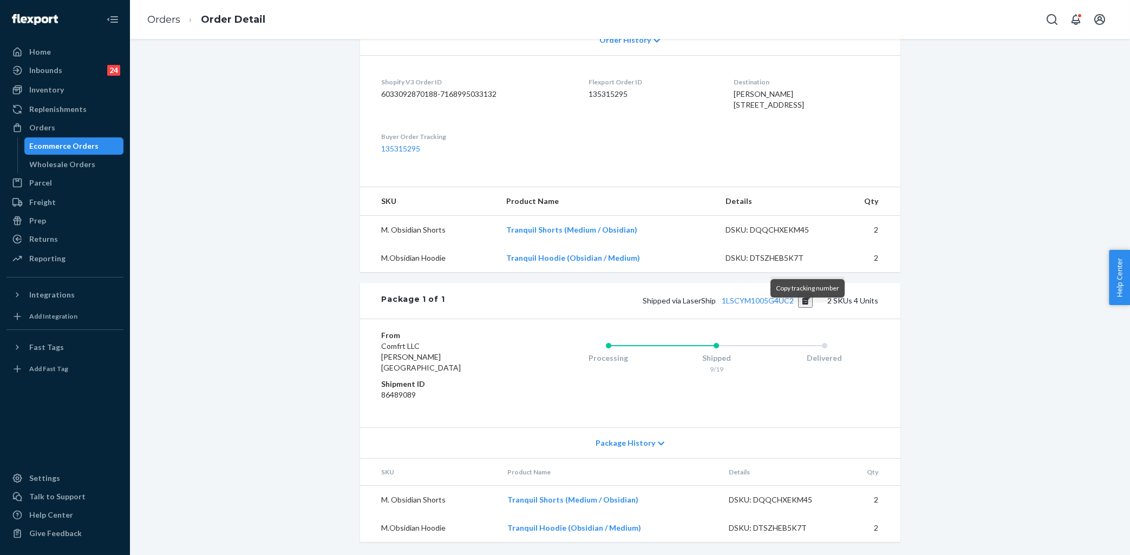
click at [807, 308] on button "Copy tracking number" at bounding box center [805, 301] width 15 height 14
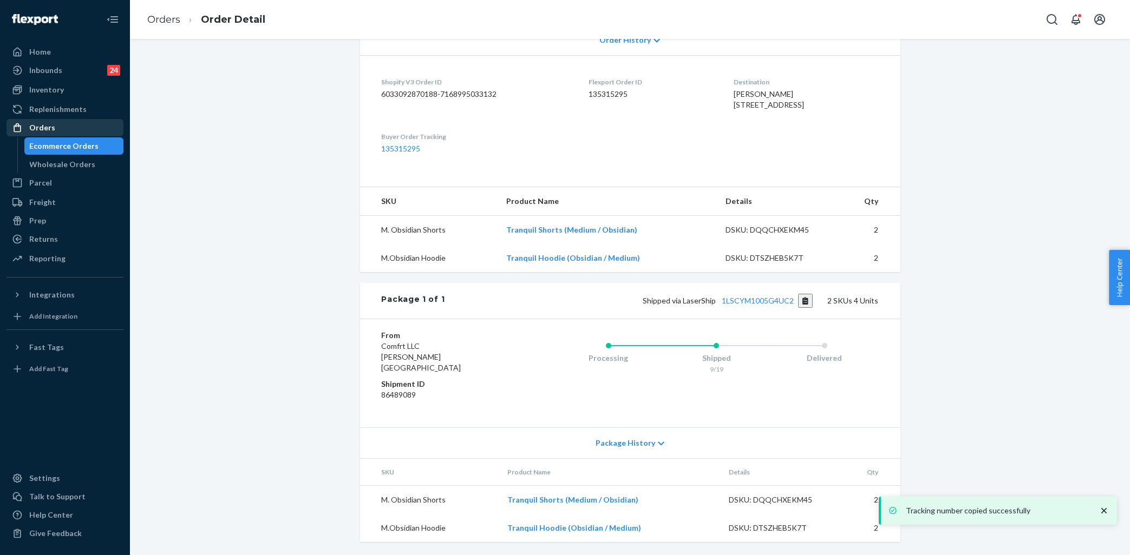
click at [86, 133] on div "Orders" at bounding box center [65, 127] width 115 height 15
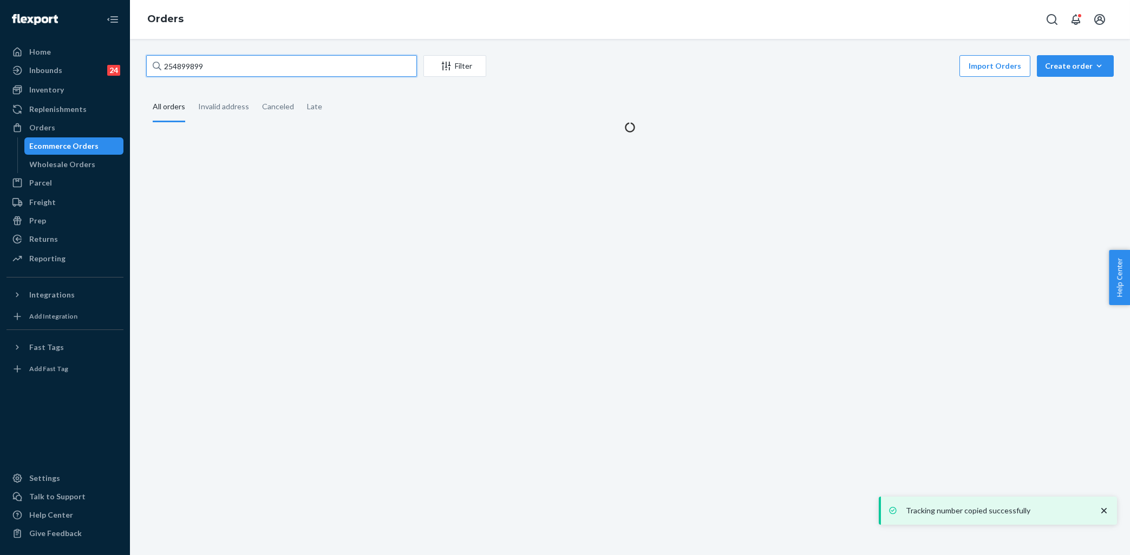
click at [254, 62] on input "254899899" at bounding box center [281, 66] width 271 height 22
paste input "912682"
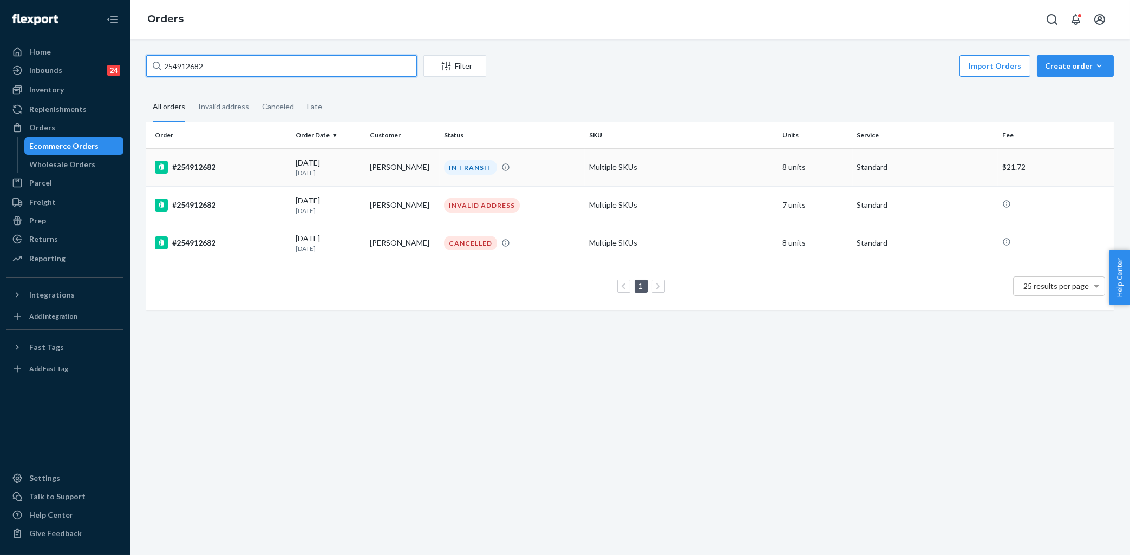
type input "254912682"
click at [524, 165] on div "IN TRANSIT" at bounding box center [512, 167] width 141 height 15
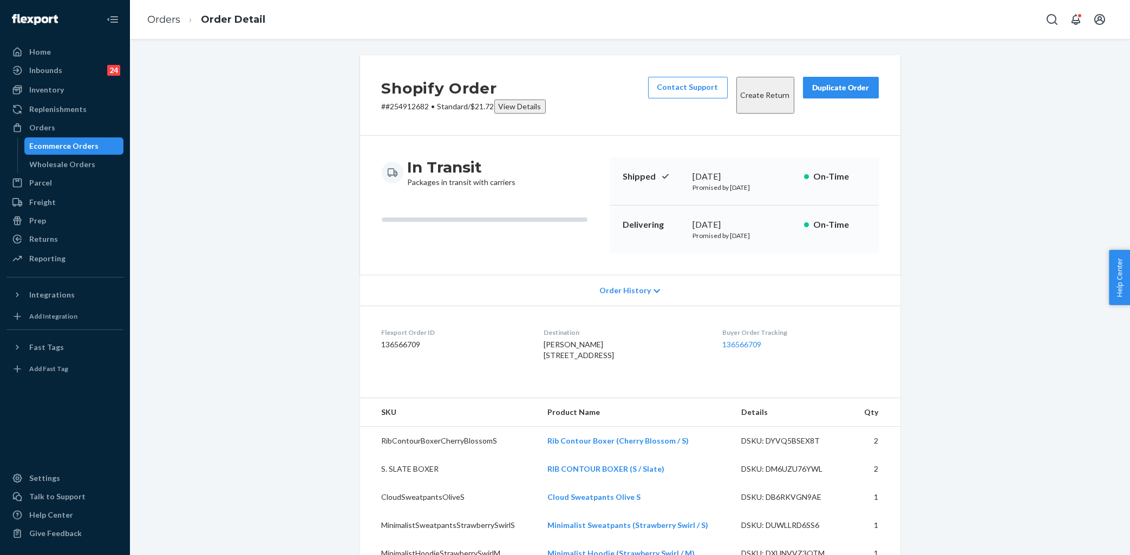
scroll to position [163, 0]
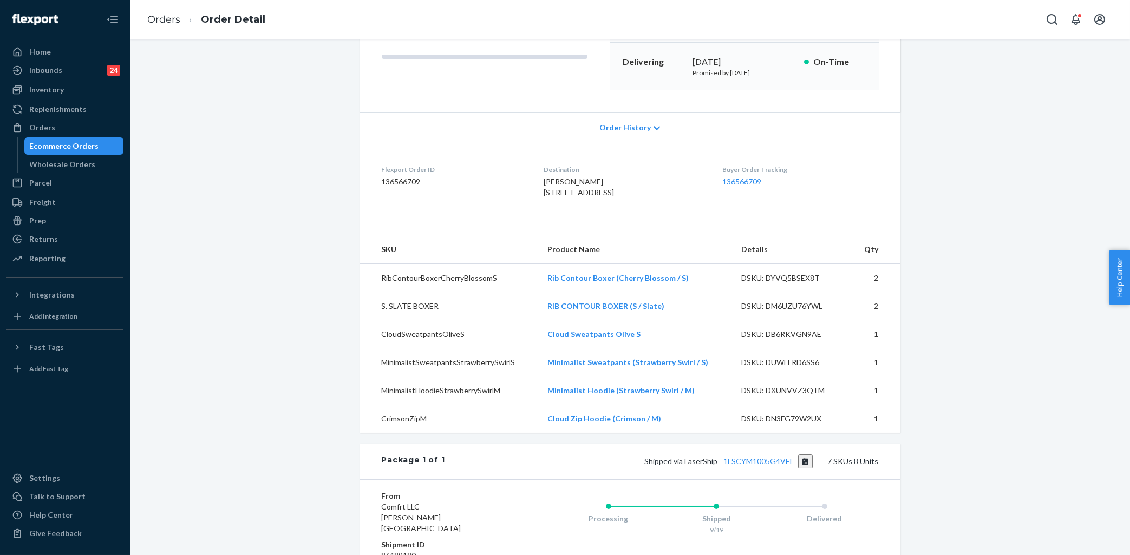
click at [290, 195] on div "Shopify Order # #254912682 • Standard / $21.72 View Details Contact Support Cre…" at bounding box center [630, 374] width 984 height 965
